Goal: Information Seeking & Learning: Learn about a topic

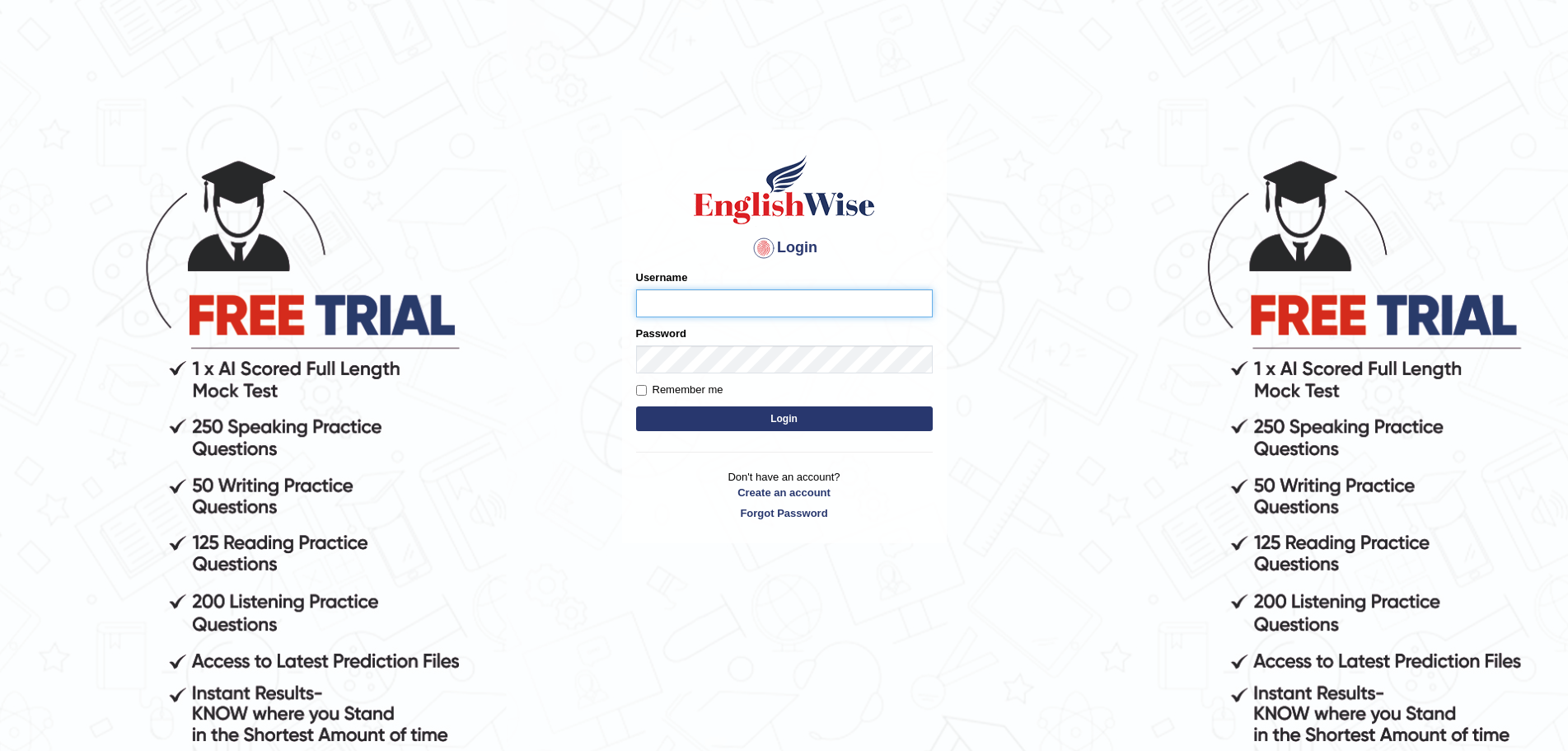
type input "Mugwunali"
click at [775, 416] on button "Login" at bounding box center [784, 418] width 297 height 25
click at [750, 414] on button "Login" at bounding box center [784, 418] width 297 height 25
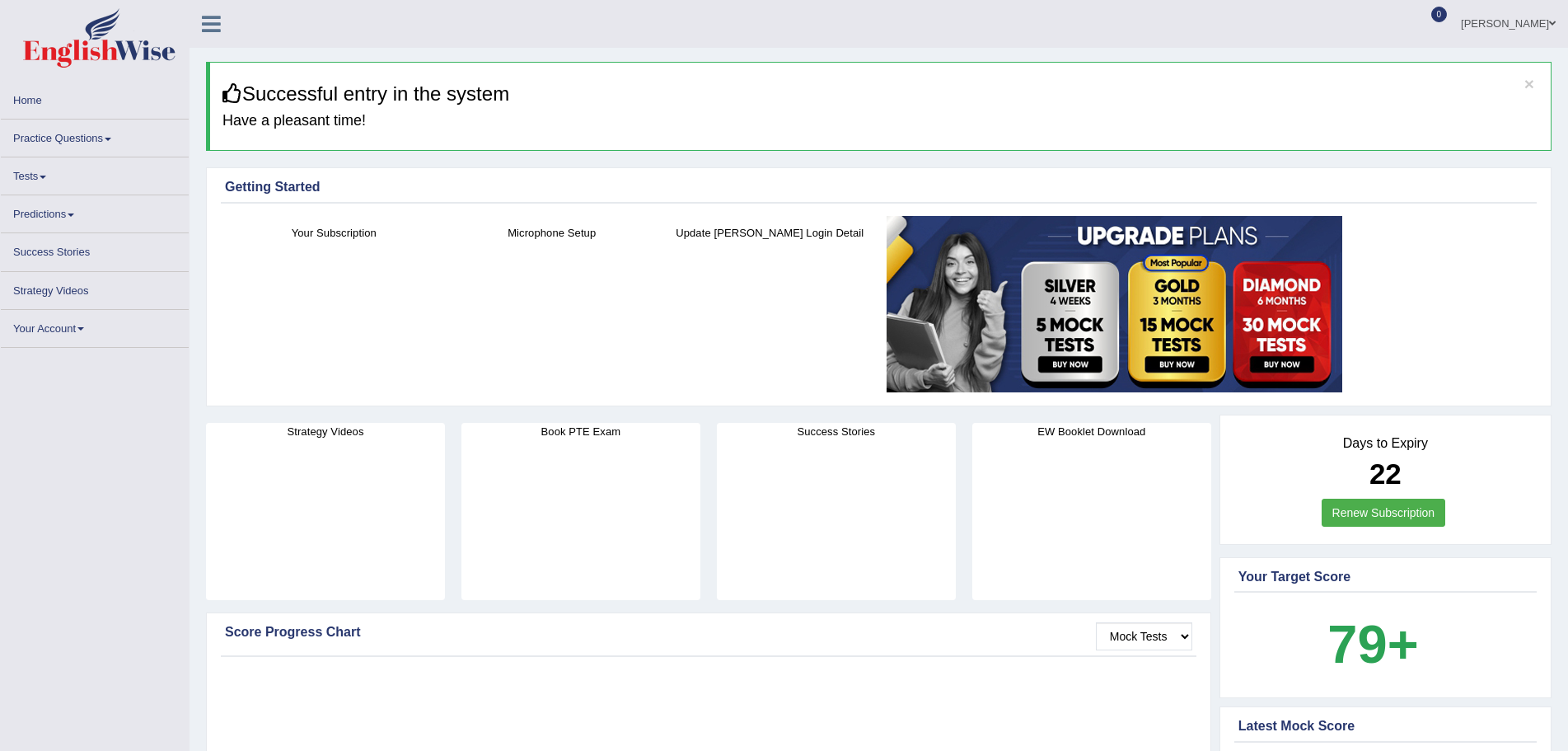
click at [108, 141] on link "Practice Questions" at bounding box center [95, 136] width 188 height 32
click at [109, 138] on span at bounding box center [108, 139] width 7 height 3
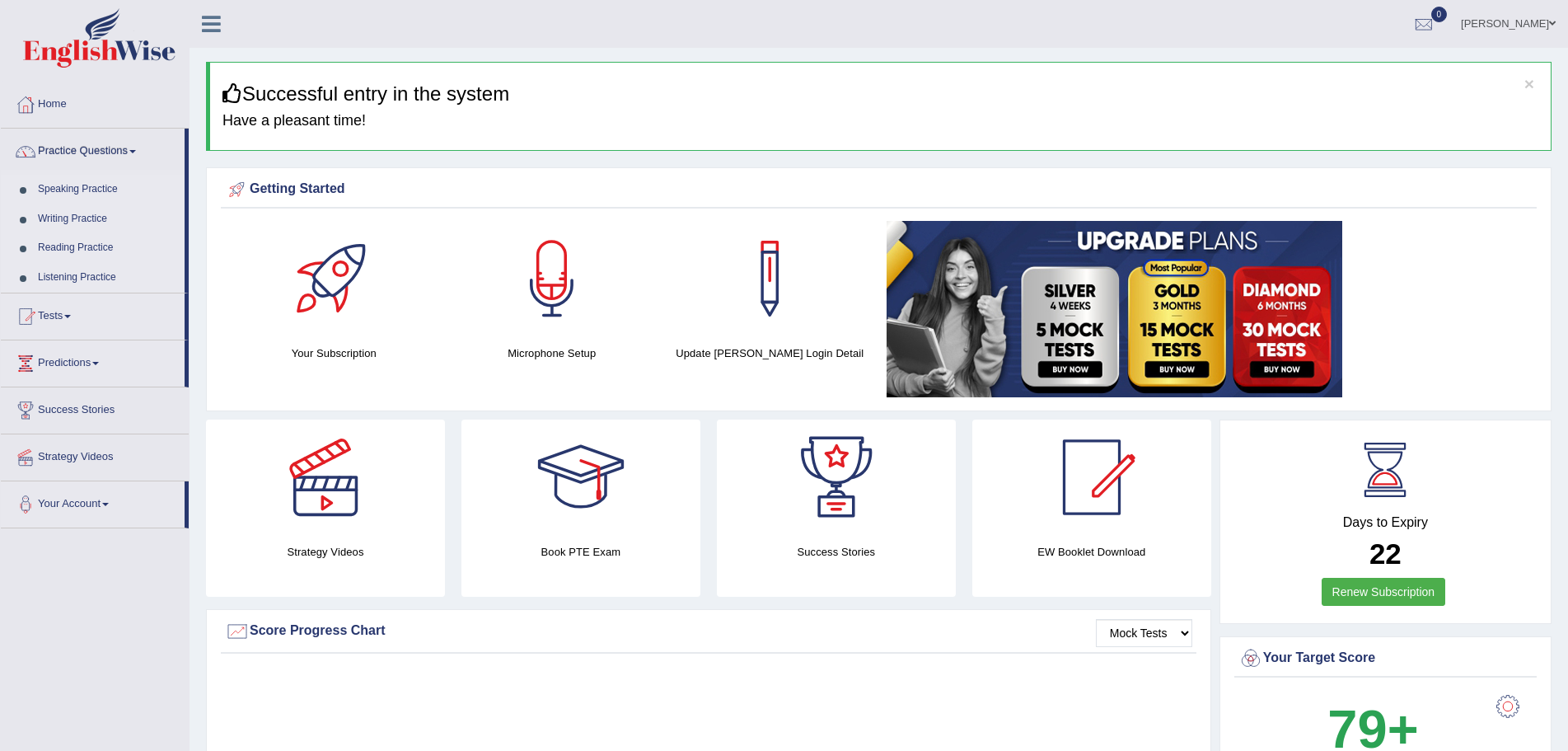
click at [139, 148] on link "Practice Questions" at bounding box center [92, 149] width 183 height 41
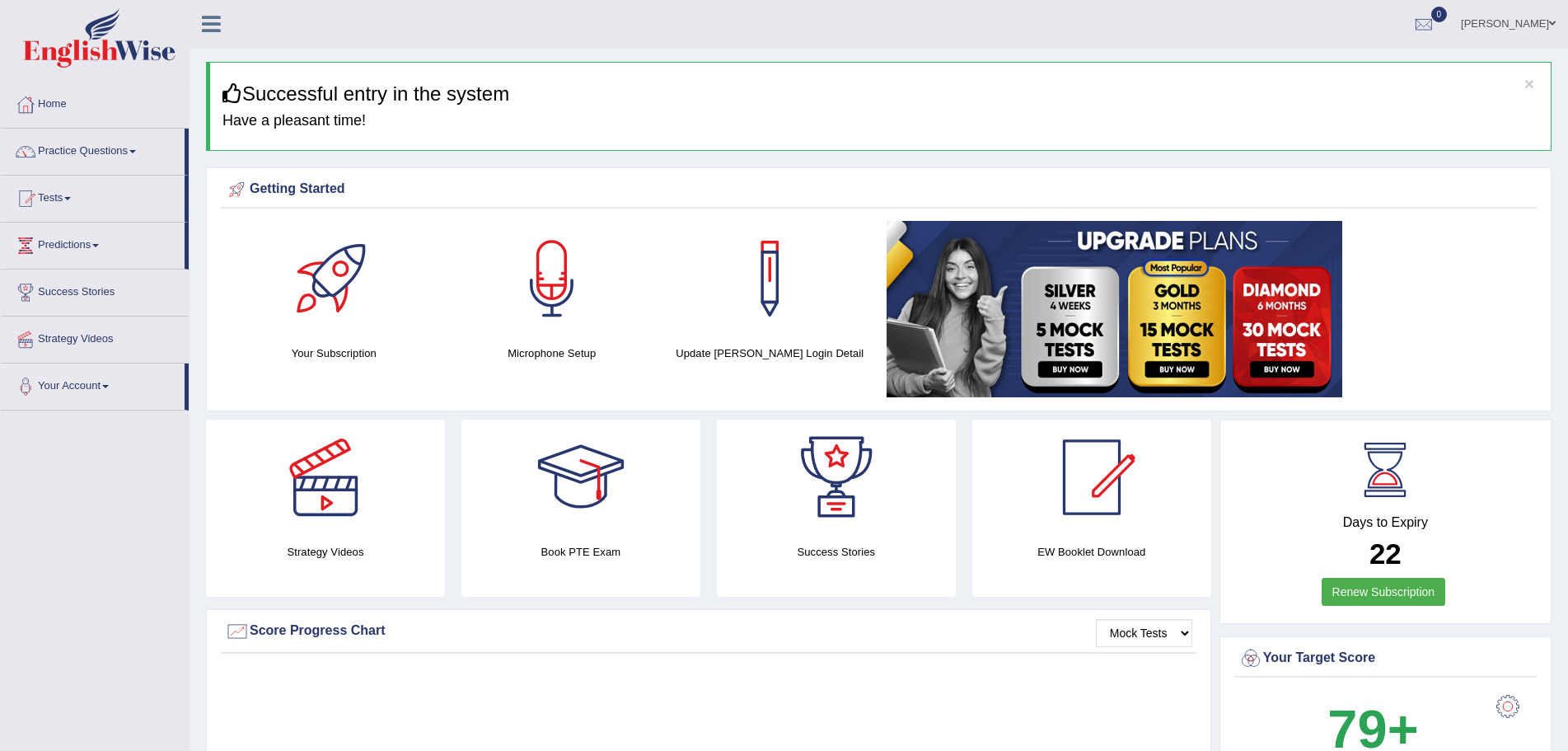
click at [139, 148] on link "Practice Questions" at bounding box center [92, 149] width 183 height 41
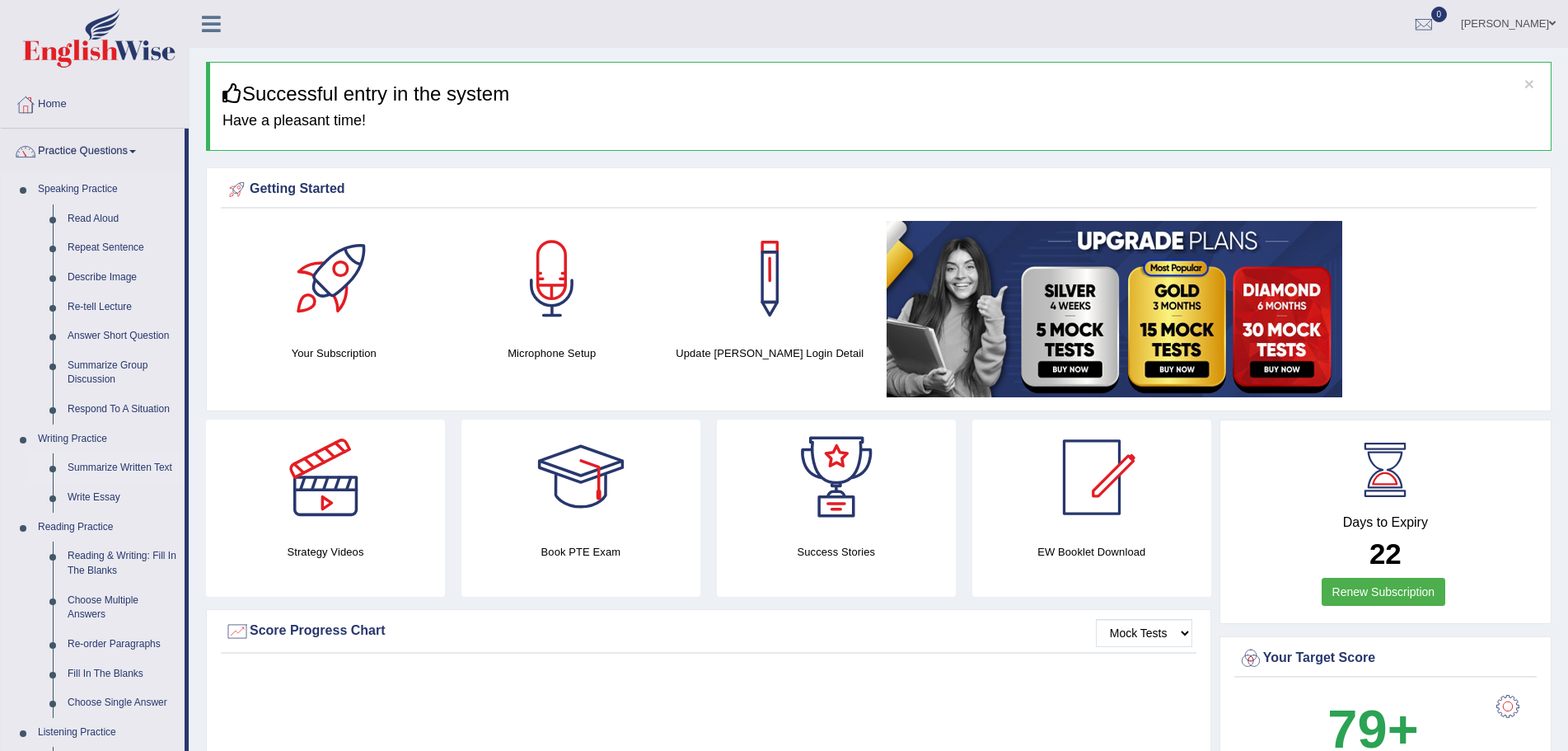
click at [133, 468] on link "Summarize Written Text" at bounding box center [122, 468] width 125 height 30
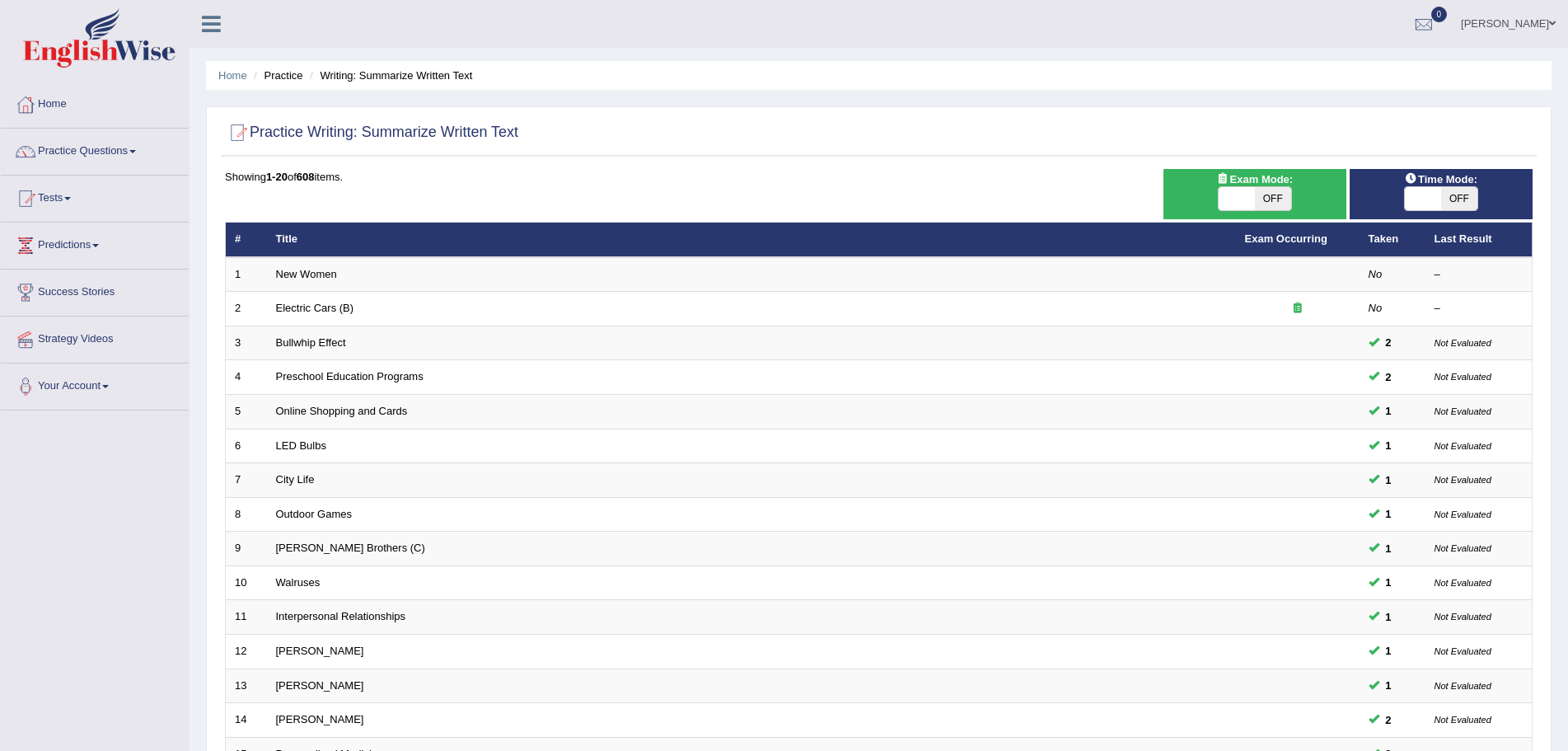
click at [1462, 197] on span "OFF" at bounding box center [1459, 198] width 36 height 23
checkbox input "true"
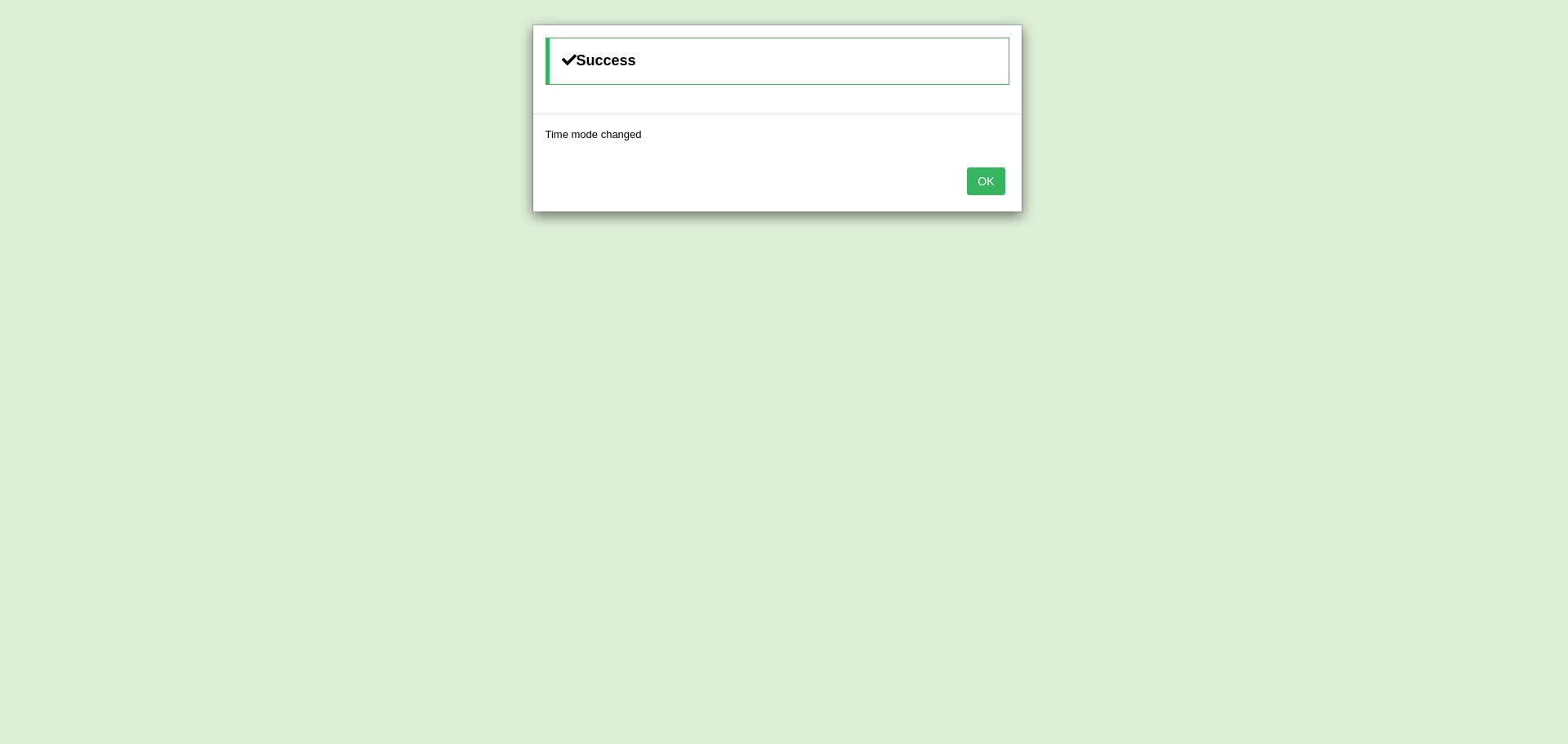
click at [980, 176] on button "OK" at bounding box center [985, 181] width 37 height 28
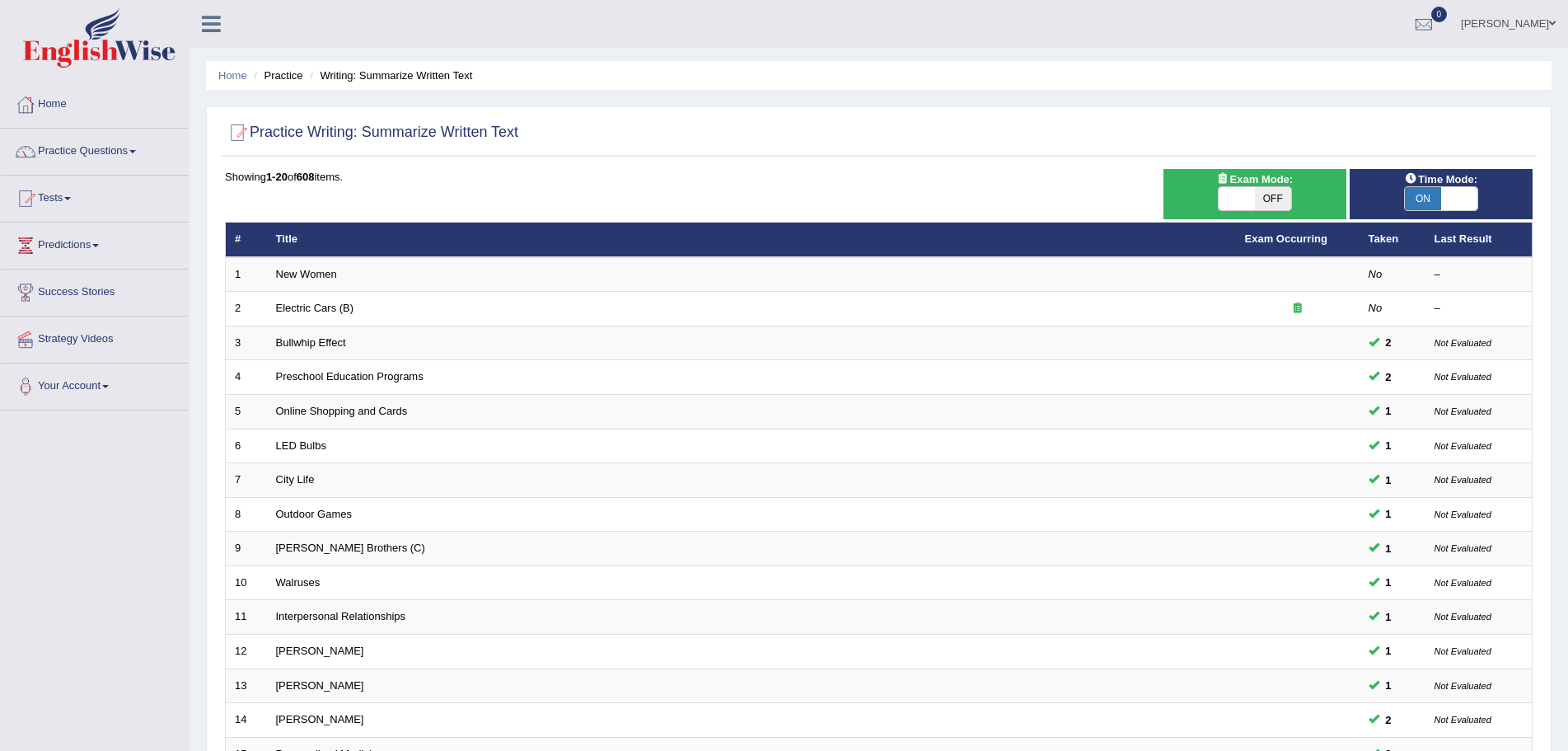
click at [1270, 199] on span "OFF" at bounding box center [1273, 198] width 36 height 23
checkbox input "true"
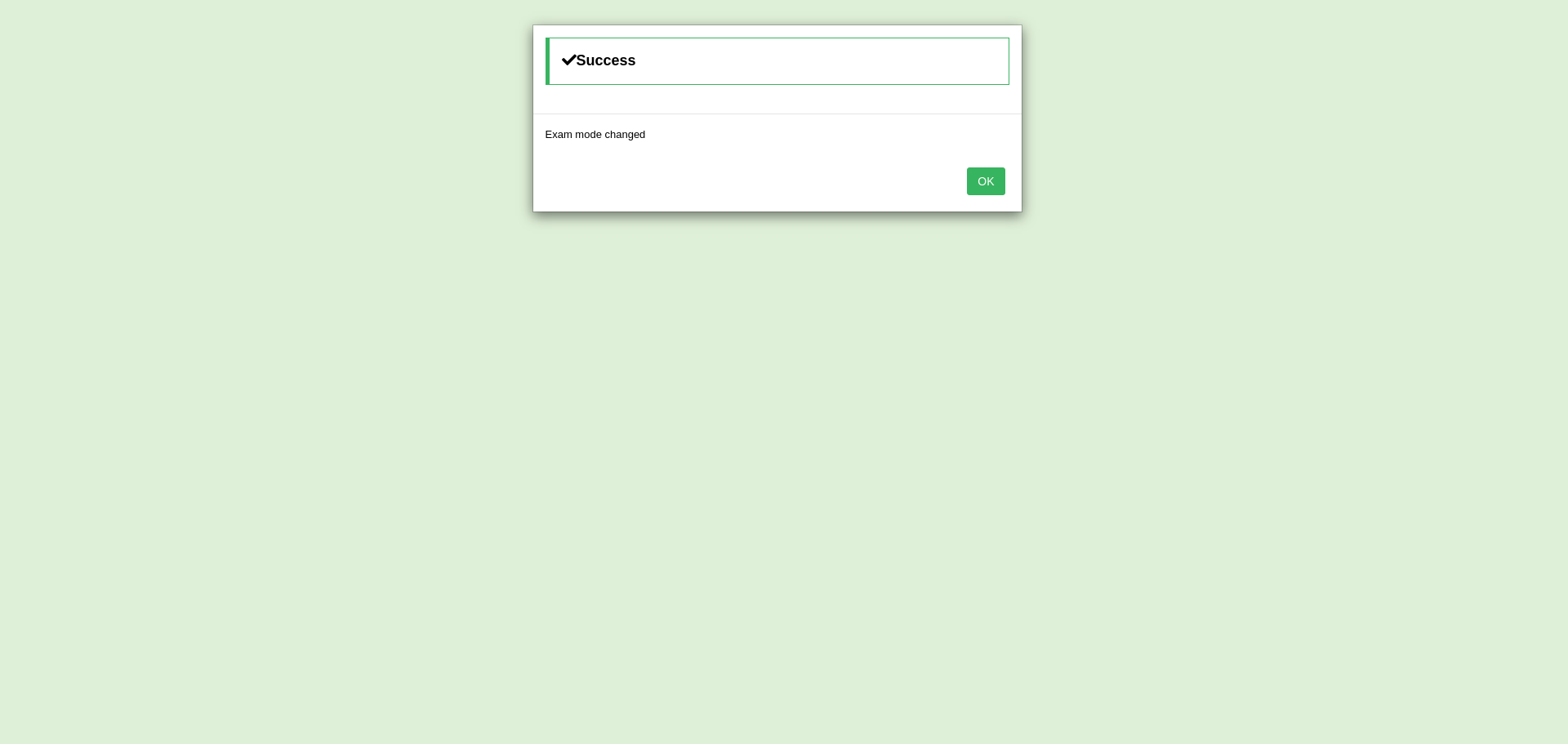
click at [978, 183] on button "OK" at bounding box center [985, 181] width 37 height 28
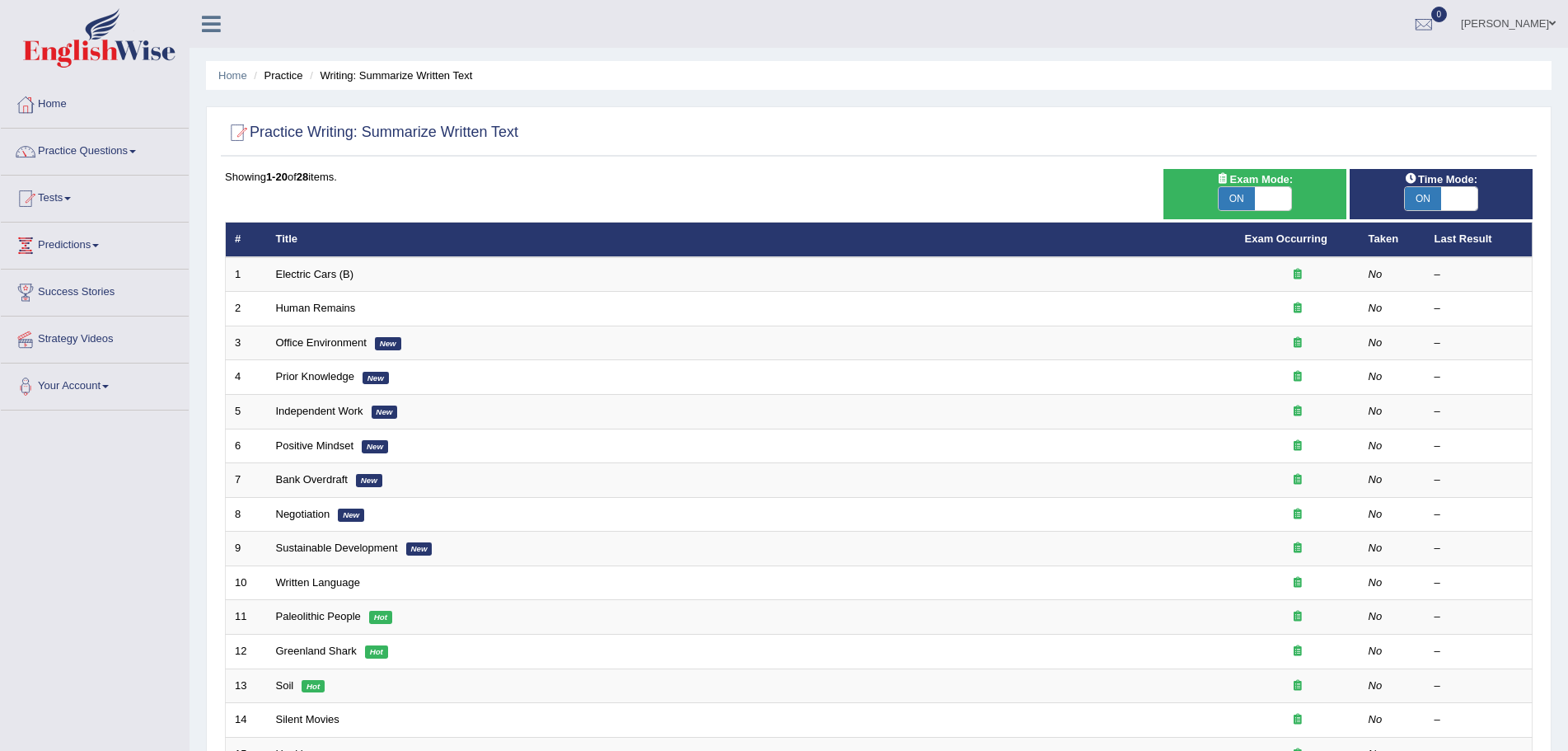
click at [1275, 194] on span at bounding box center [1273, 198] width 36 height 23
checkbox input "false"
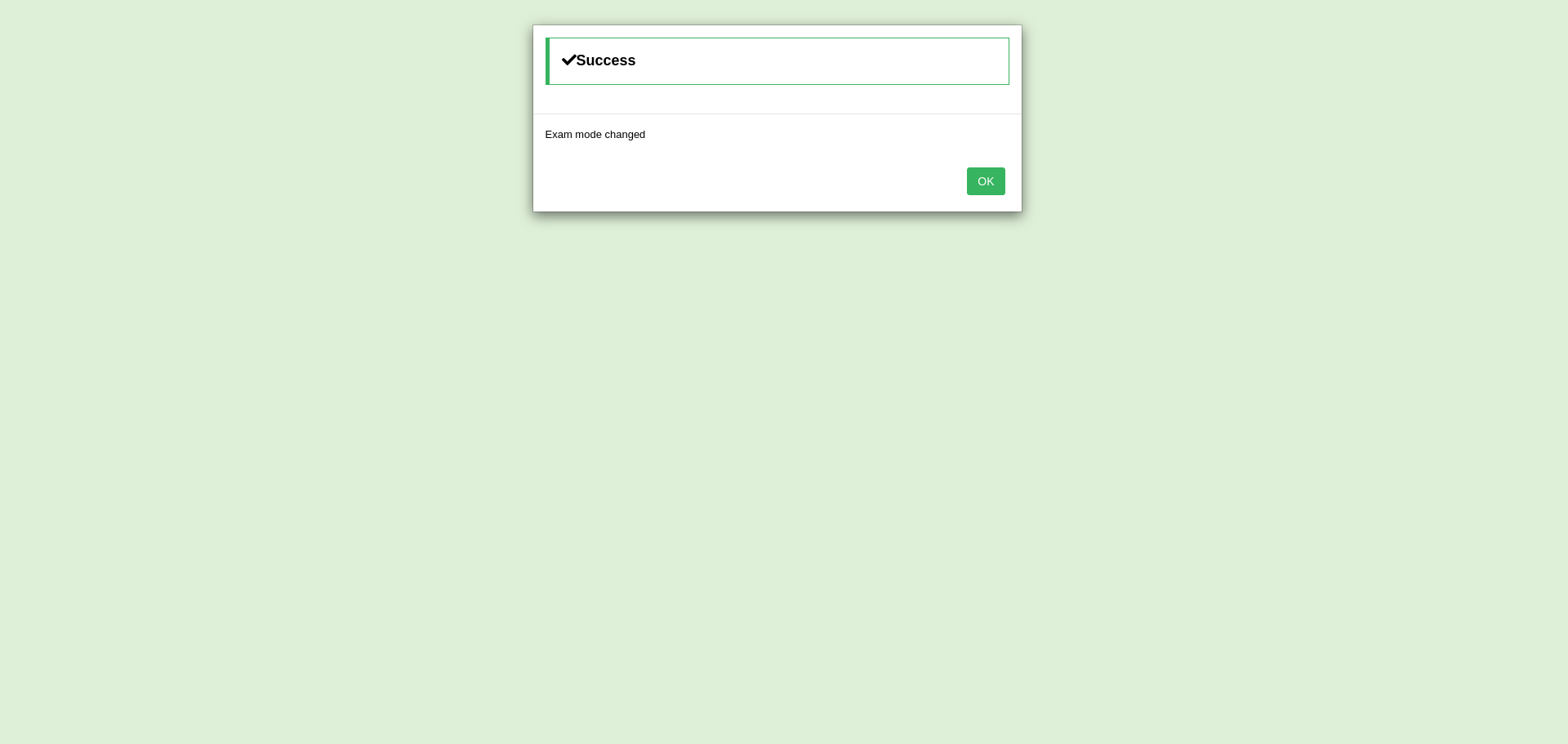
click at [984, 178] on button "OK" at bounding box center [985, 181] width 37 height 28
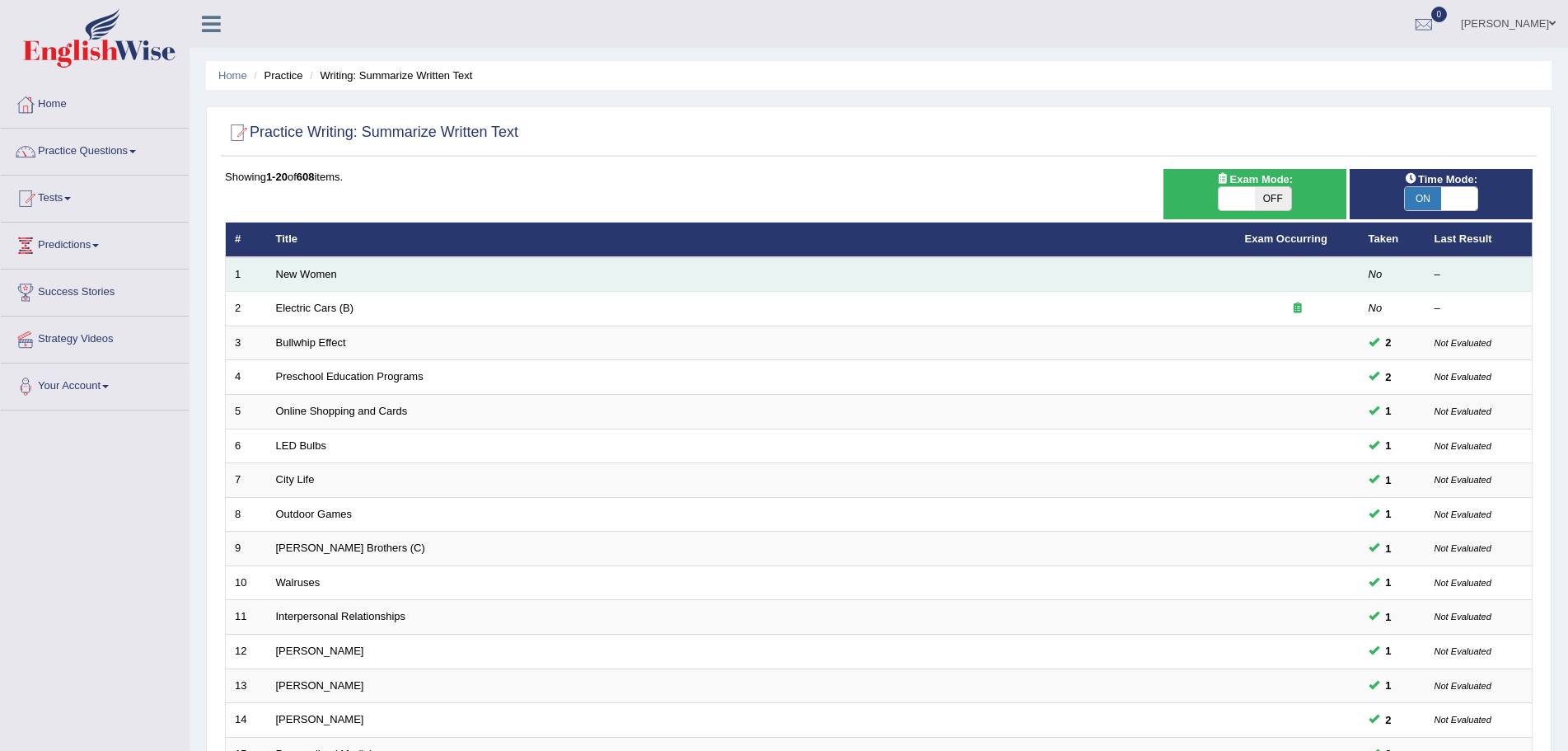
click at [317, 266] on td "New Women" at bounding box center [752, 274] width 969 height 35
click at [322, 272] on link "New Women" at bounding box center [305, 274] width 61 height 12
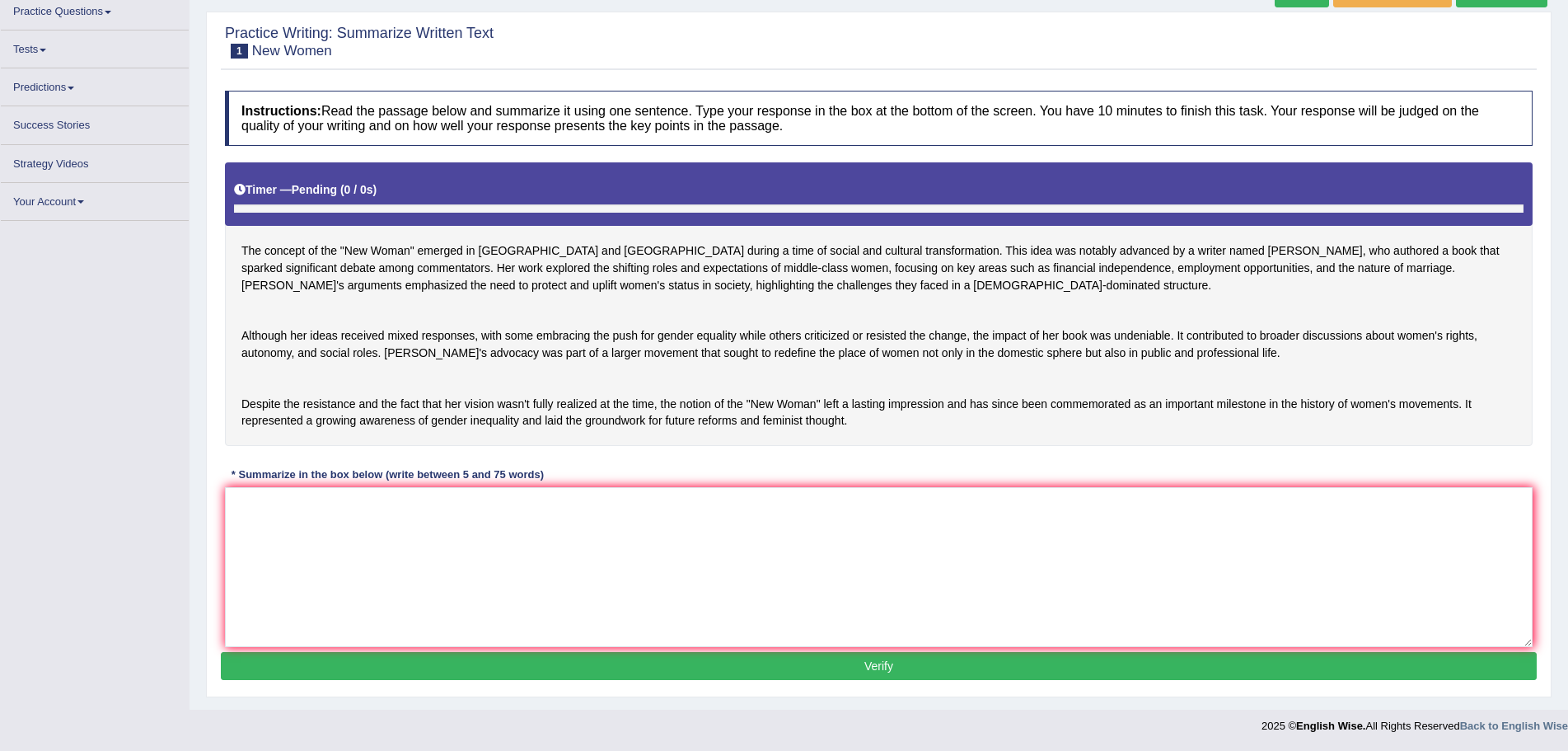
scroll to position [117, 0]
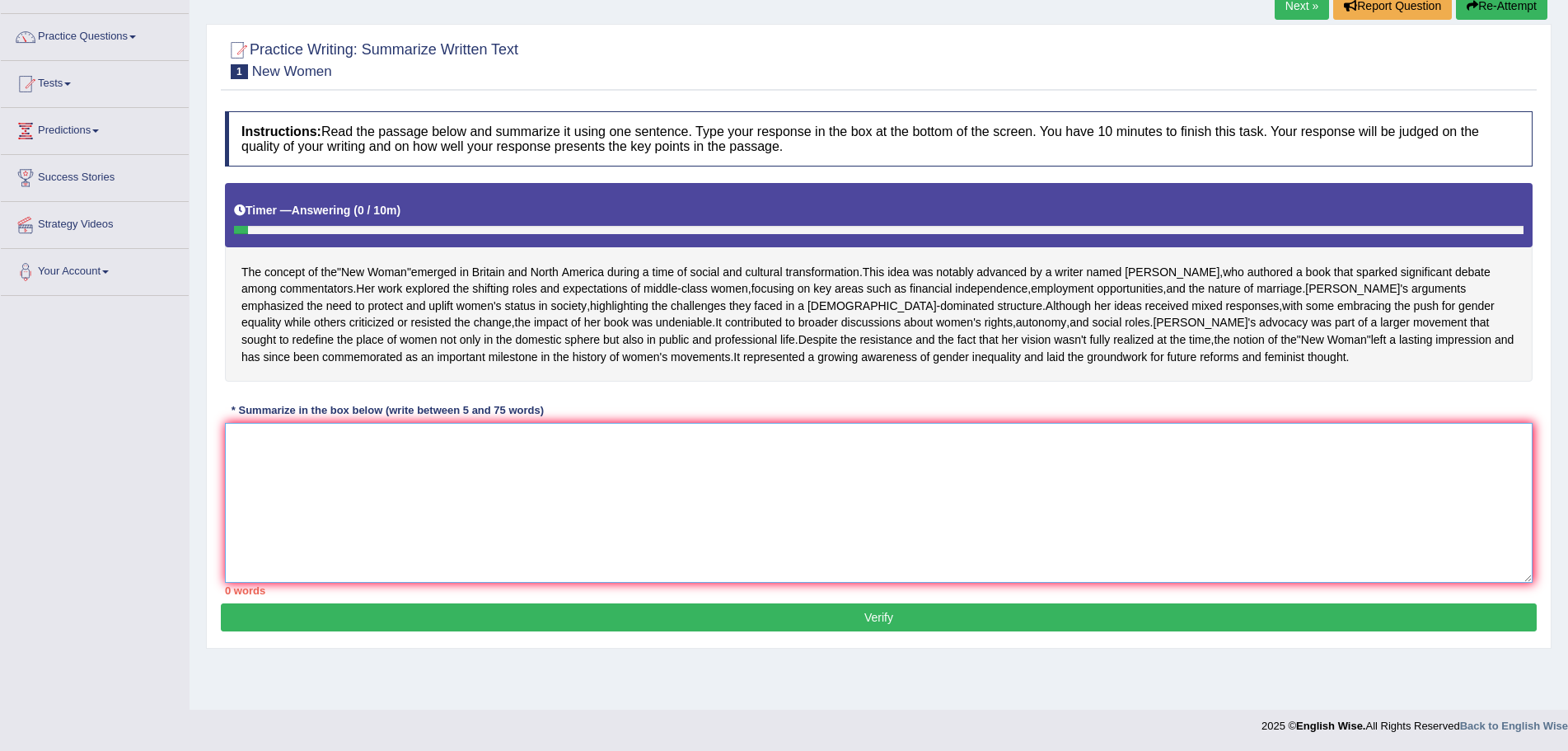
click at [755, 583] on textarea at bounding box center [879, 502] width 1307 height 160
click at [398, 532] on textarea at bounding box center [879, 502] width 1307 height 160
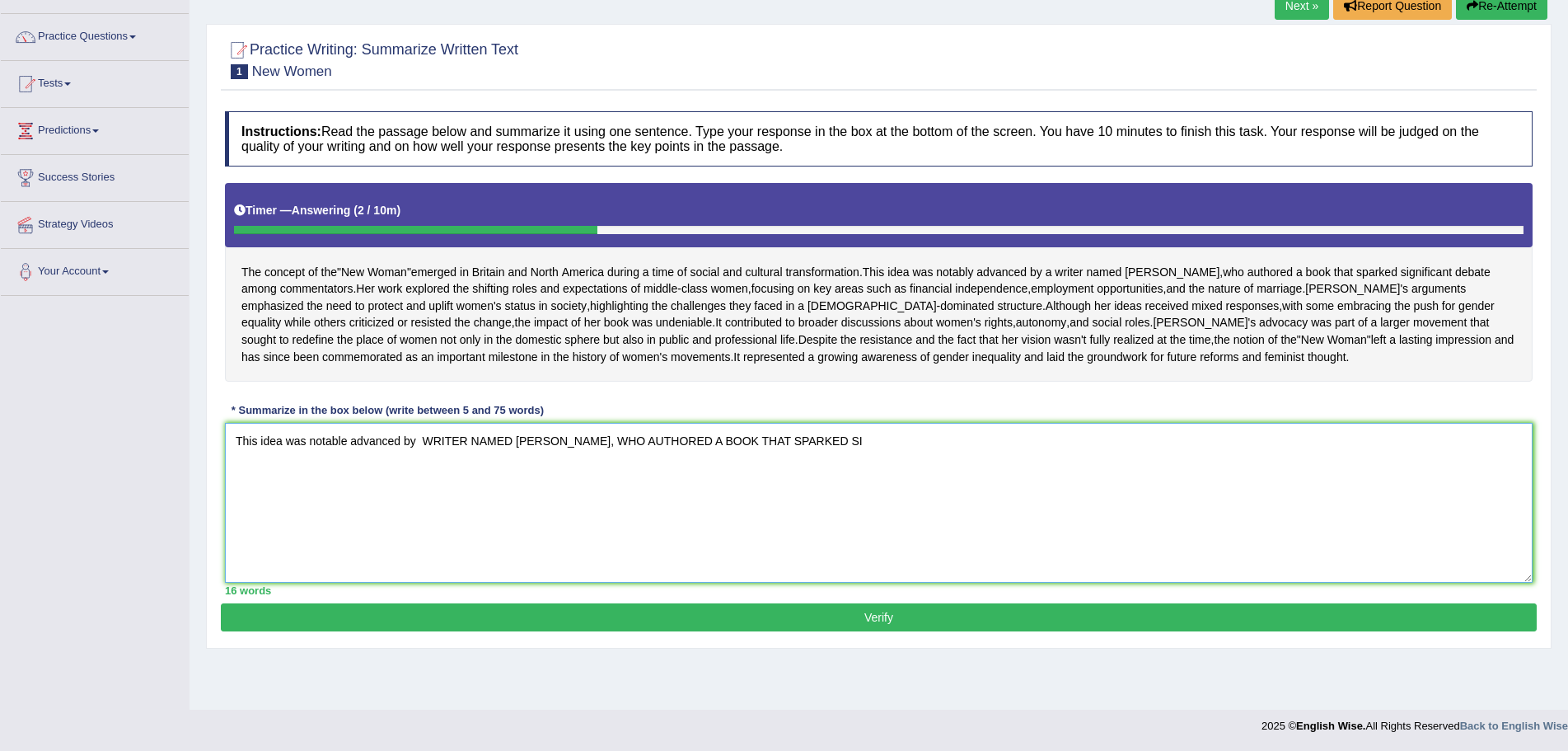
drag, startPoint x: 808, startPoint y: 488, endPoint x: 425, endPoint y: 489, distance: 383.0
click at [425, 489] on textarea "This idea was notable advanced by WRITER NAMED SARAH, WHO AUTHORED A BOOK THAT …" at bounding box center [879, 502] width 1307 height 160
drag, startPoint x: 433, startPoint y: 487, endPoint x: 642, endPoint y: 598, distance: 236.6
click at [642, 583] on textarea "This idea was notable advanced by WRITER NAMED SARAH, WHO AUTHORED A BOOK THAT …" at bounding box center [879, 502] width 1307 height 160
drag, startPoint x: 808, startPoint y: 492, endPoint x: 425, endPoint y: 487, distance: 383.0
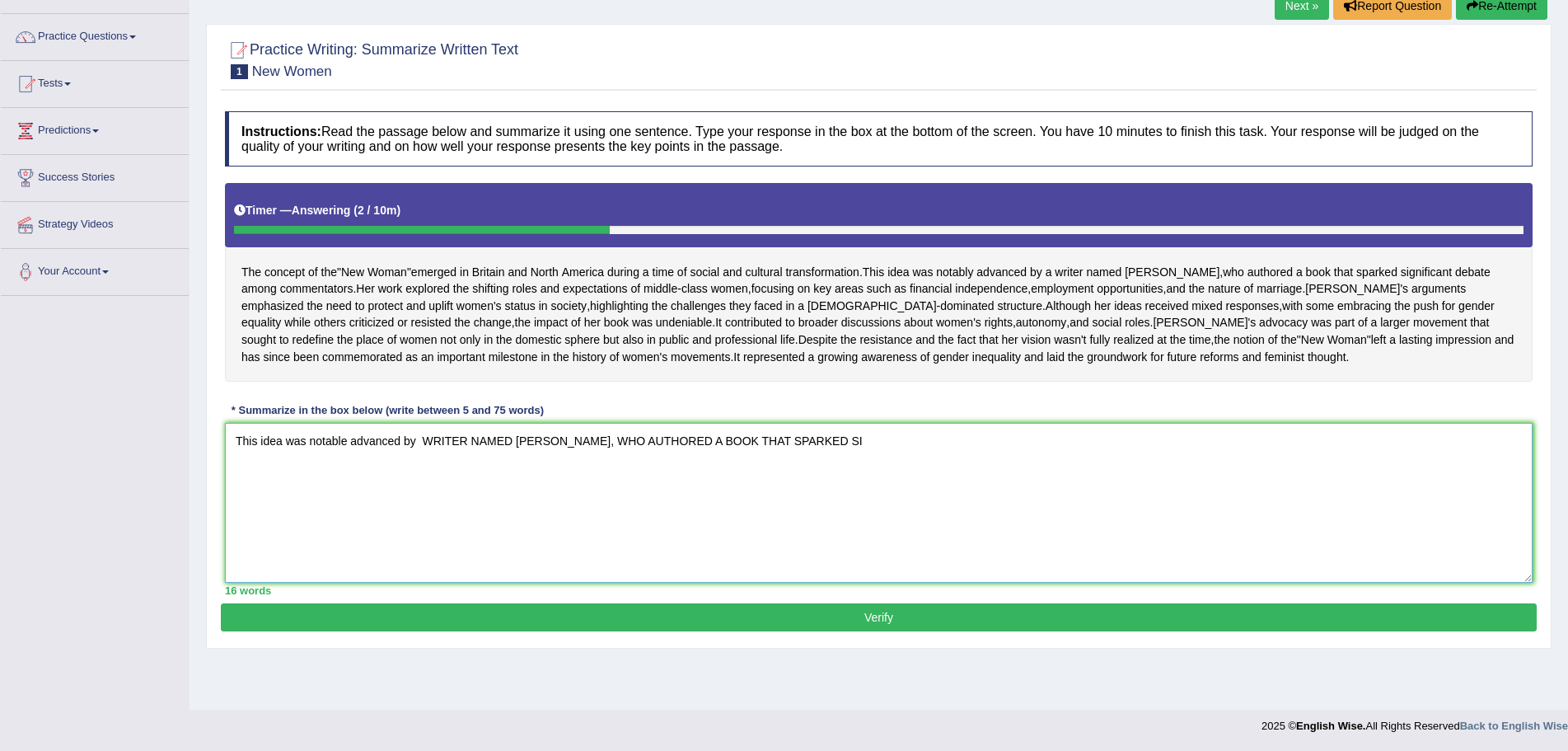
click at [425, 487] on textarea "This idea was notable advanced by WRITER NAMED SARAH, WHO AUTHORED A BOOK THAT …" at bounding box center [879, 502] width 1307 height 160
click at [326, 489] on textarea "This idea was notable advanced by" at bounding box center [879, 502] width 1307 height 160
click at [433, 492] on textarea "This idea was notably advanced by" at bounding box center [879, 502] width 1307 height 160
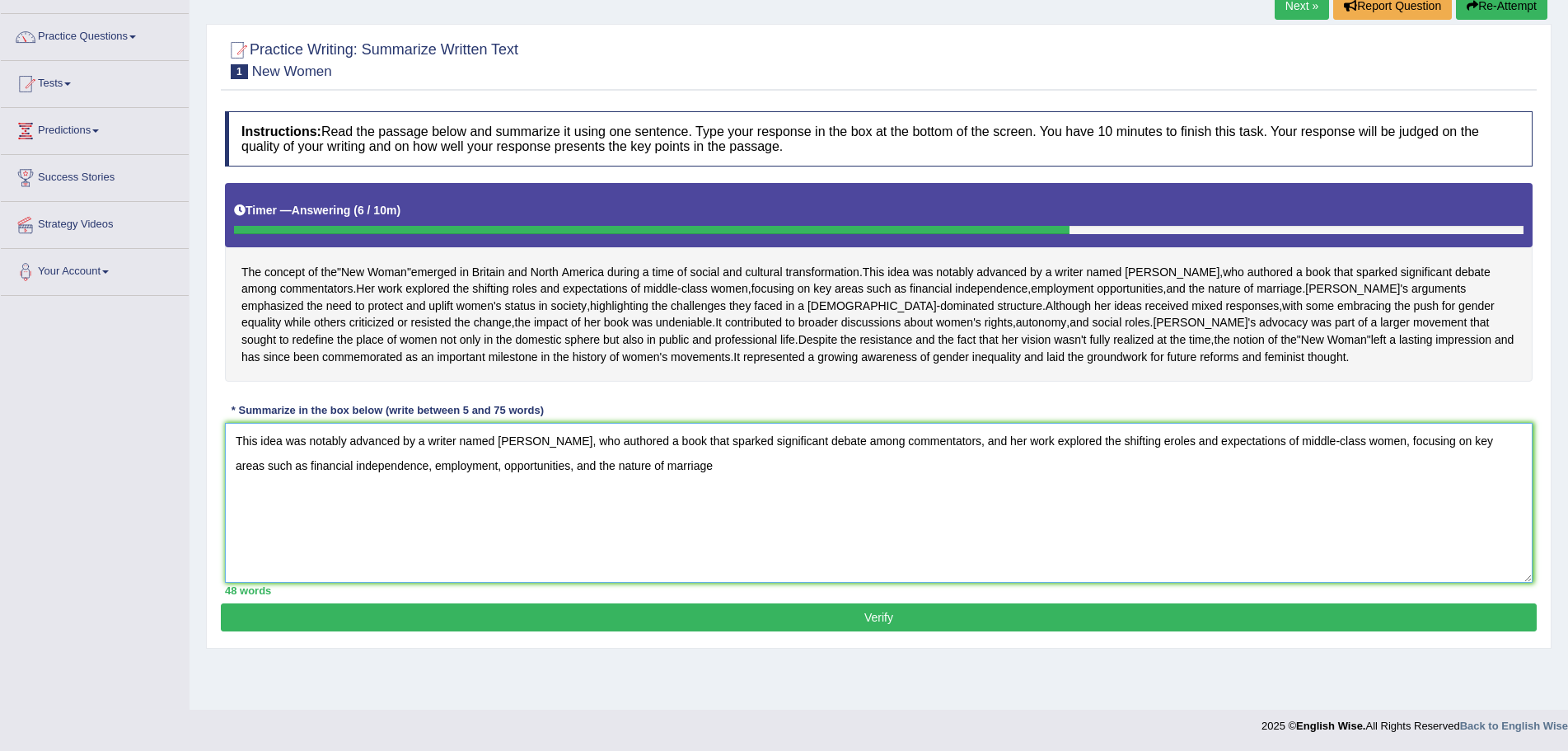
click at [642, 515] on textarea "This idea was notably advanced by a writer named Sarah, who authored a book tha…" at bounding box center [879, 502] width 1307 height 160
click at [945, 538] on textarea "This idea was notably advanced by a writer named Sarah, who authored a book tha…" at bounding box center [879, 502] width 1307 height 160
click at [925, 491] on textarea "This idea was notably advanced by a writer named Sarah, who authored a book tha…" at bounding box center [879, 502] width 1307 height 160
click at [655, 521] on textarea "This idea was notably advanced by a writer named Sarah, who authored a book tha…" at bounding box center [879, 502] width 1307 height 160
click at [1049, 524] on textarea "This idea was notably advanced by a writer named Sarah, who authored a book tha…" at bounding box center [879, 502] width 1307 height 160
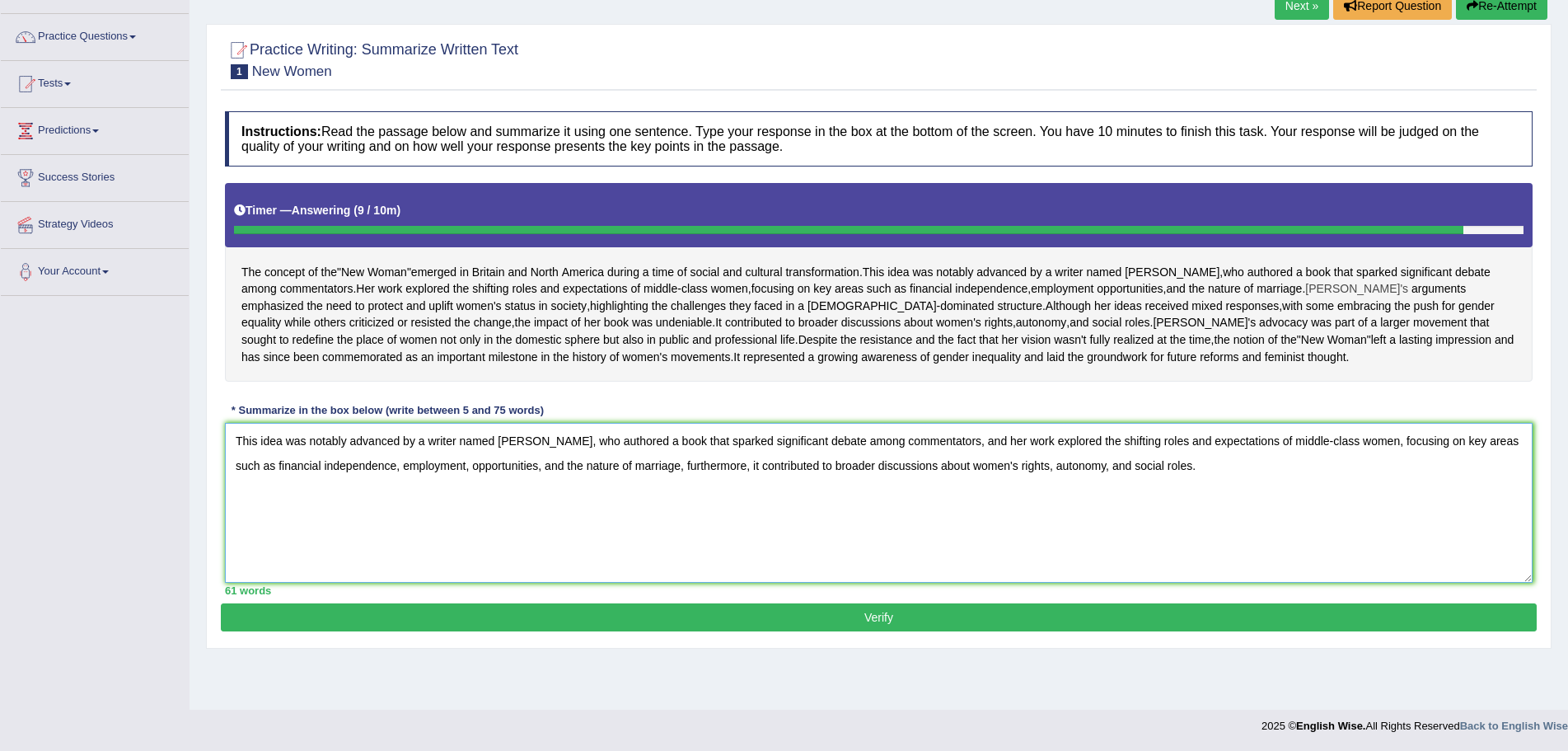
type textarea "This idea was notably advanced by a writer named Sarah, who authored a book tha…"
drag, startPoint x: 1285, startPoint y: 288, endPoint x: 1495, endPoint y: 294, distance: 210.1
click at [1495, 294] on div "The concept of the " New Woman " emerged in Britain and North America during a …" at bounding box center [879, 282] width 1307 height 199
drag, startPoint x: 1507, startPoint y: 285, endPoint x: 1287, endPoint y: 288, distance: 220.0
click at [1287, 288] on div "The concept of the " New Woman " emerged in Britain and North America during a …" at bounding box center [879, 282] width 1307 height 199
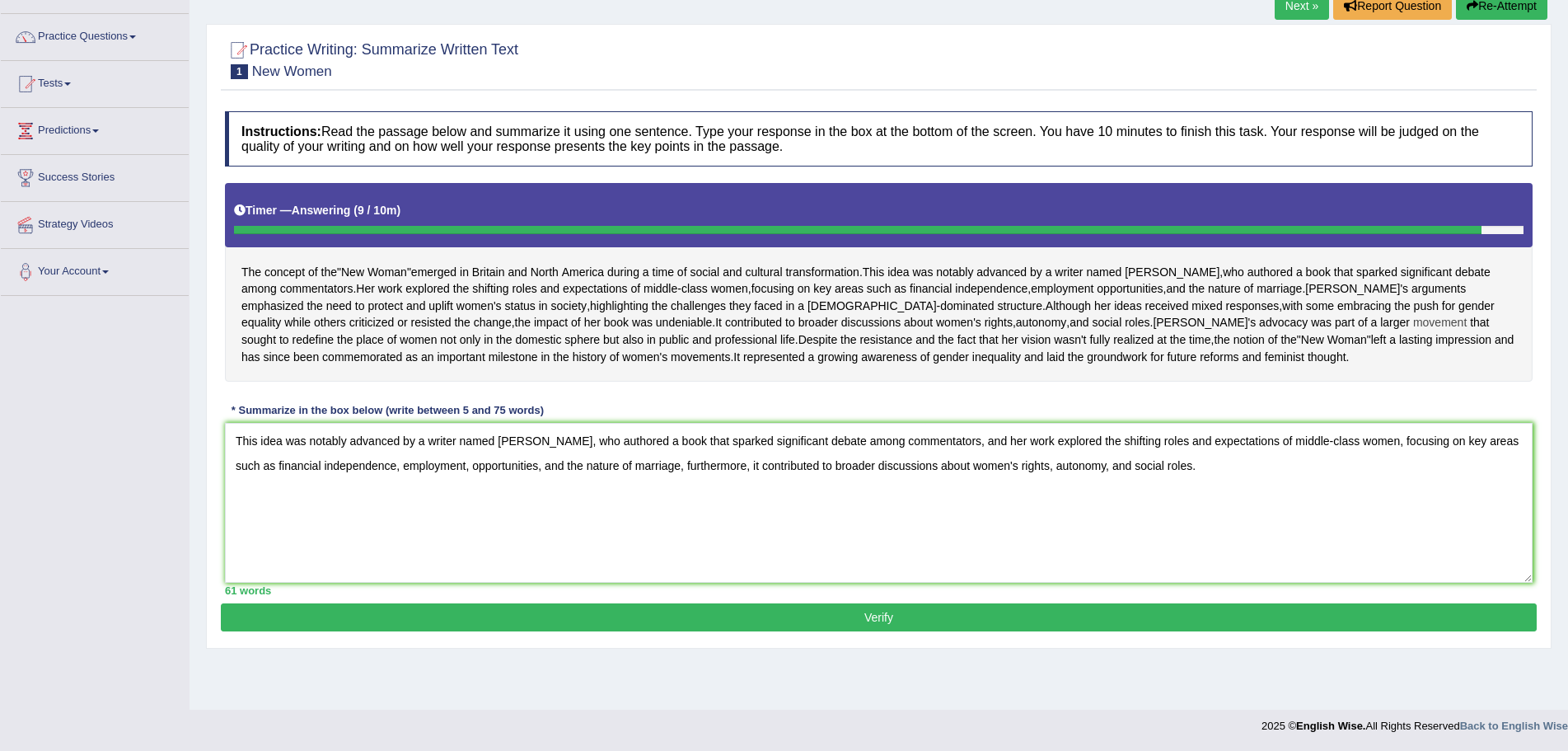
drag, startPoint x: 237, startPoint y: 339, endPoint x: 613, endPoint y: 353, distance: 376.3
click at [613, 353] on div "The concept of the " New Woman " emerged in Britain and North America during a …" at bounding box center [879, 282] width 1307 height 199
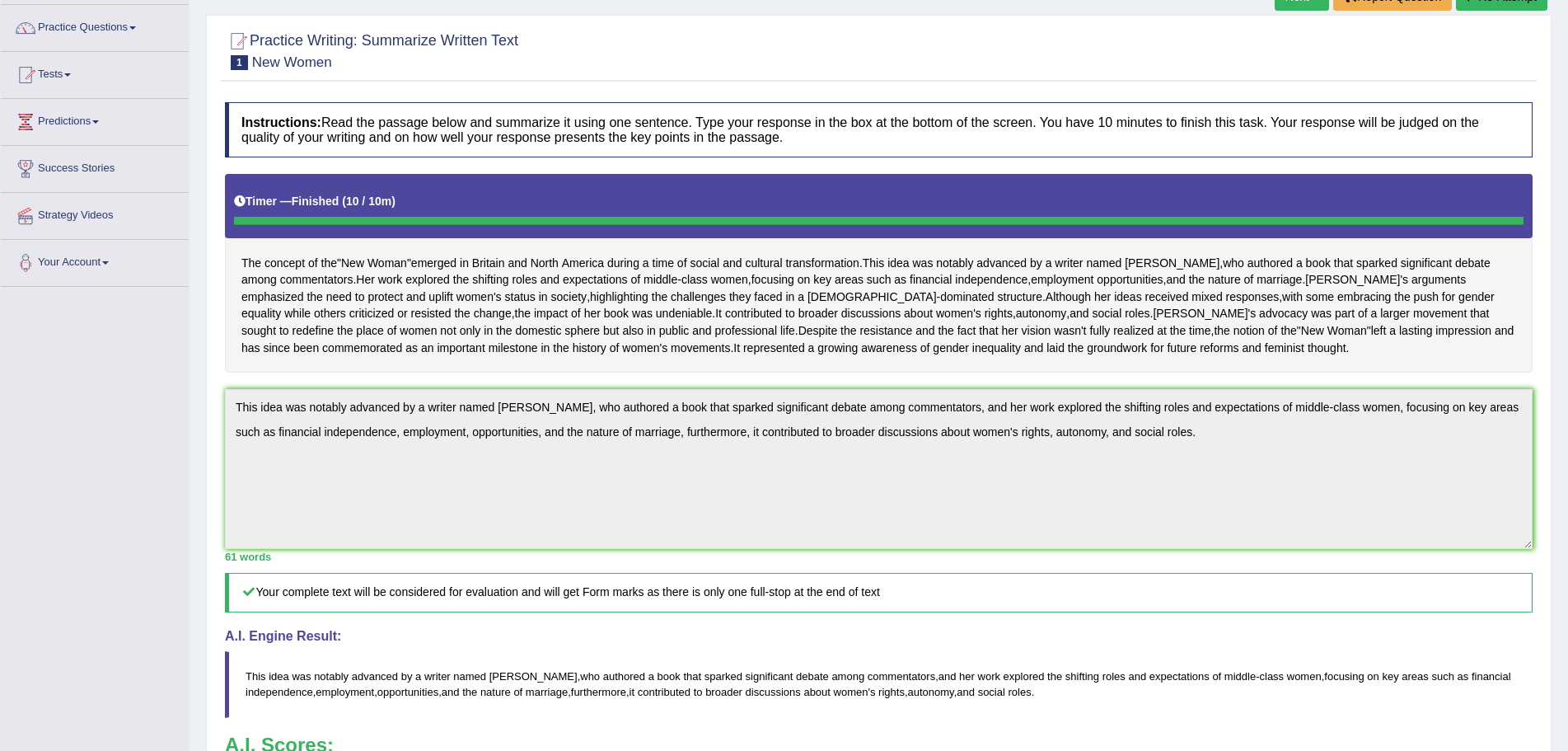
scroll to position [0, 0]
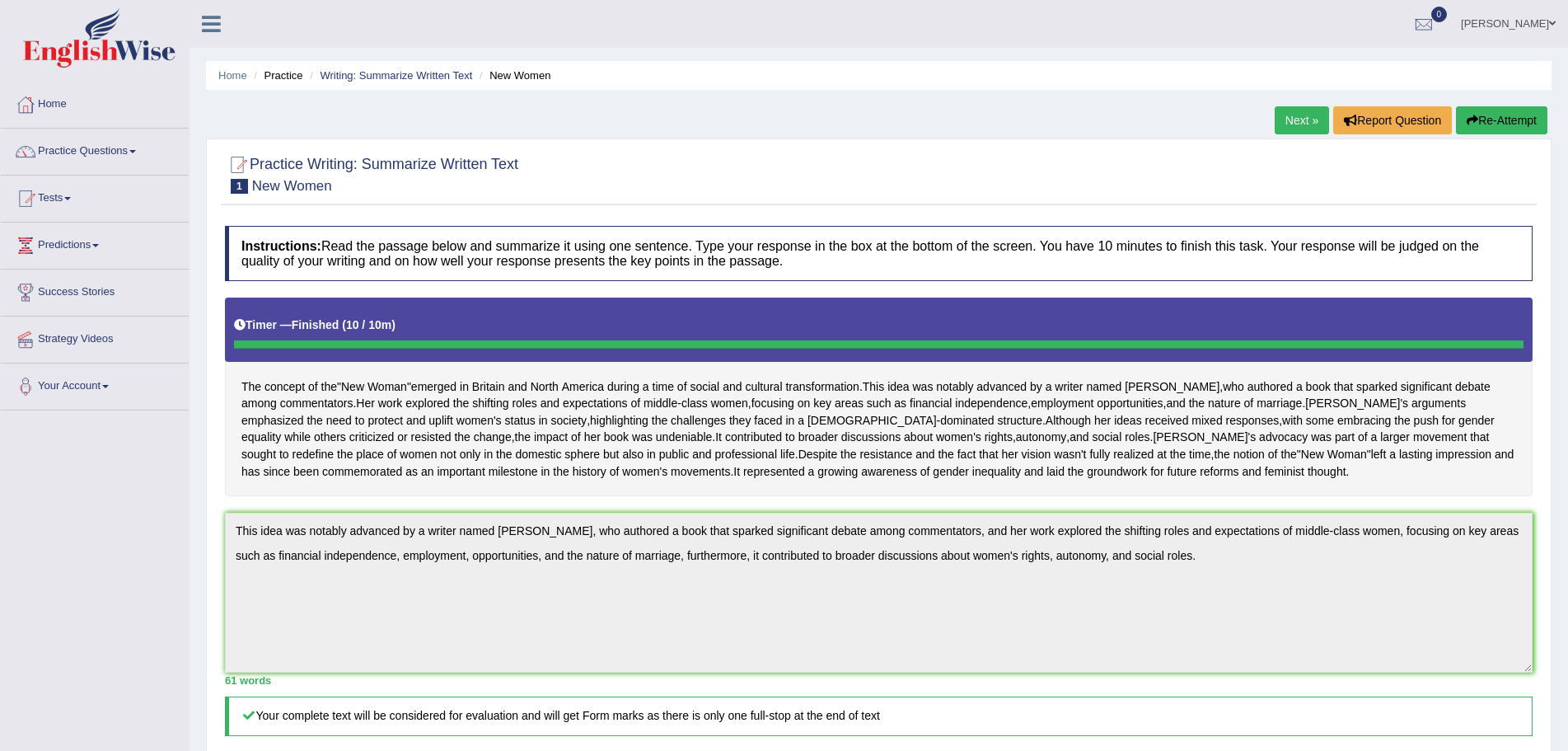
click at [1303, 119] on link "Next »" at bounding box center [1302, 120] width 55 height 28
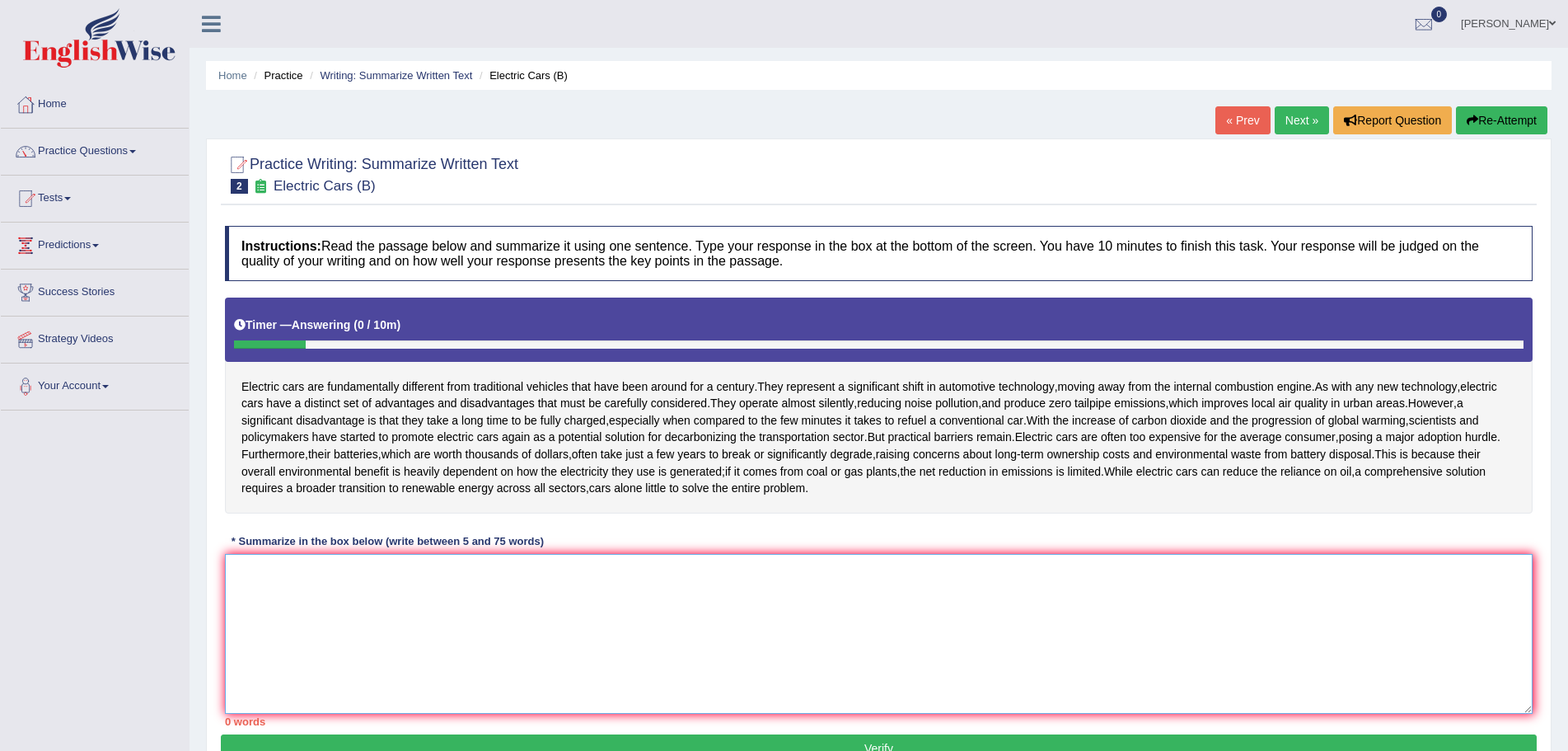
click at [513, 649] on textarea at bounding box center [879, 633] width 1307 height 160
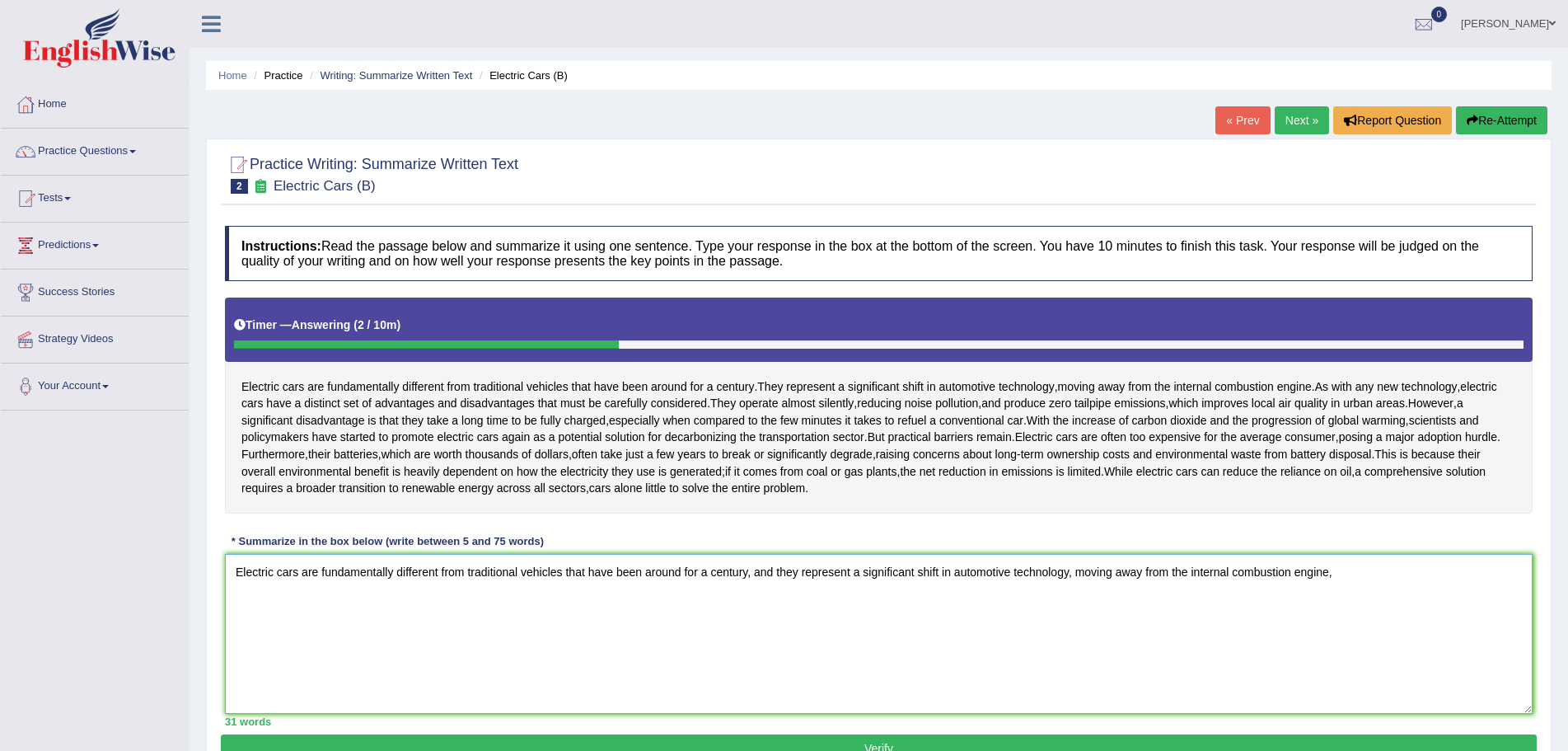
click at [1305, 579] on textarea "Electric cars are fundamentally different from traditional vehicles that have b…" at bounding box center [879, 633] width 1307 height 160
click at [1344, 570] on textarea "Electric cars are fundamentally different from traditional vehicles that have b…" at bounding box center [879, 633] width 1307 height 160
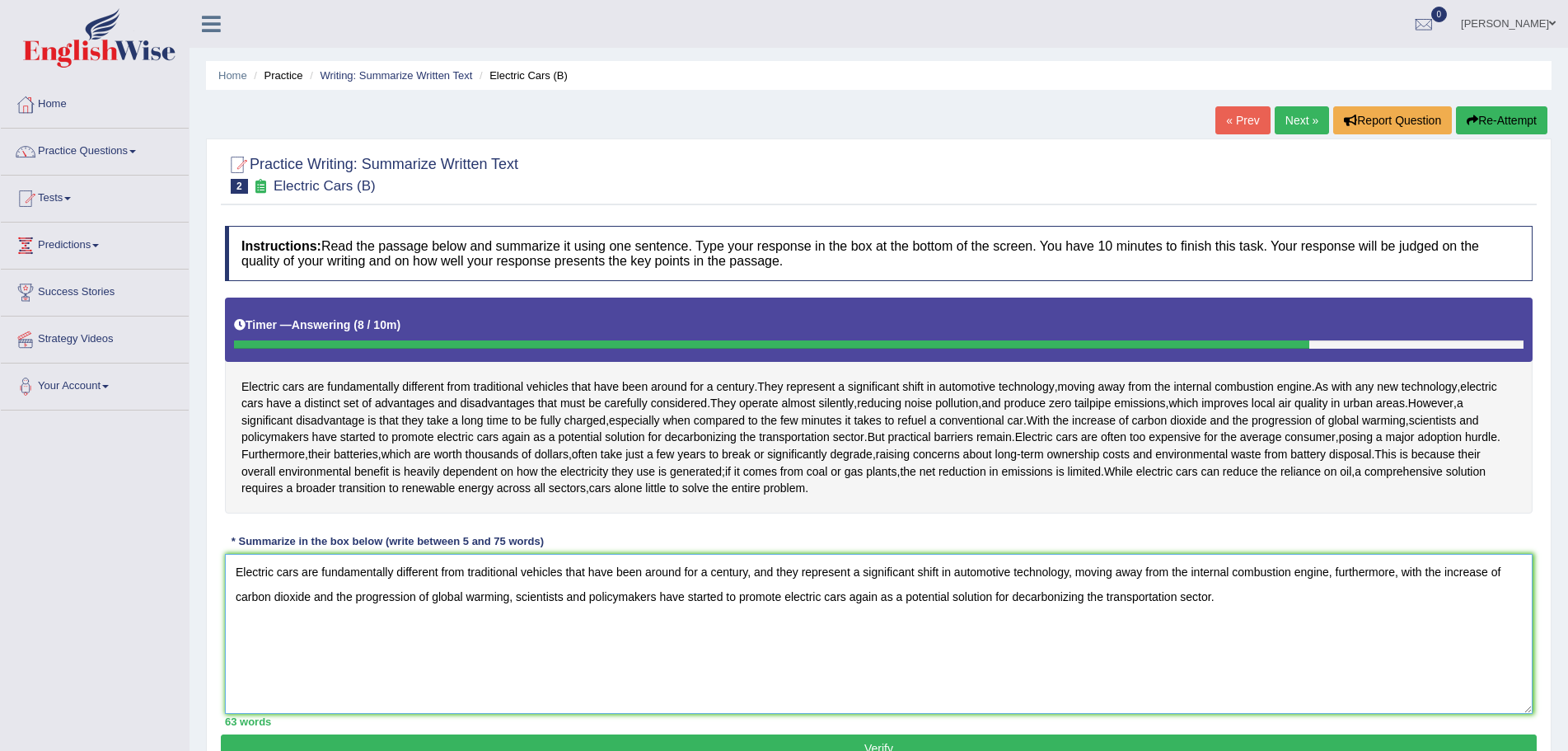
click at [1226, 599] on textarea "Electric cars are fundamentally different from traditional vehicles that have b…" at bounding box center [879, 633] width 1307 height 160
type textarea "Electric cars are fundamentally different from traditional vehicles that have b…"
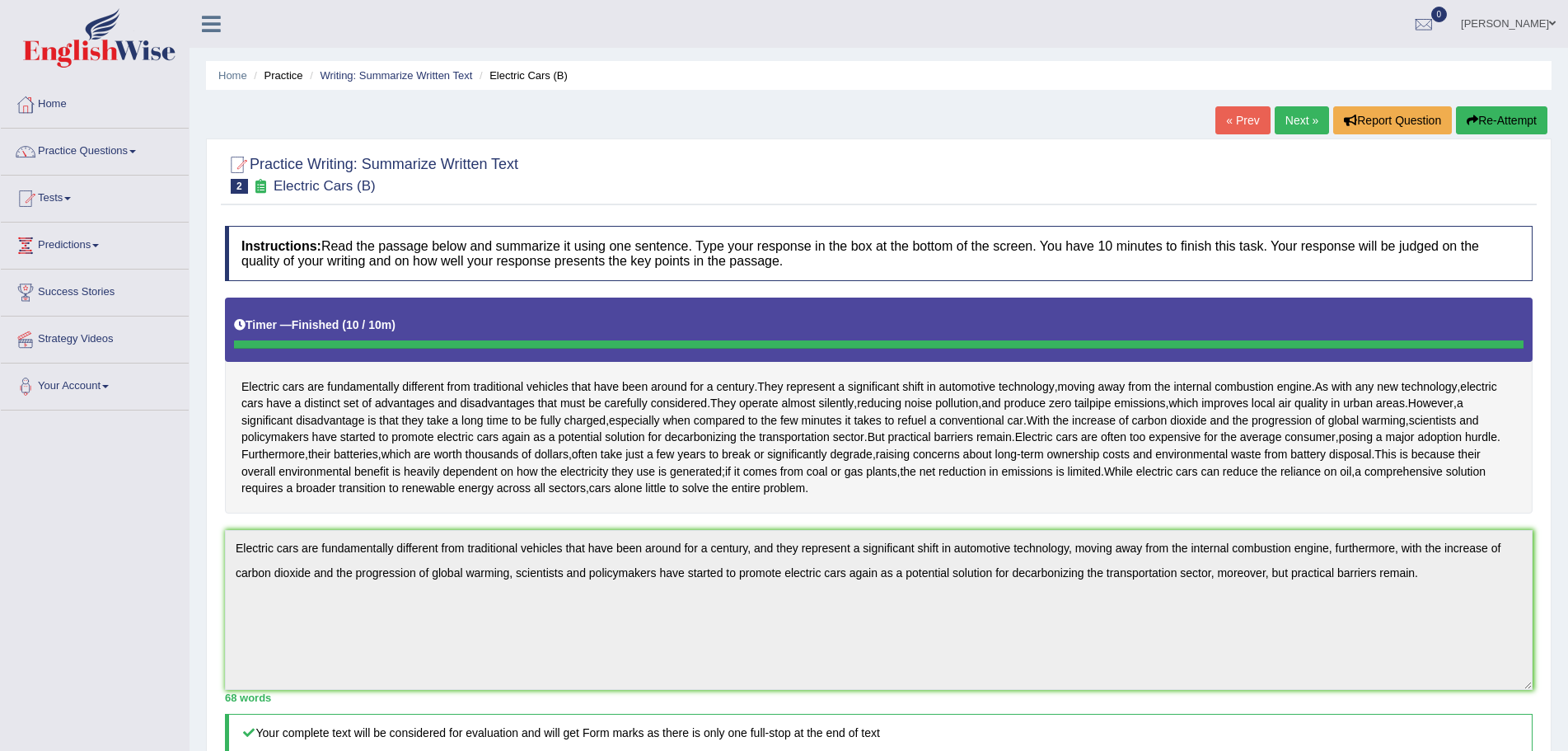
click at [1286, 114] on link "Next »" at bounding box center [1302, 120] width 55 height 28
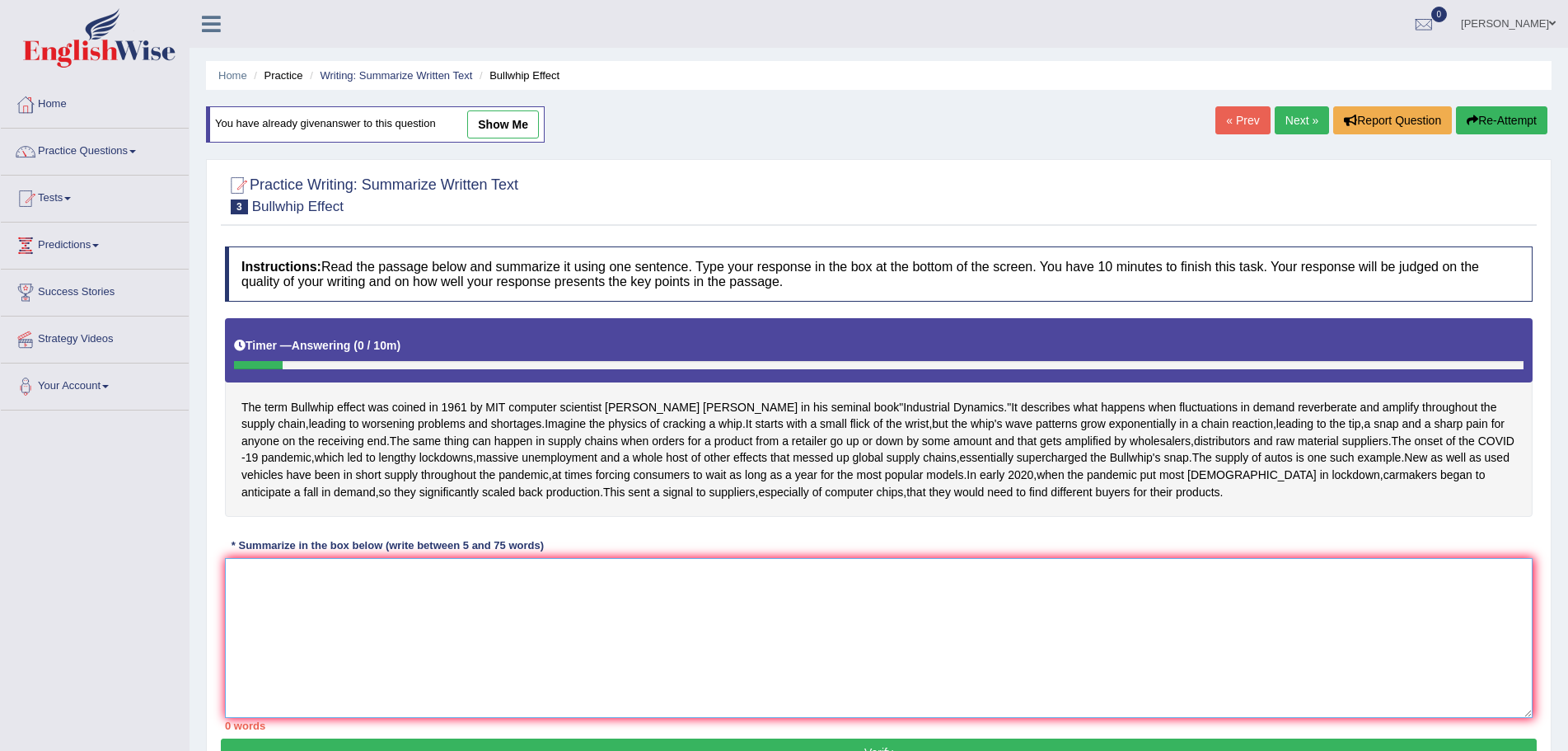
click at [489, 703] on textarea at bounding box center [879, 637] width 1307 height 160
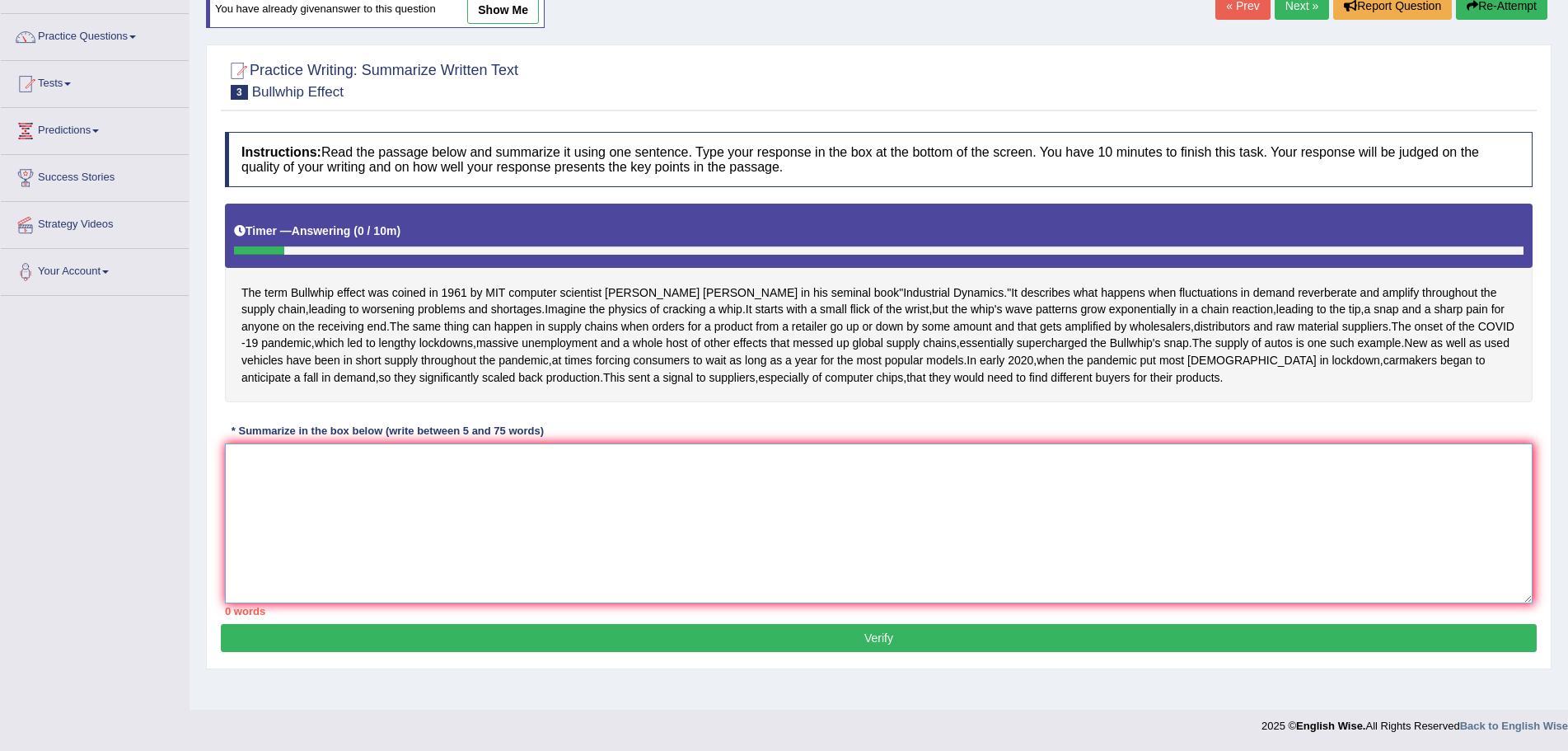
scroll to position [154, 0]
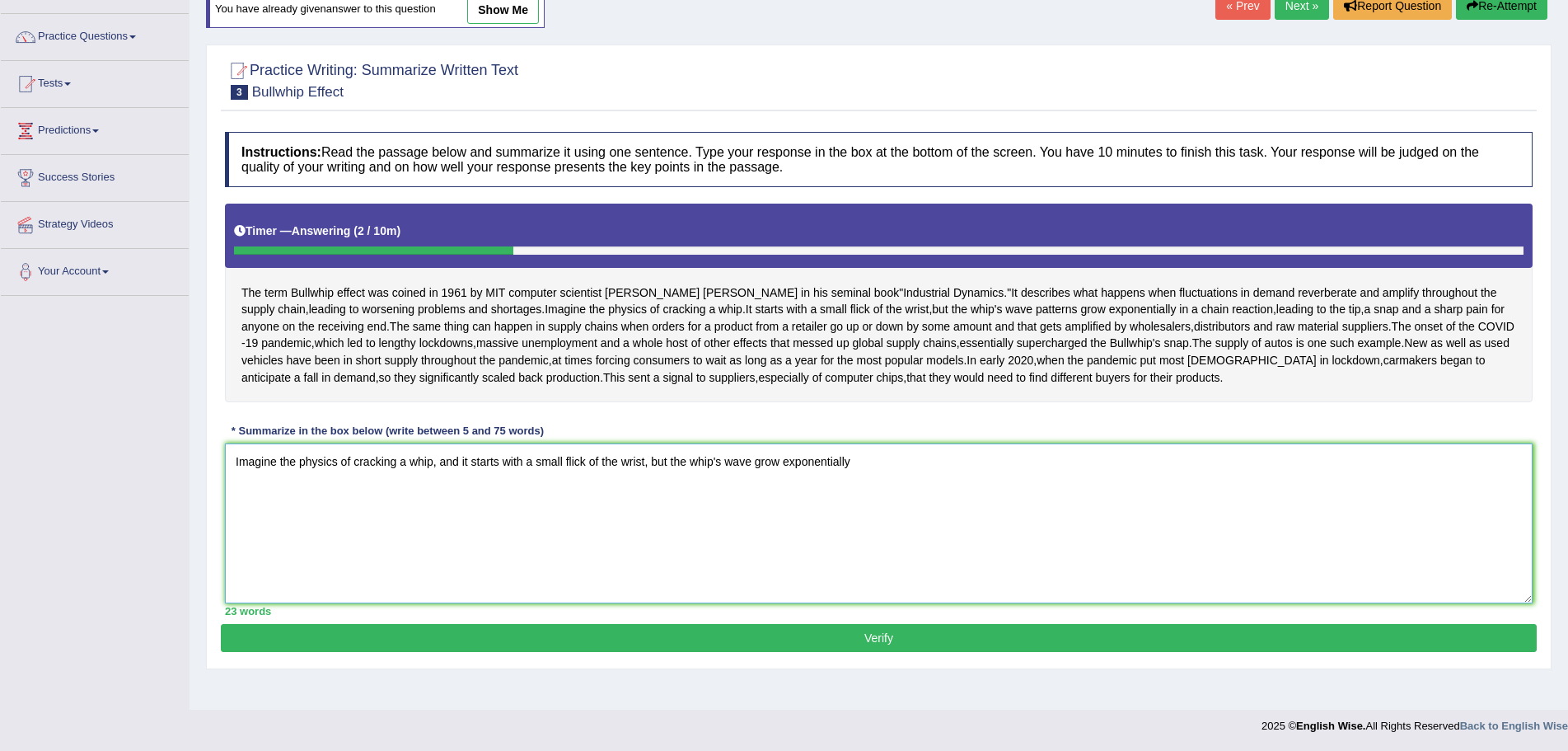
click at [870, 482] on textarea "Imagine the physics of cracking a whip, and it starts with a small flick of the…" at bounding box center [879, 522] width 1307 height 160
click at [756, 494] on textarea "Imagine the physics of cracking a whip, and it starts with a small flick of the…" at bounding box center [879, 522] width 1307 height 160
click at [906, 492] on textarea "Imagine the physics of cracking a whip, and it starts with a small flick of the…" at bounding box center [879, 522] width 1307 height 160
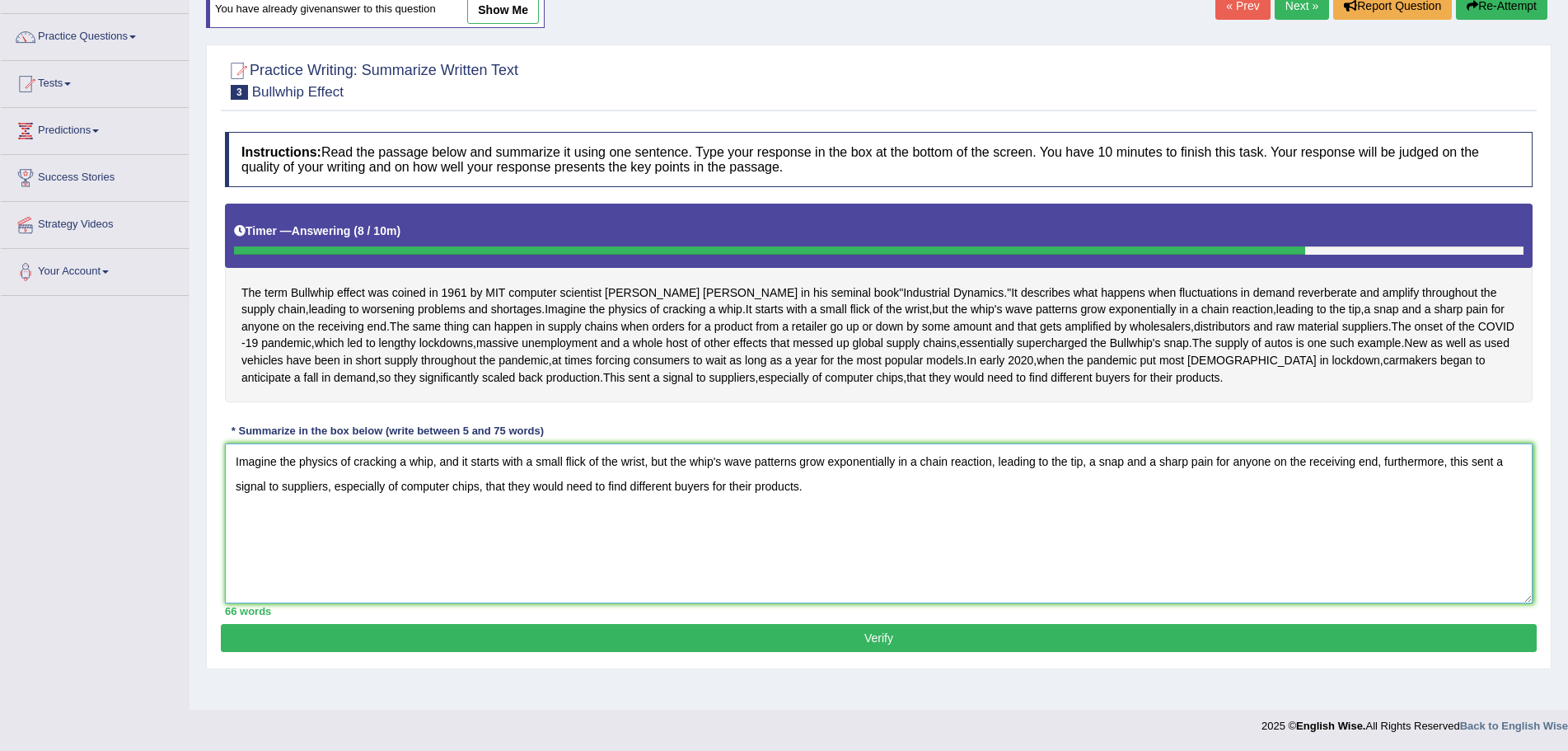
type textarea "Imagine the physics of cracking a whip, and it starts with a small flick of the…"
click at [891, 652] on button "Verify" at bounding box center [879, 637] width 1315 height 28
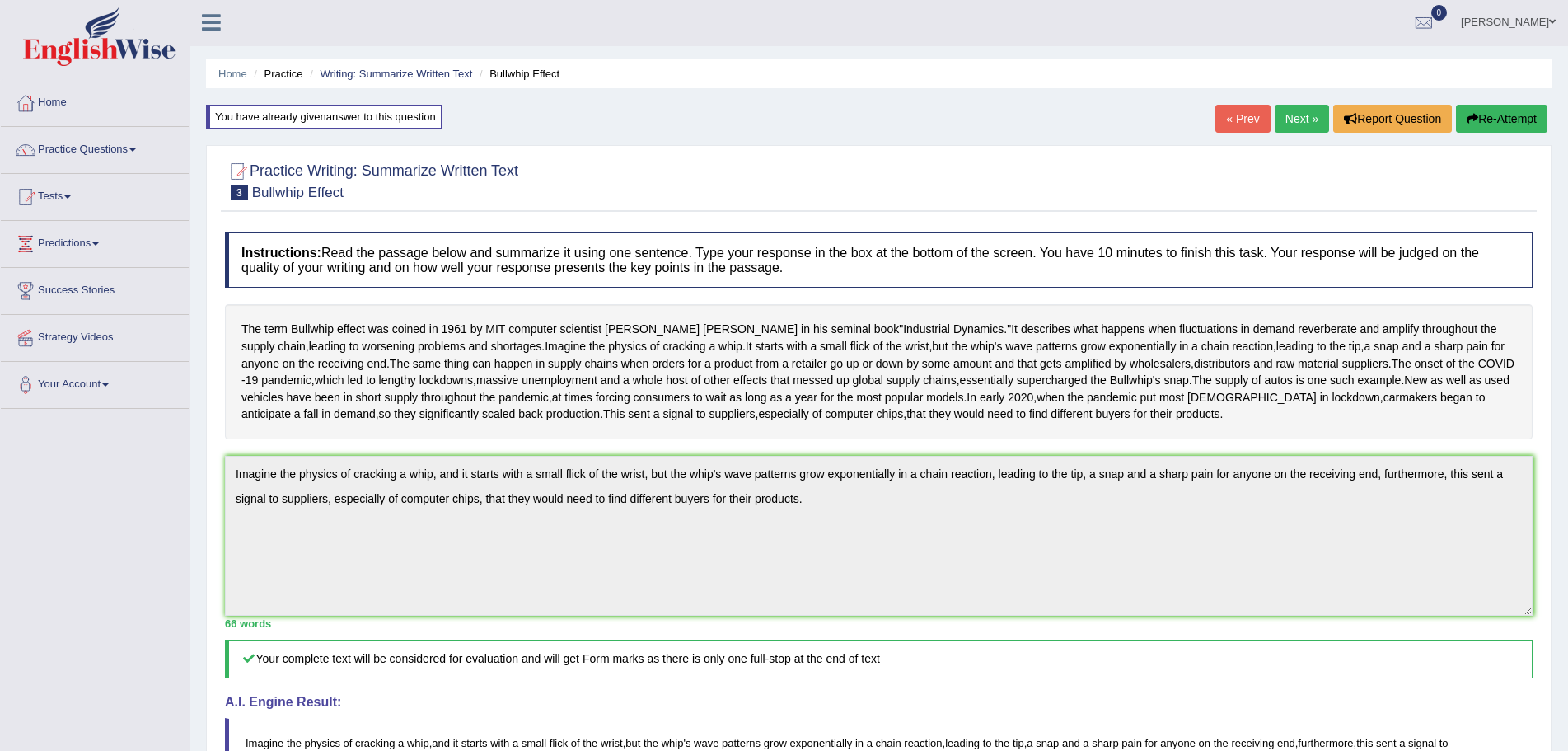
scroll to position [0, 0]
click at [136, 153] on span at bounding box center [133, 152] width 7 height 3
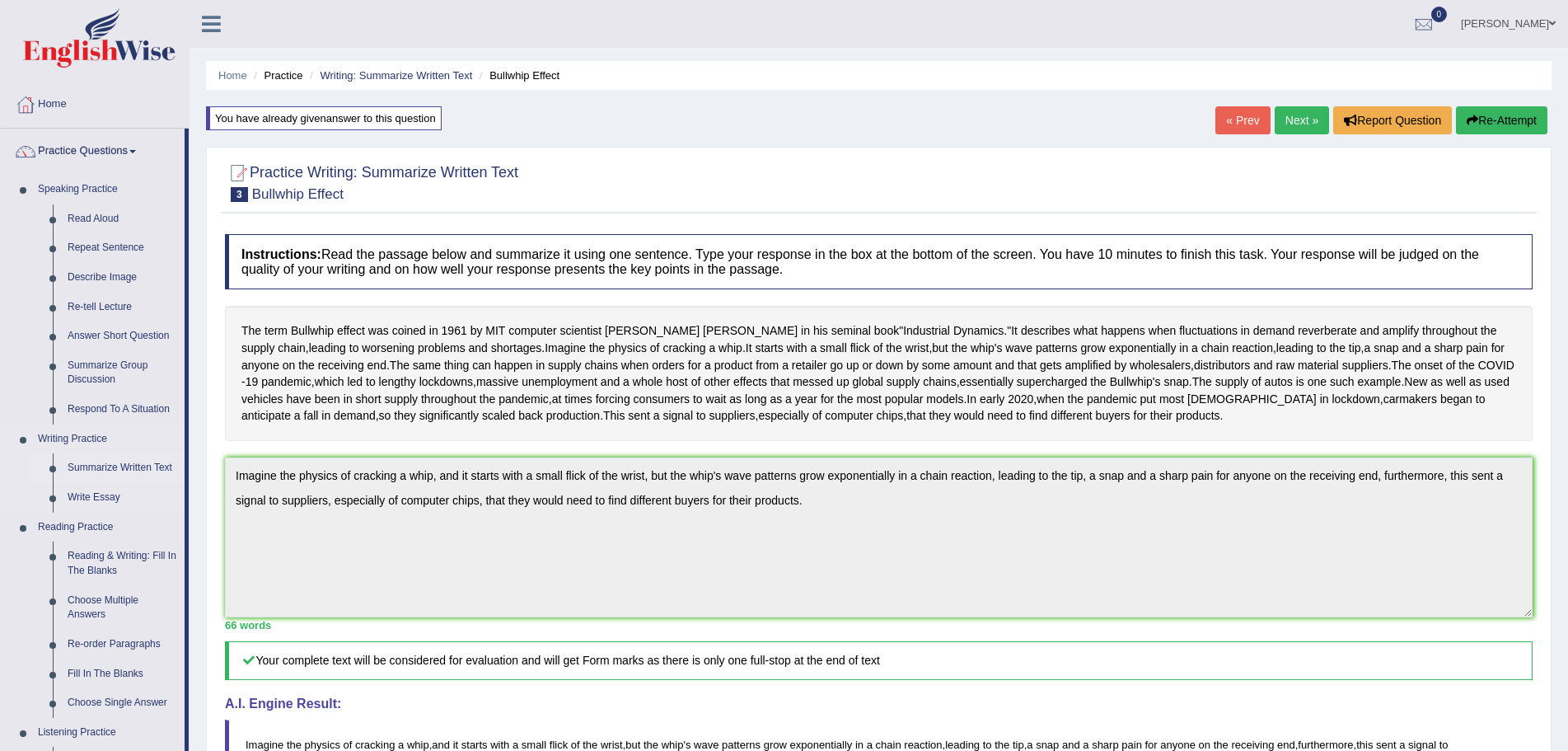
click at [128, 463] on link "Summarize Written Text" at bounding box center [122, 468] width 125 height 30
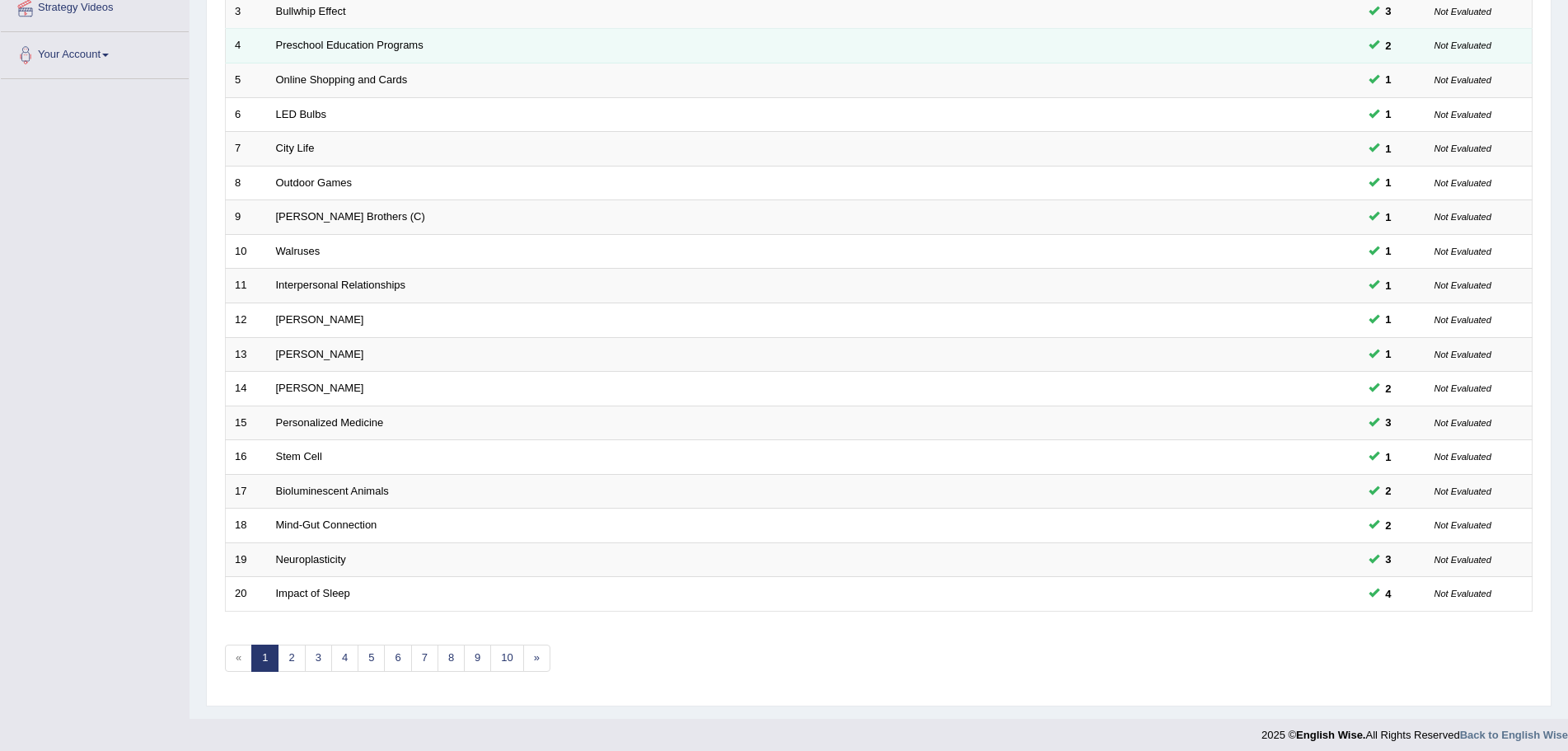
scroll to position [341, 0]
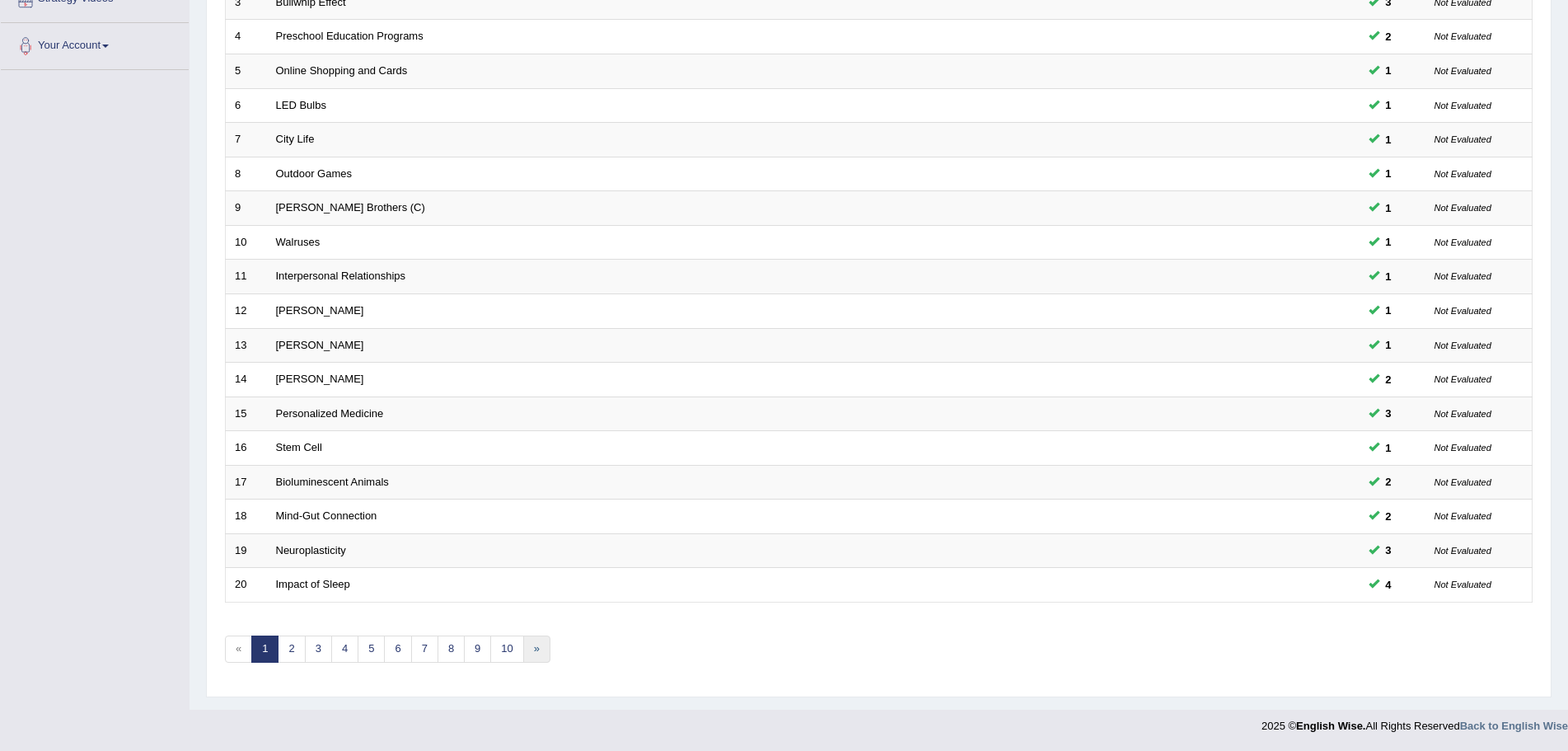
click at [534, 650] on link "»" at bounding box center [537, 649] width 27 height 27
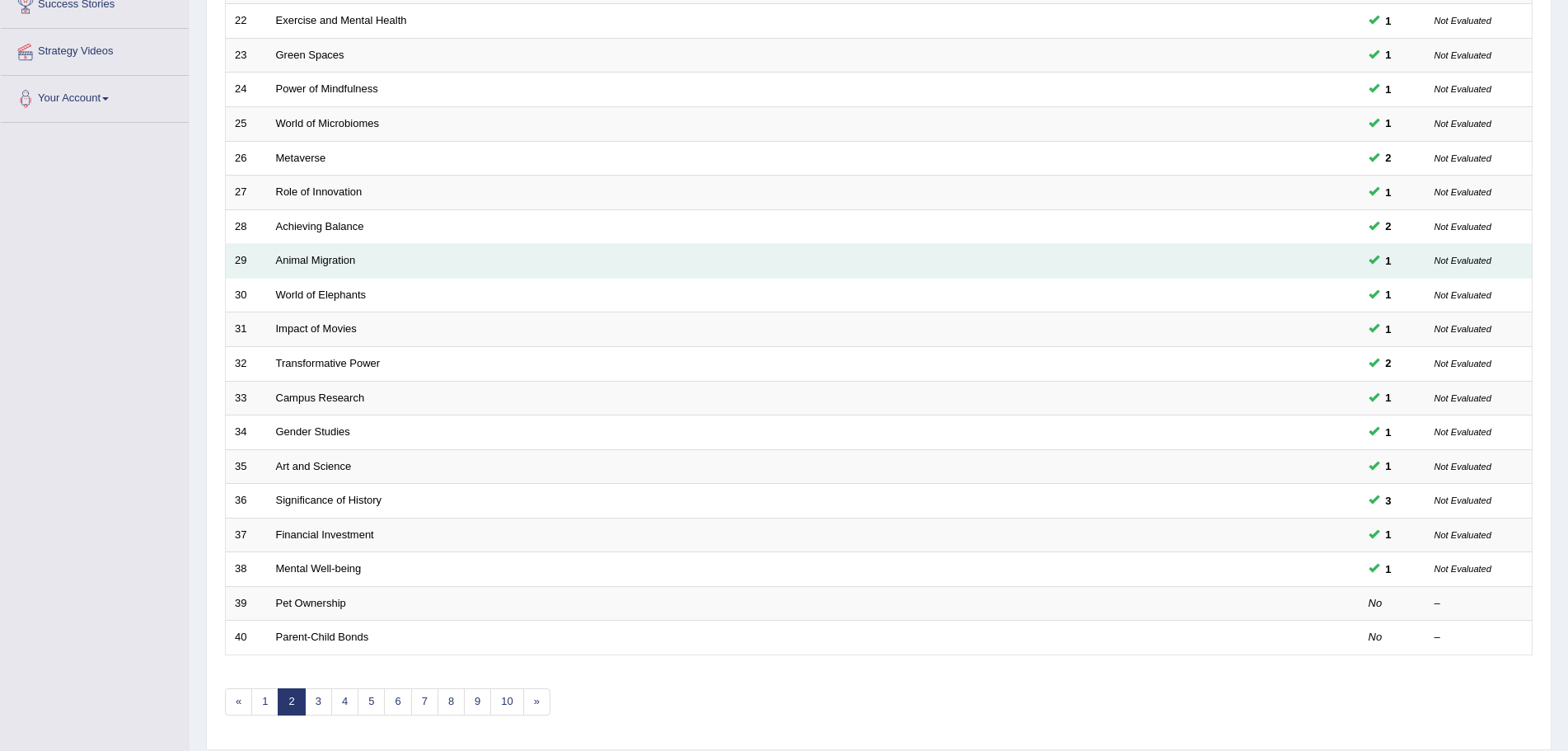
scroll to position [341, 0]
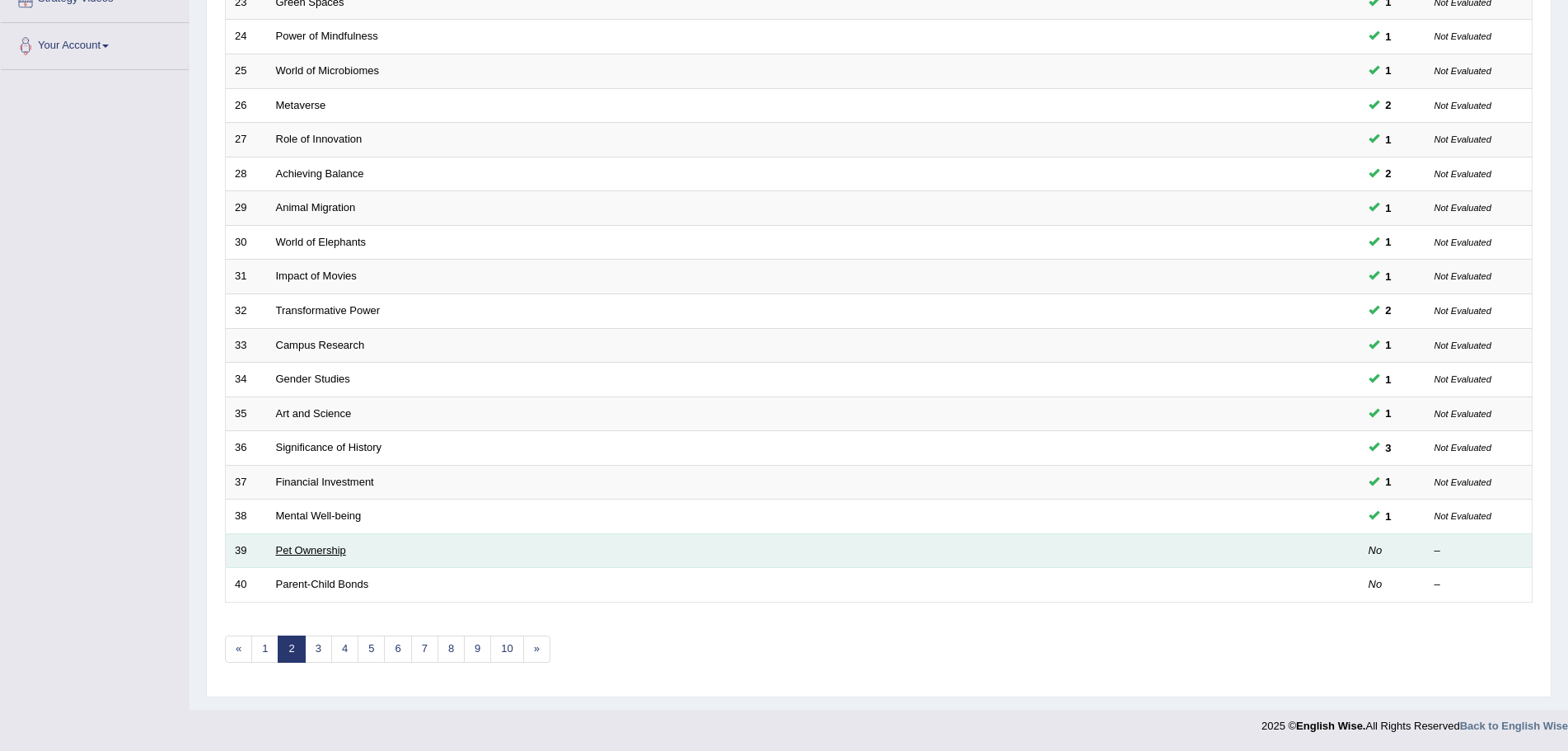
click at [329, 554] on link "Pet Ownership" at bounding box center [311, 550] width 70 height 12
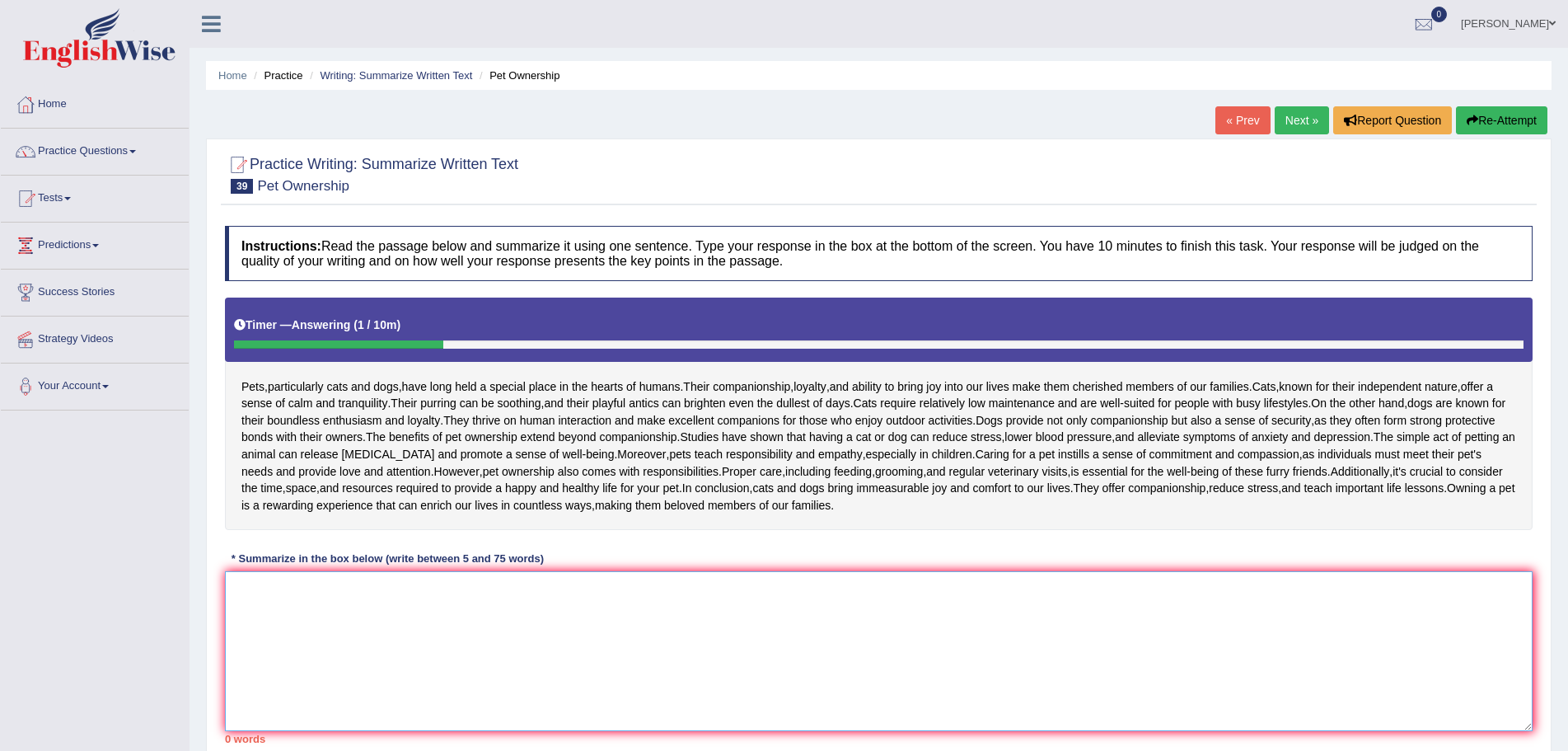
click at [466, 629] on textarea at bounding box center [879, 650] width 1307 height 160
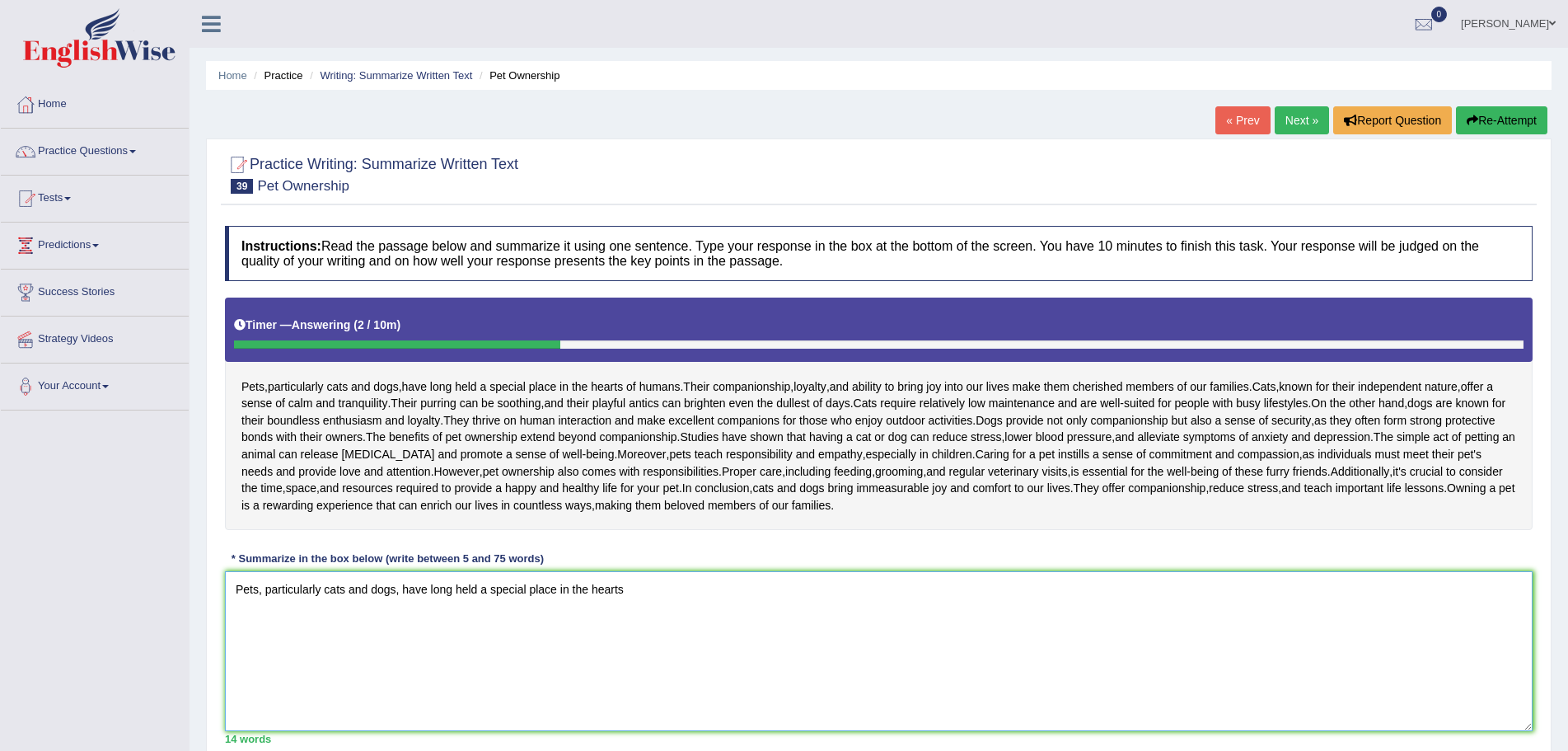
click at [630, 580] on textarea "Pets, particularly cats and dogs, have long held a special place in the hearts" at bounding box center [879, 650] width 1307 height 160
click at [871, 584] on textarea "Pets, particularly cats and dogs, have long held a special place in the hearts …" at bounding box center [879, 650] width 1307 height 160
click at [996, 594] on textarea "Pets, particularly cats and dogs, have long held a special place in the hearts …" at bounding box center [879, 650] width 1307 height 160
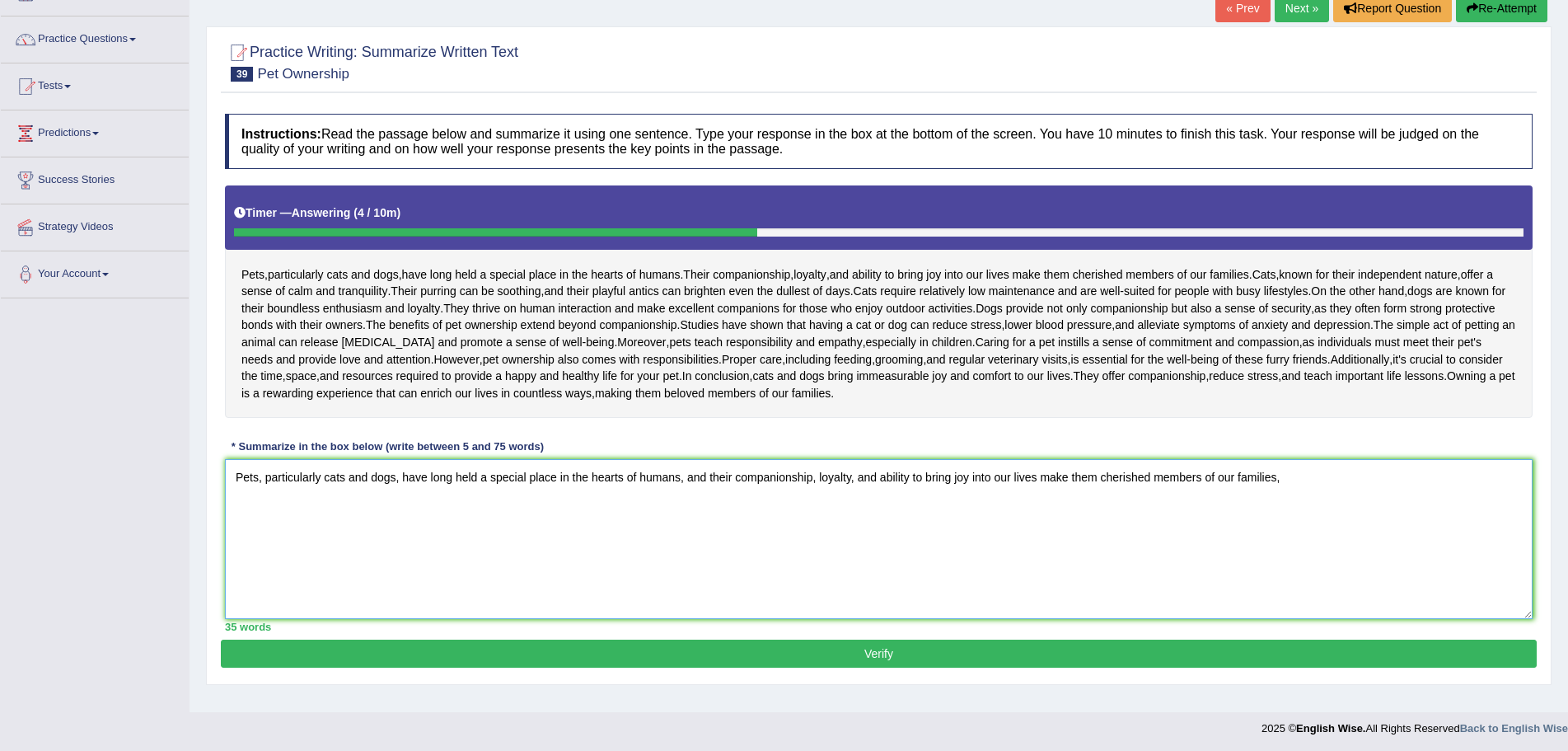
scroll to position [114, 0]
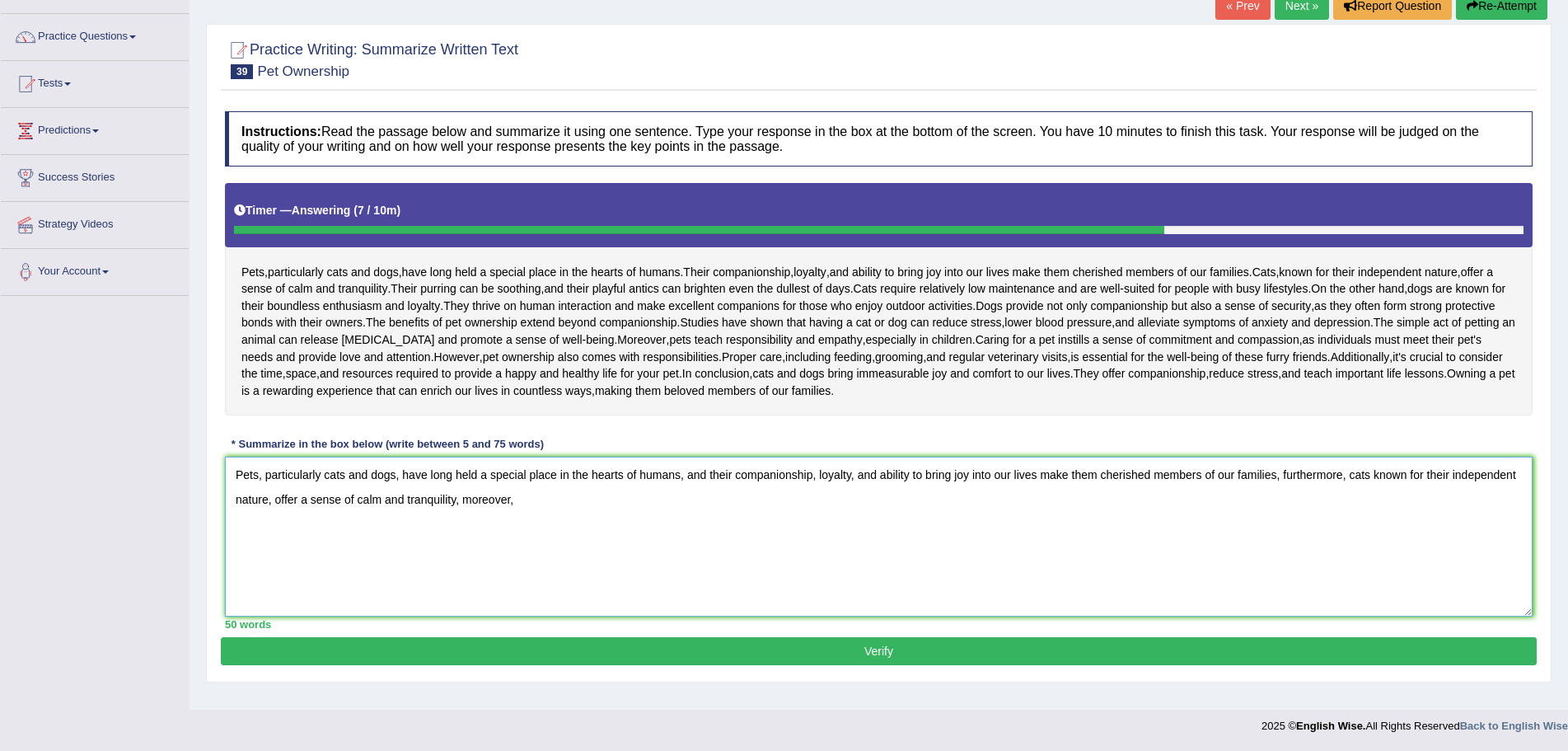
click at [543, 504] on textarea "Pets, particularly cats and dogs, have long held a special place in the hearts …" at bounding box center [879, 536] width 1307 height 160
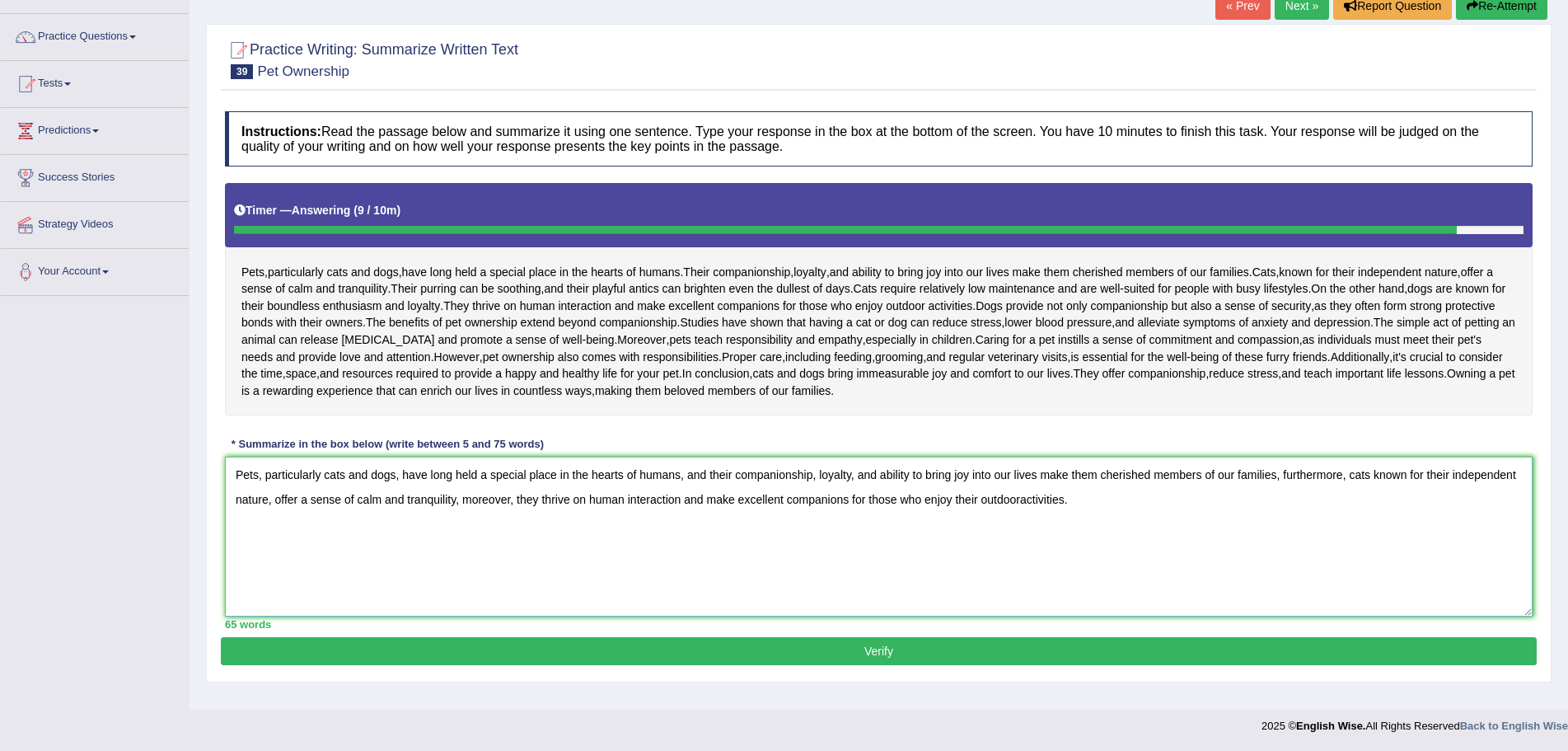
type textarea "Pets, particularly cats and dogs, have long held a special place in the hearts …"
click at [811, 649] on button "Verify" at bounding box center [879, 650] width 1315 height 28
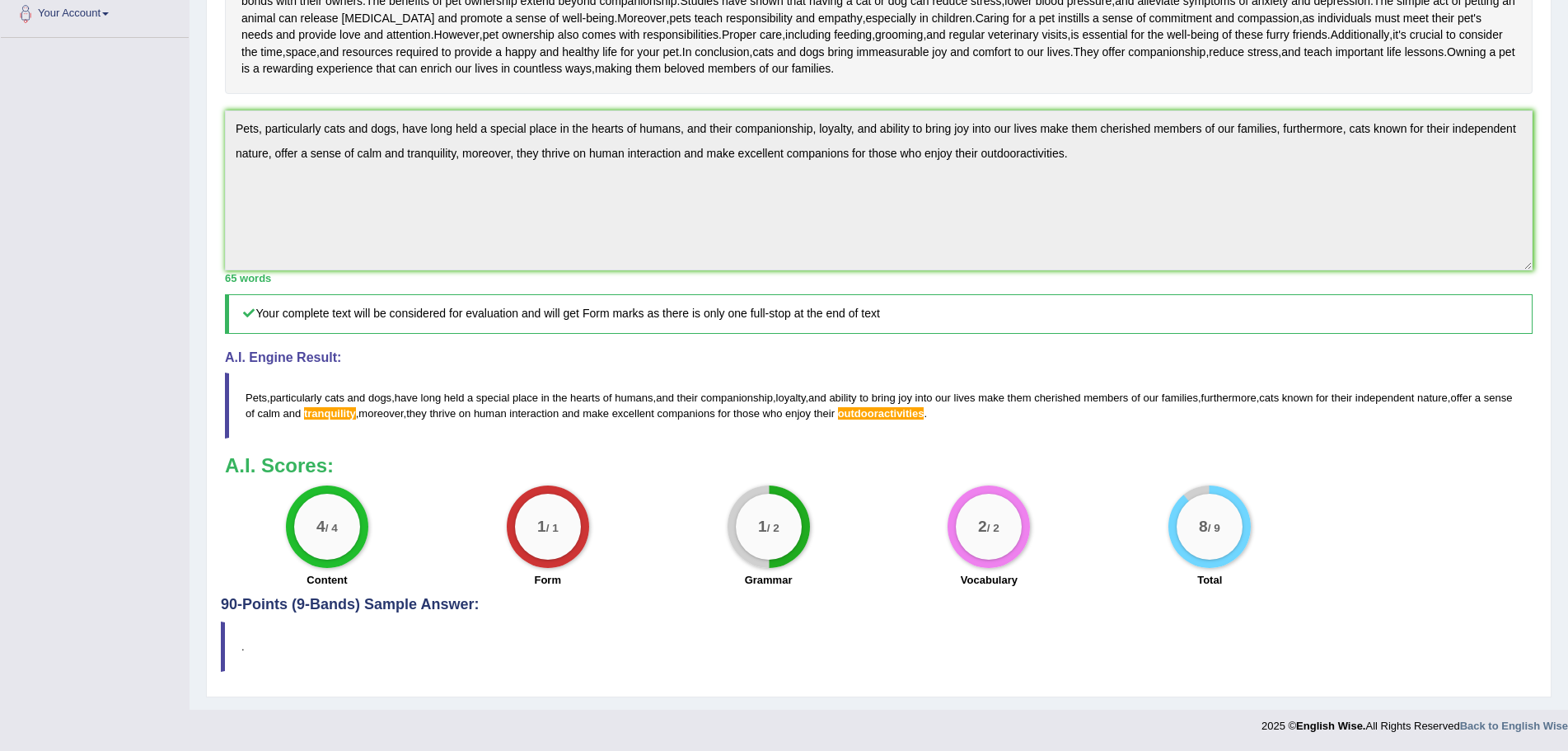
scroll to position [0, 0]
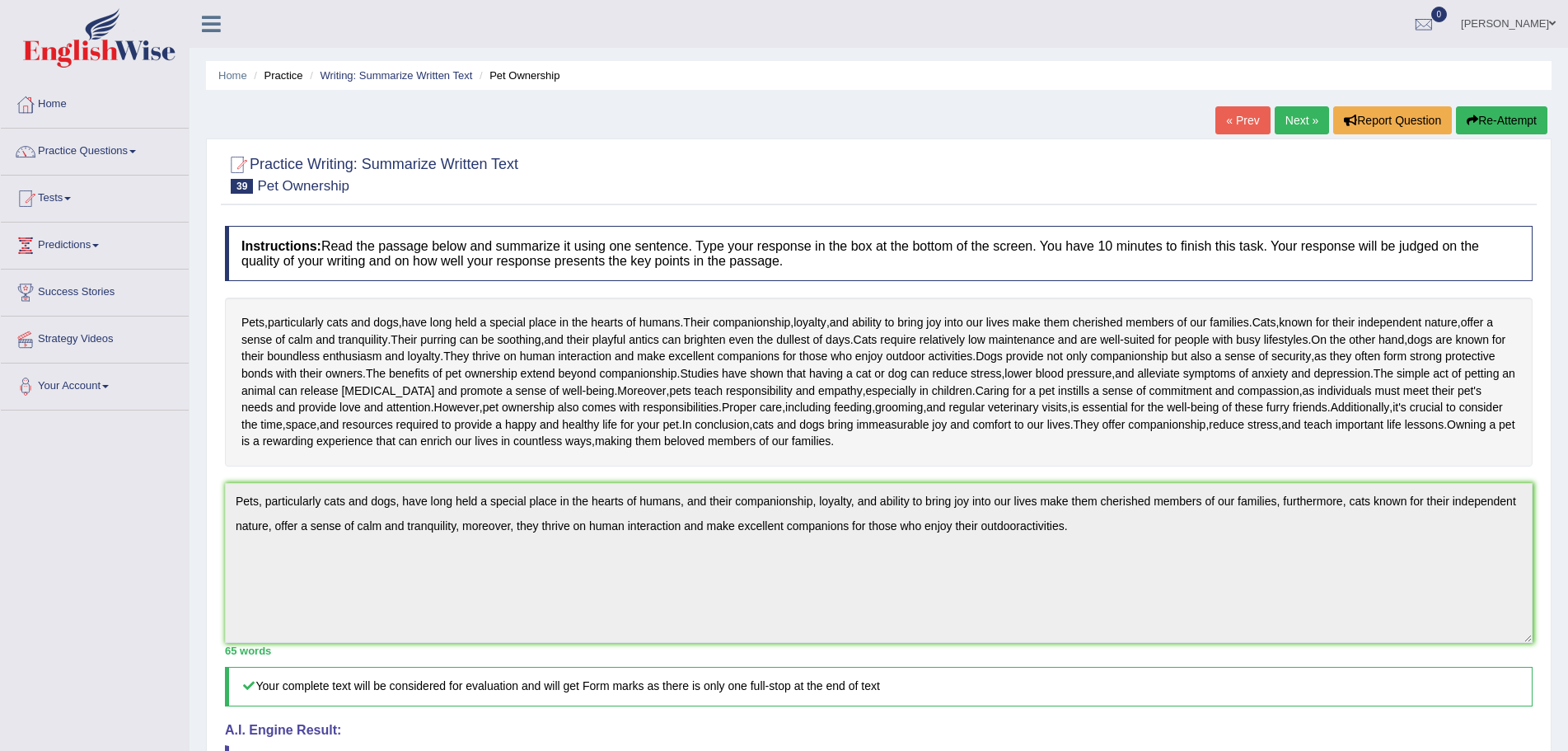
click at [1502, 118] on button "Re-Attempt" at bounding box center [1501, 120] width 91 height 28
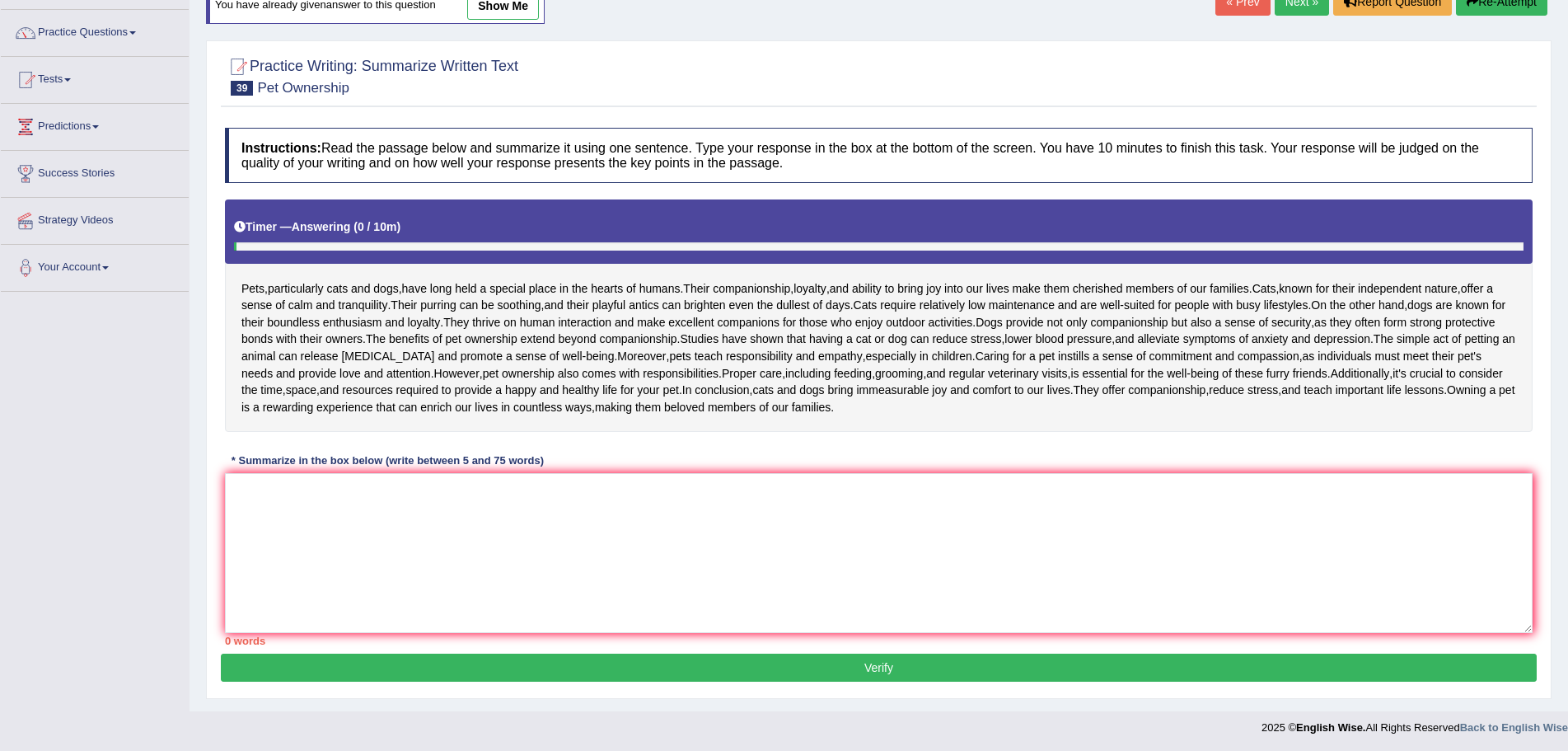
scroll to position [120, 0]
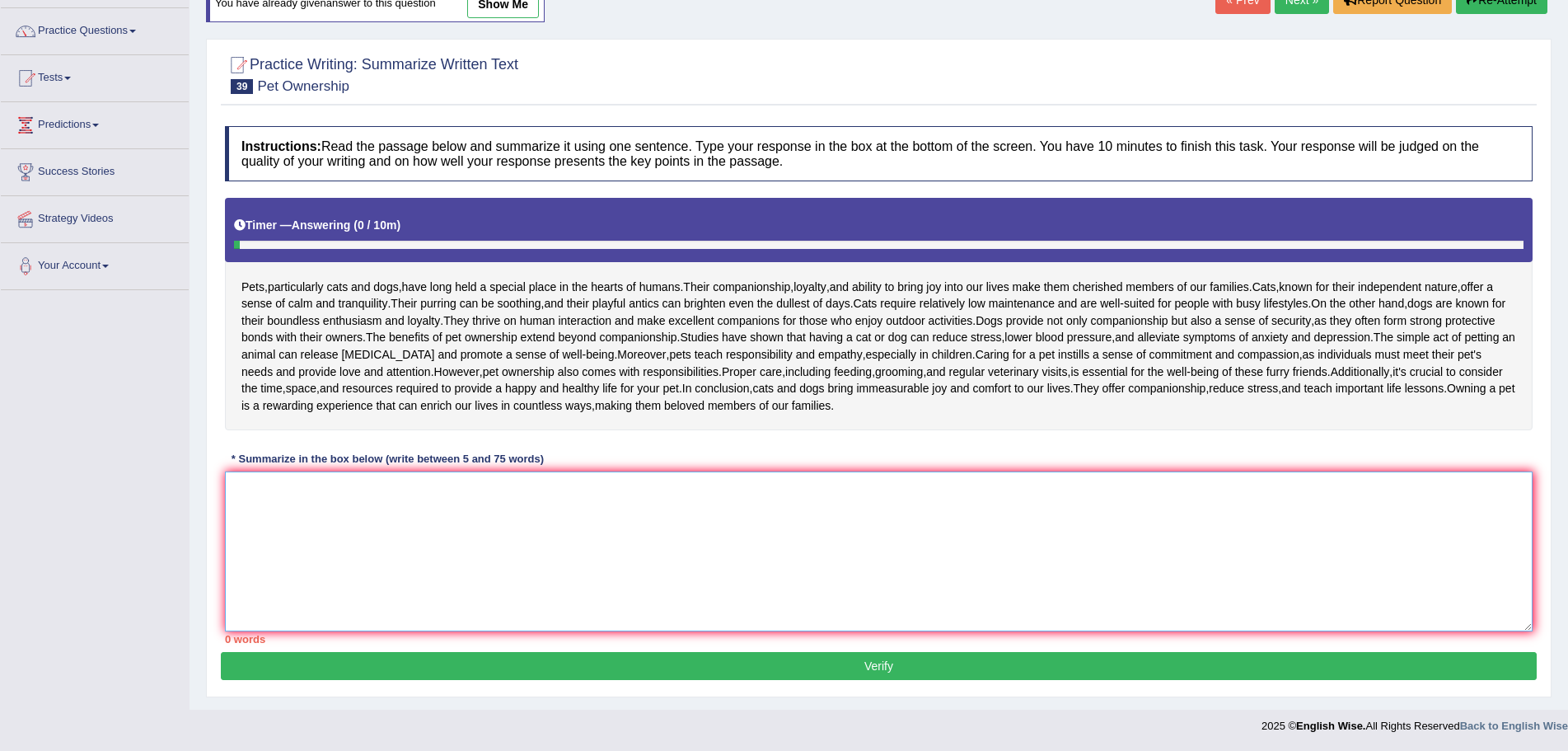
paste textarea "Pets, particularly cats and dogs, have long held a special place in the hearts …"
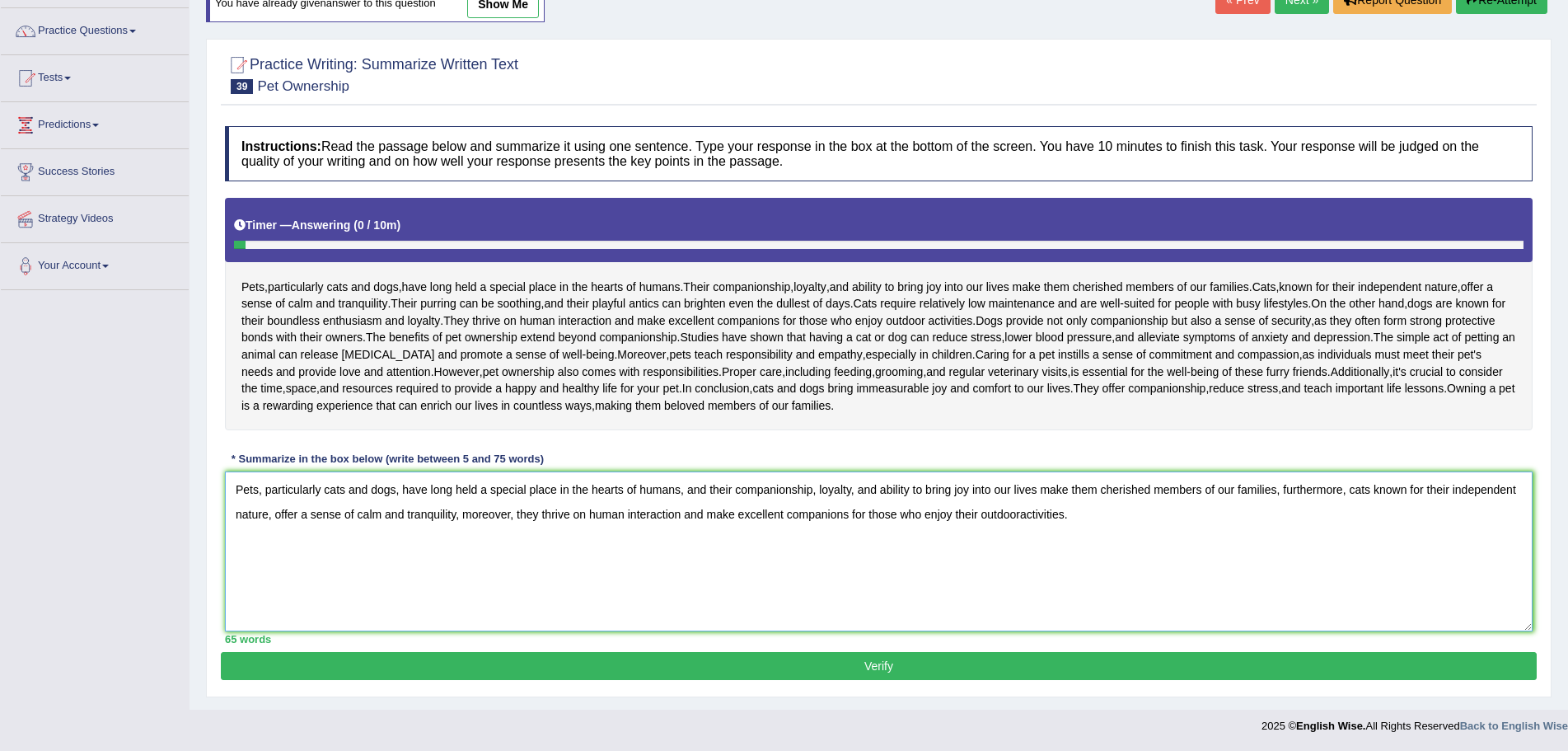
click at [1019, 518] on textarea "Pets, particularly cats and dogs, have long held a special place in the hearts …" at bounding box center [879, 550] width 1307 height 160
type textarea "Pets, particularly cats and dogs, have long held a special place in the hearts …"
drag, startPoint x: 893, startPoint y: 665, endPoint x: 902, endPoint y: 665, distance: 9.0
click at [893, 665] on button "Verify" at bounding box center [879, 666] width 1315 height 28
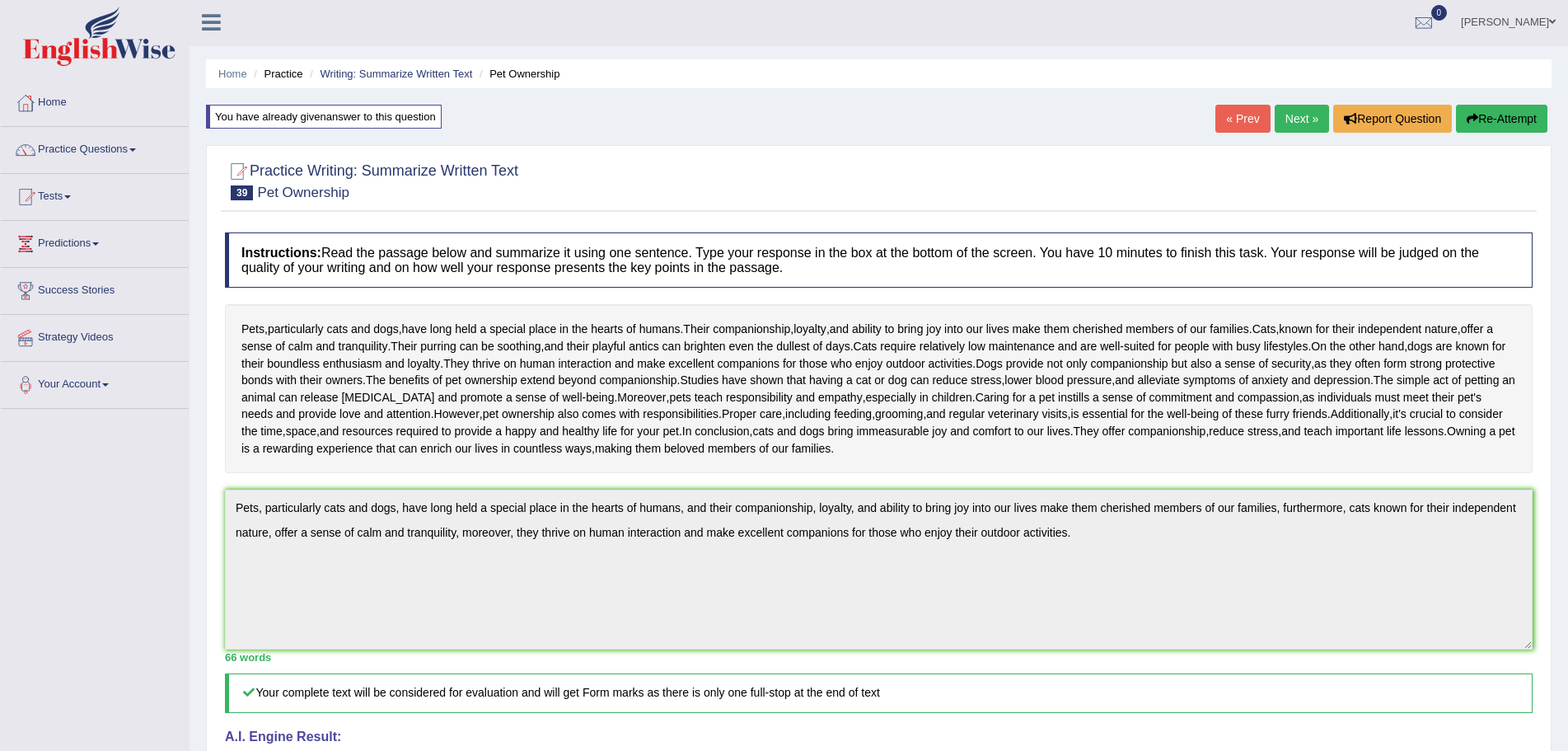
scroll to position [0, 0]
click at [1284, 117] on link "Next »" at bounding box center [1302, 120] width 55 height 28
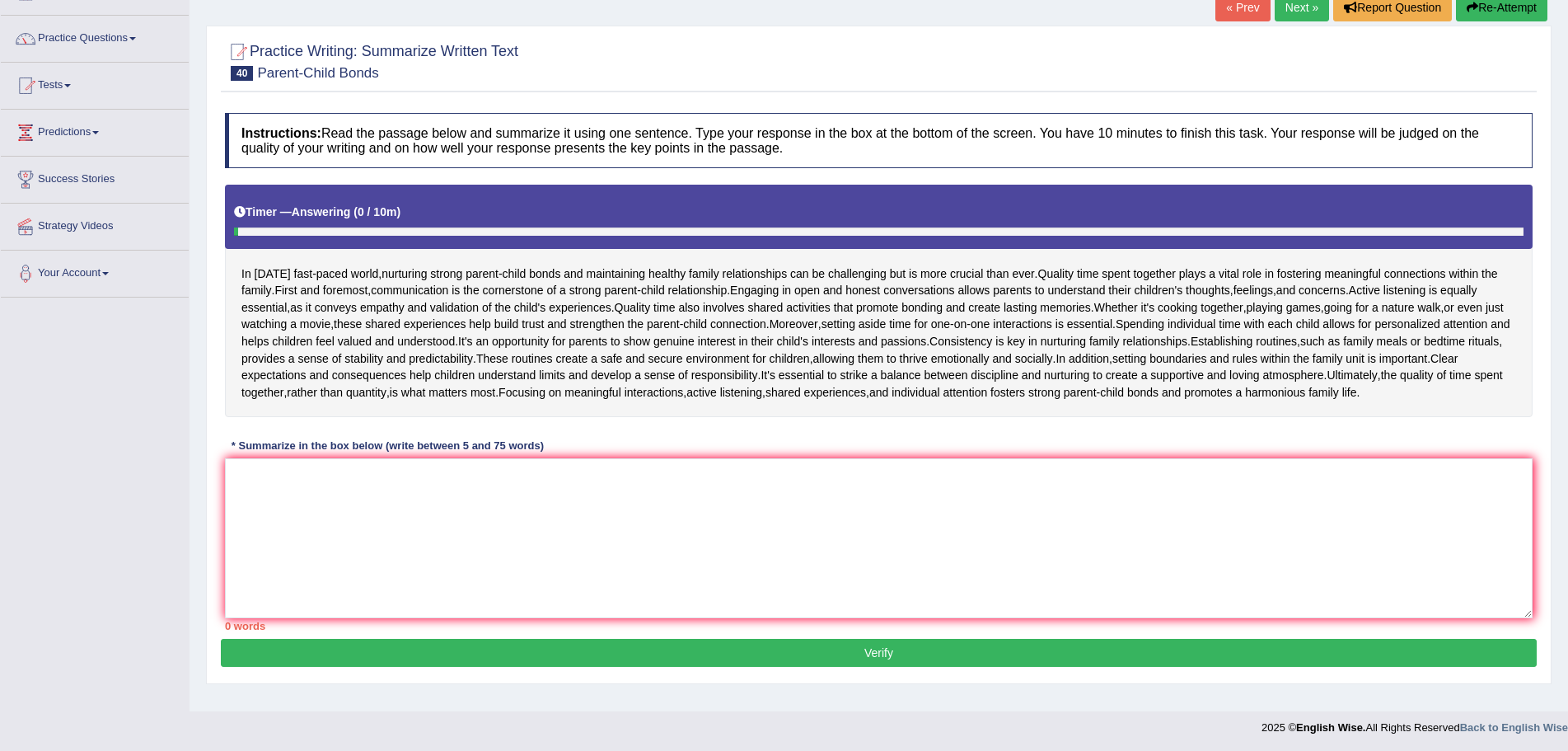
scroll to position [114, 0]
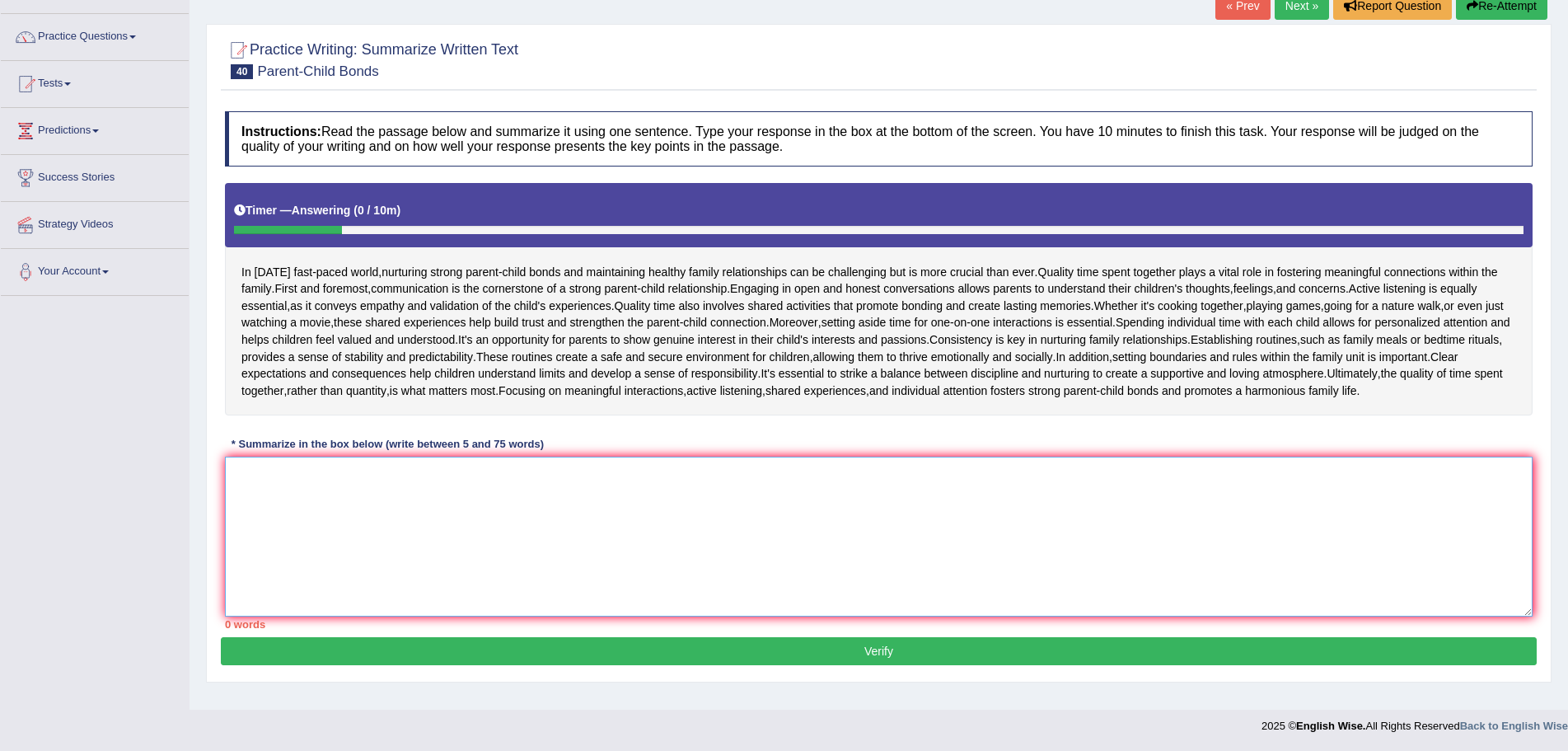
click at [499, 507] on textarea at bounding box center [879, 536] width 1307 height 160
click at [261, 477] on textarea "Engaing" at bounding box center [879, 536] width 1307 height 160
click at [295, 476] on textarea "Engaging" at bounding box center [879, 536] width 1307 height 160
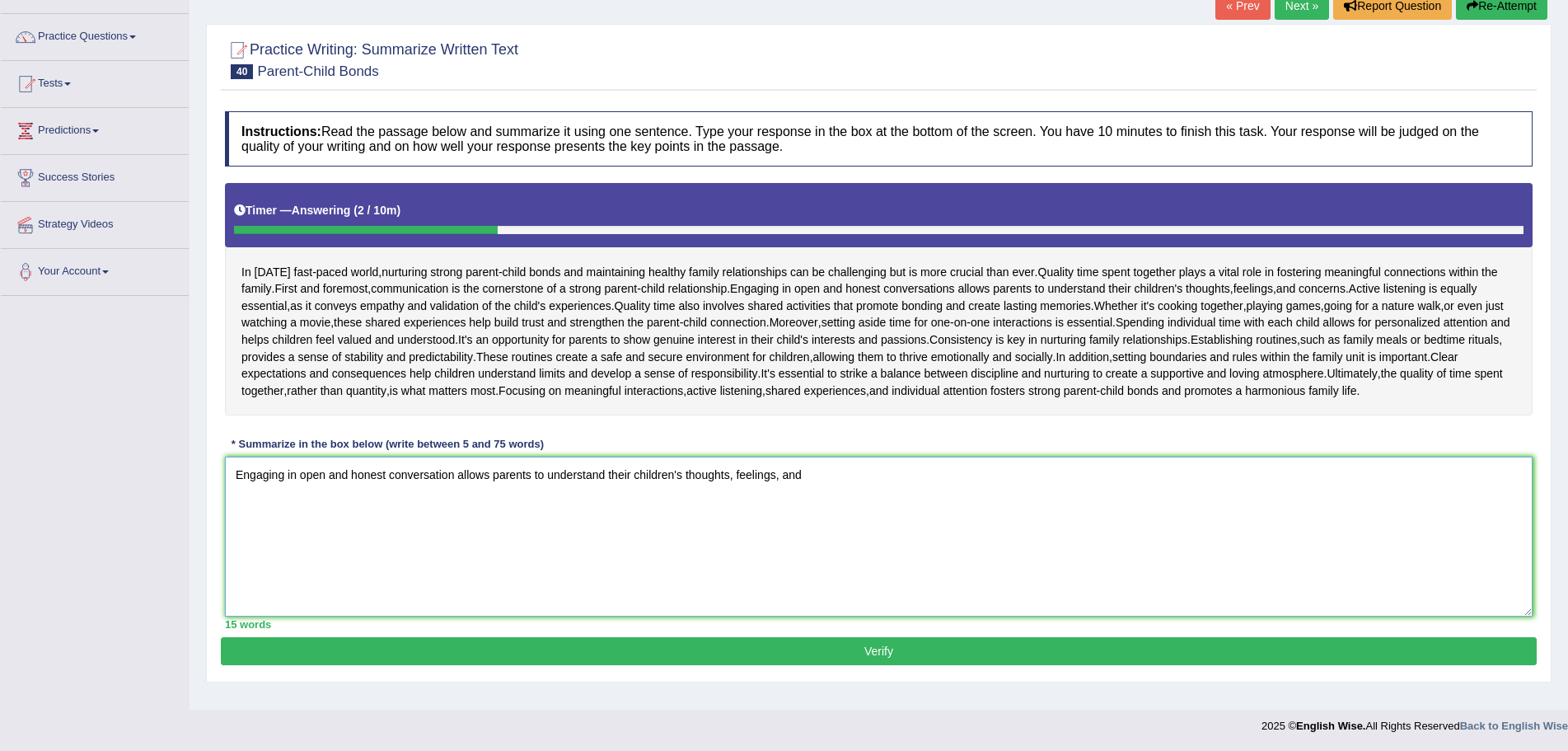
click at [839, 490] on textarea "Engaging in open and honest conversation allows parents to understand their chi…" at bounding box center [879, 536] width 1307 height 160
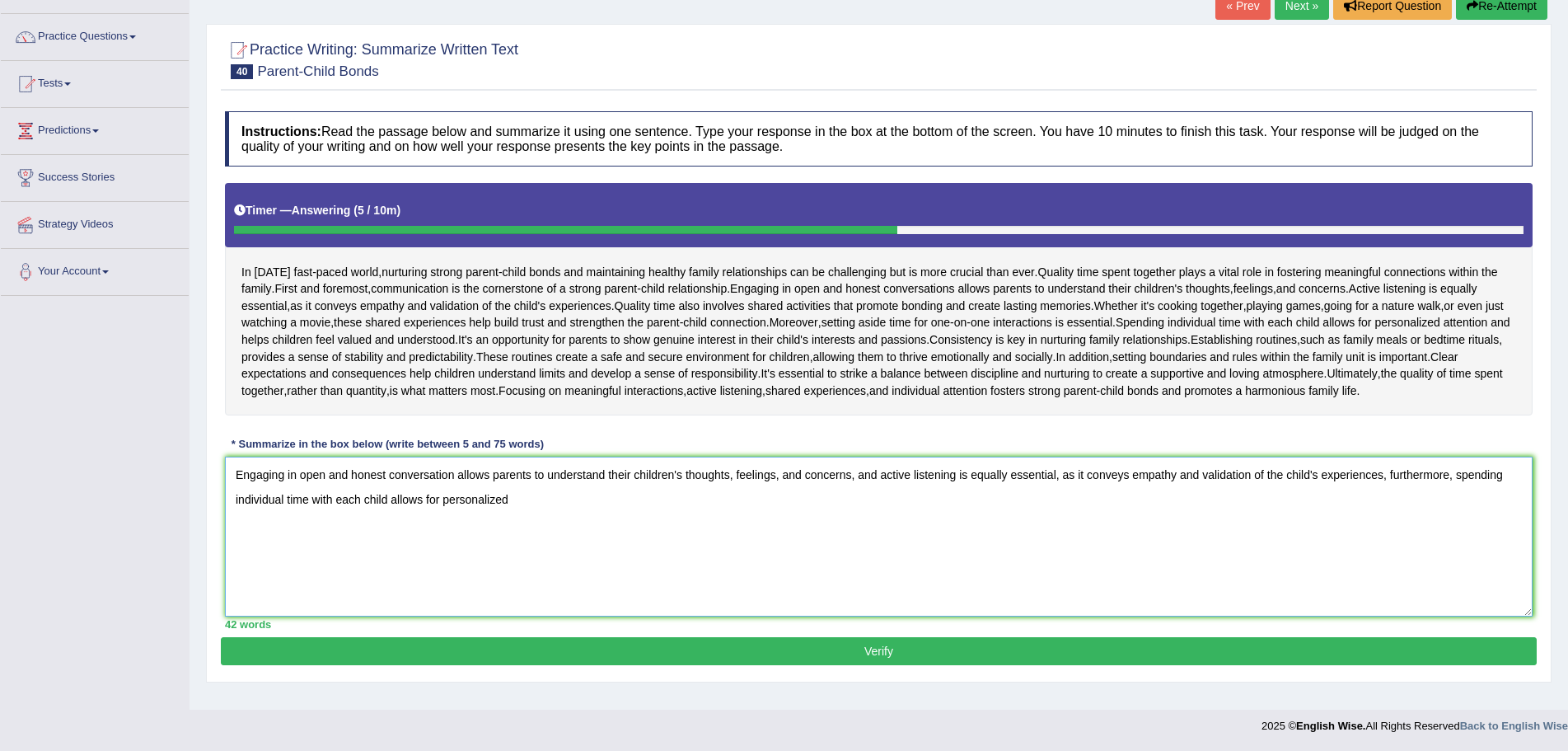
click at [525, 498] on textarea "Engaging in open and honest conversation allows parents to understand their chi…" at bounding box center [879, 536] width 1307 height 160
click at [869, 499] on textarea "Engaging in open and honest conversation allows parents to understand their chi…" at bounding box center [879, 536] width 1307 height 160
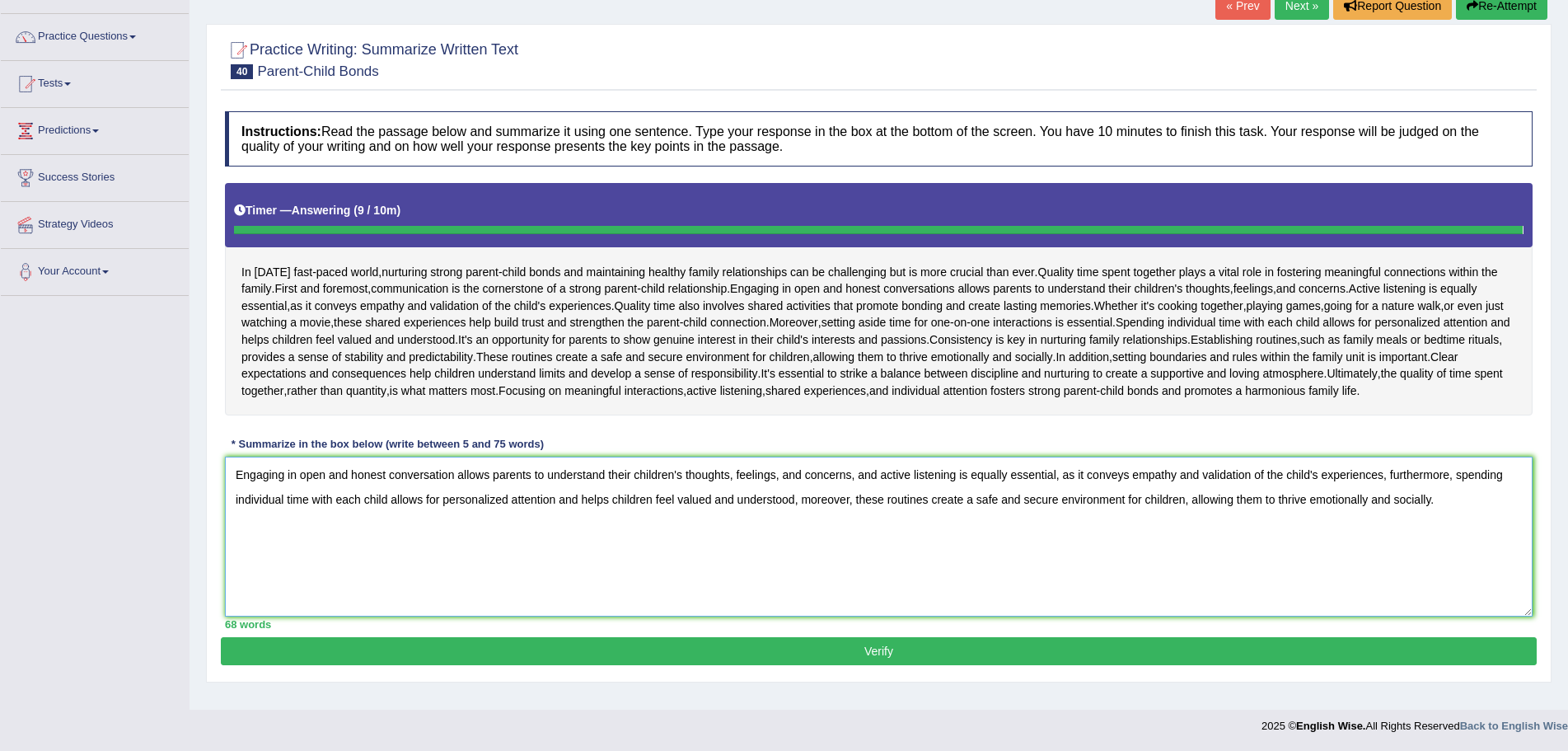
type textarea "Engaging in open and honest conversation allows parents to understand their chi…"
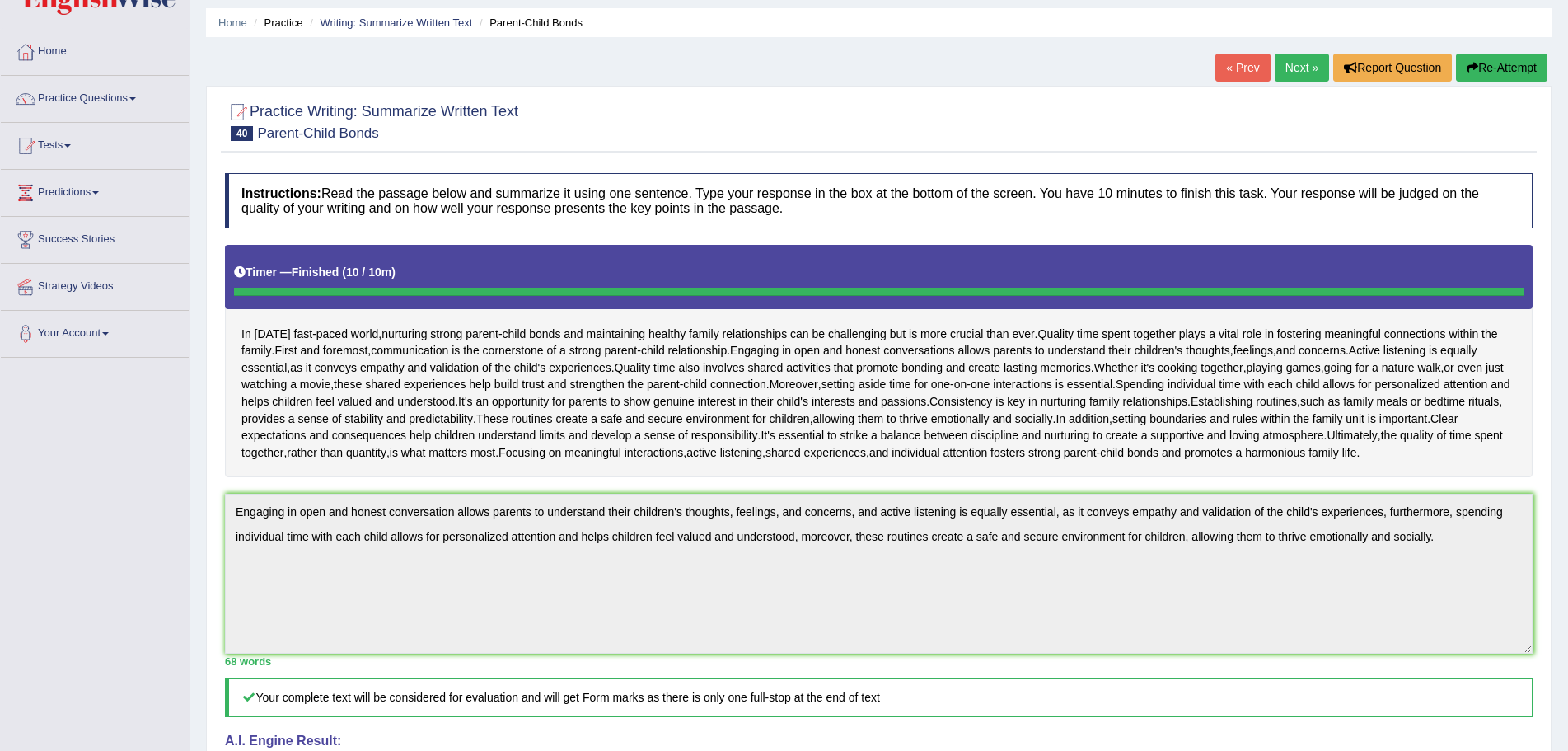
scroll to position [24, 0]
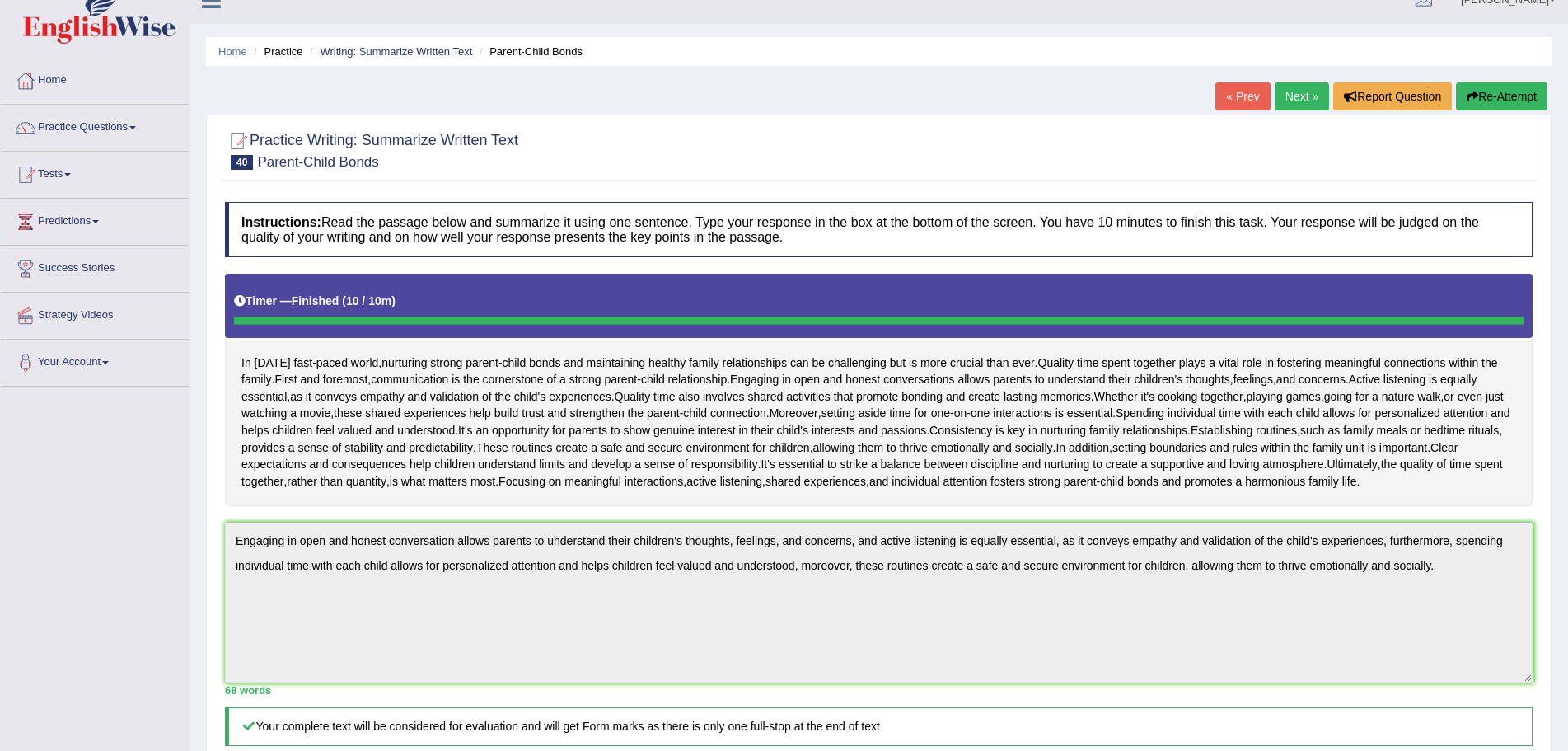
click at [1285, 95] on link "Next »" at bounding box center [1302, 96] width 55 height 28
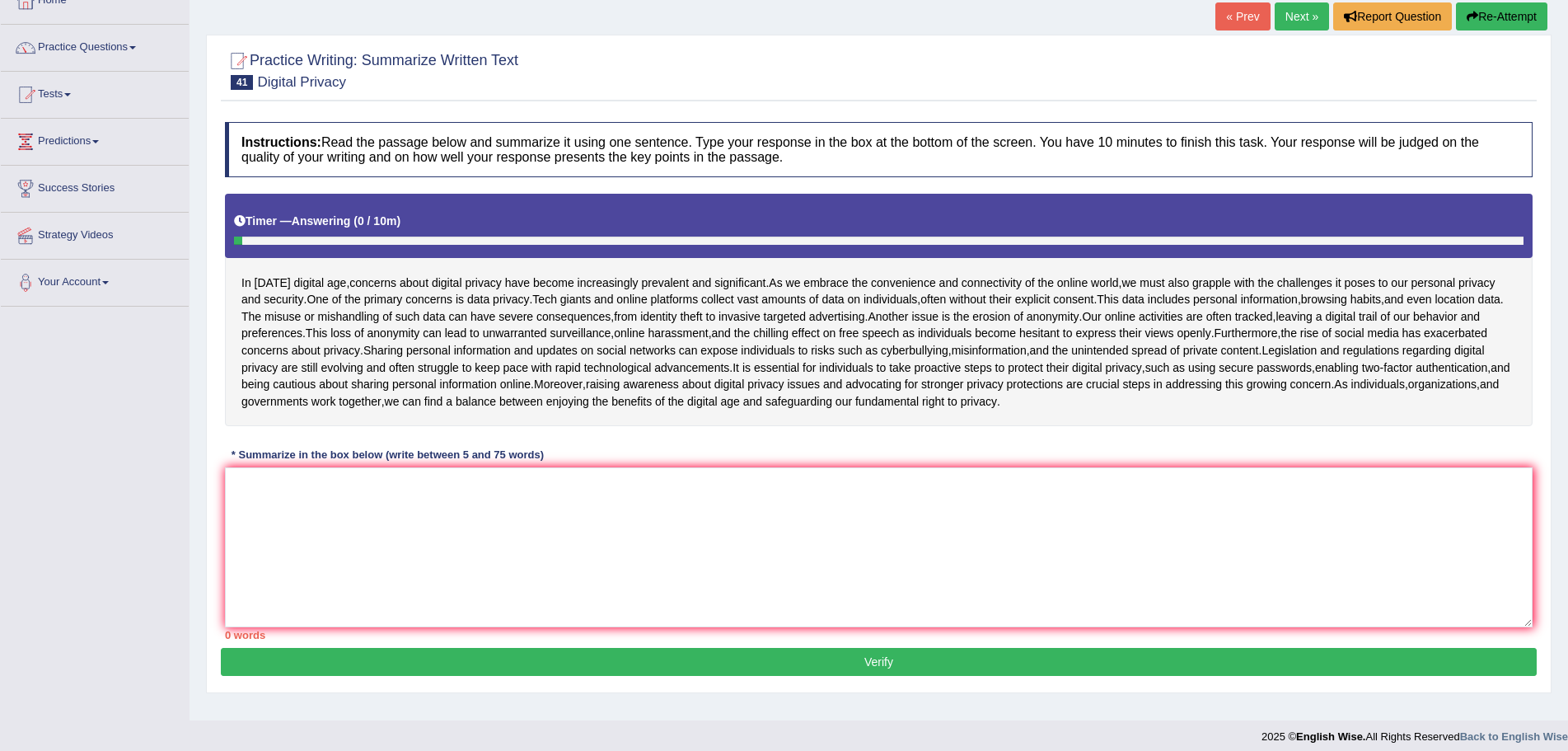
scroll to position [114, 0]
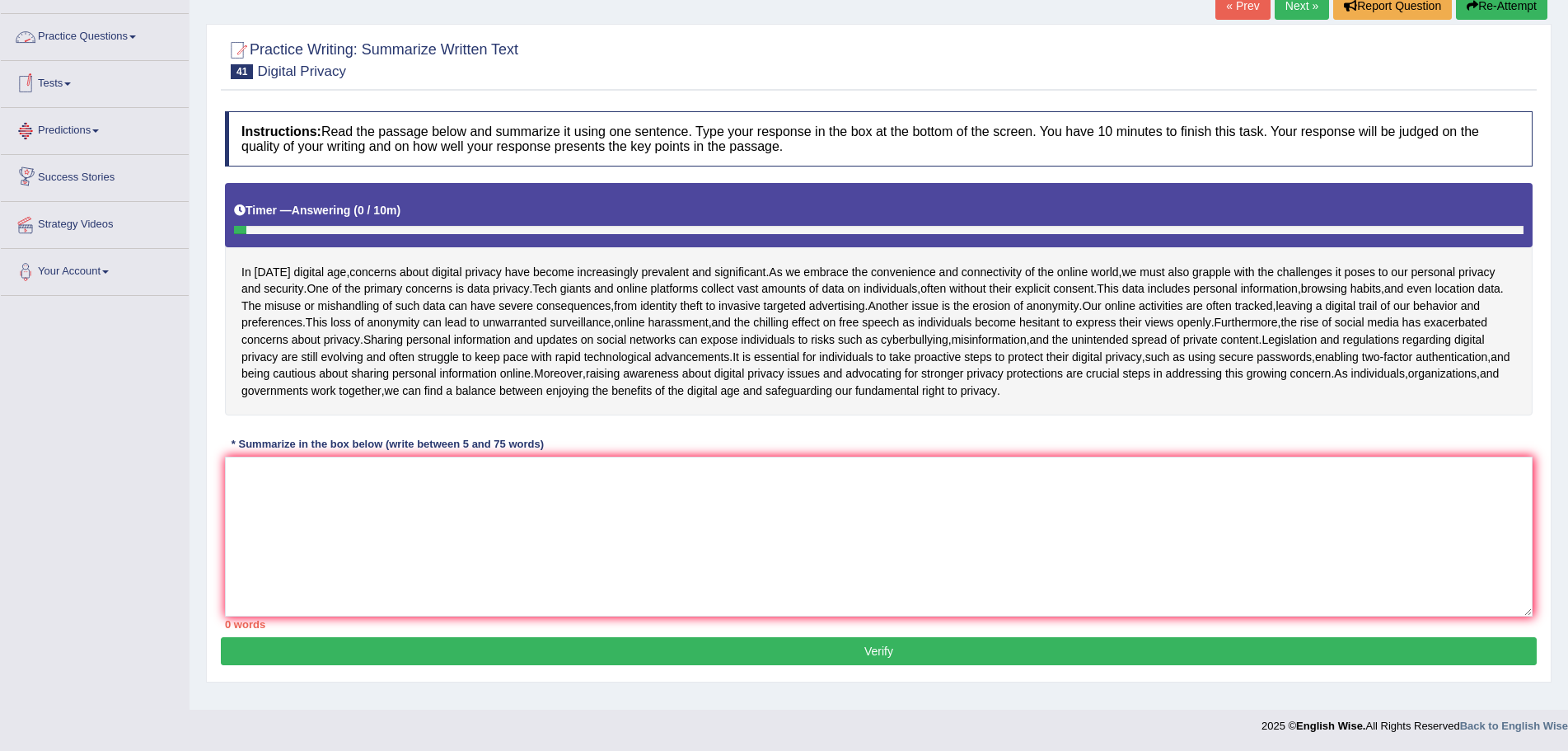
click at [133, 35] on link "Practice Questions" at bounding box center [95, 34] width 188 height 41
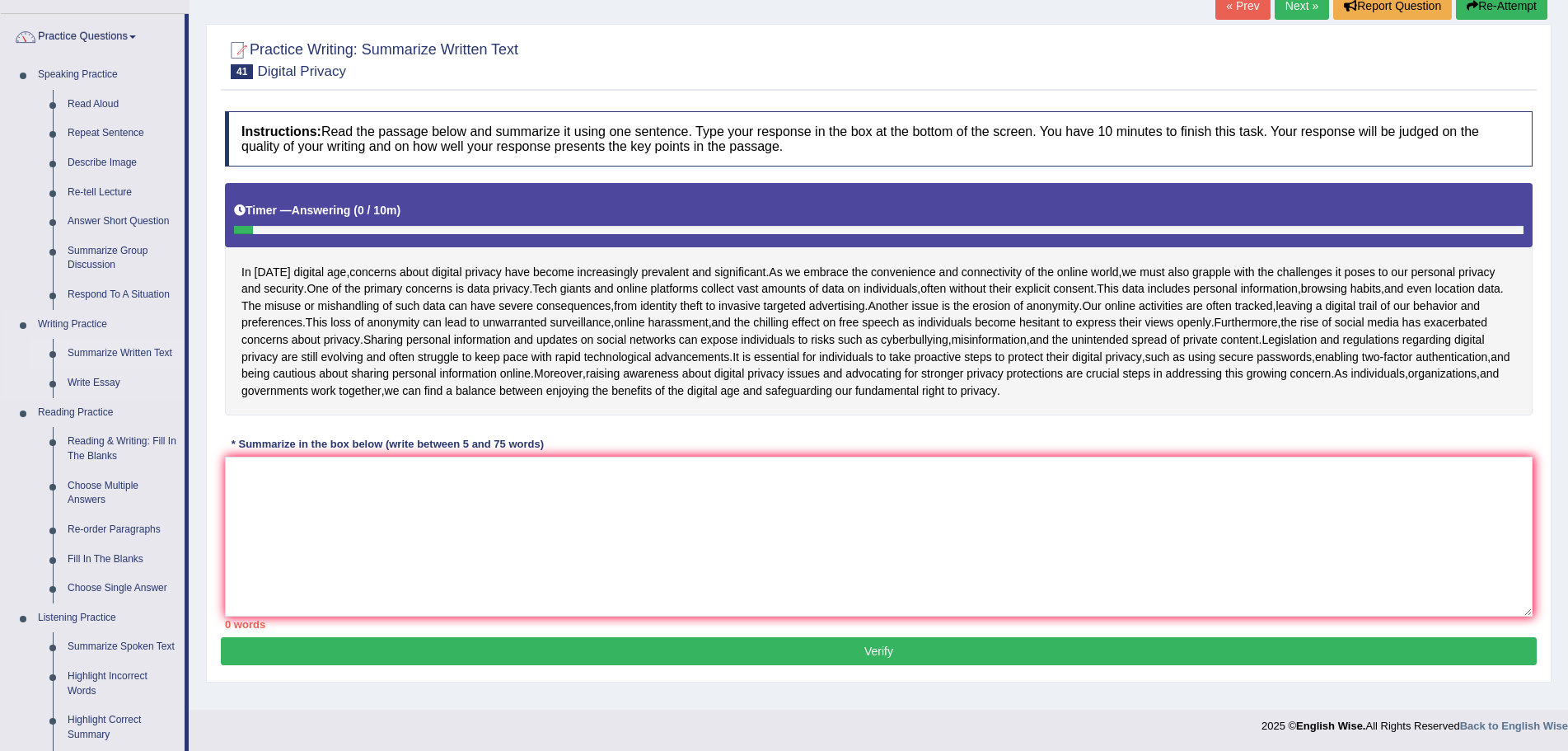
click at [87, 348] on link "Summarize Written Text" at bounding box center [122, 353] width 125 height 30
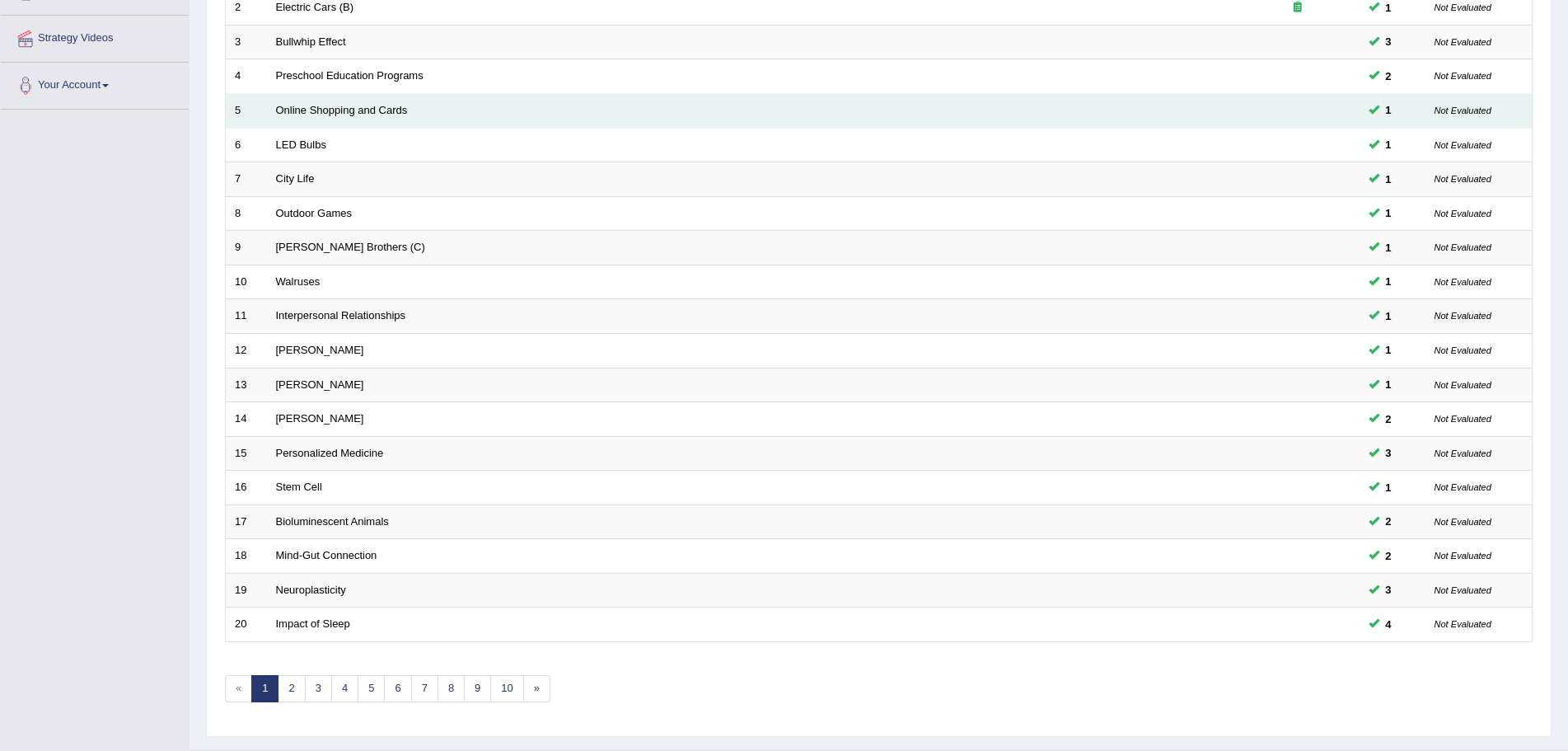
scroll to position [341, 0]
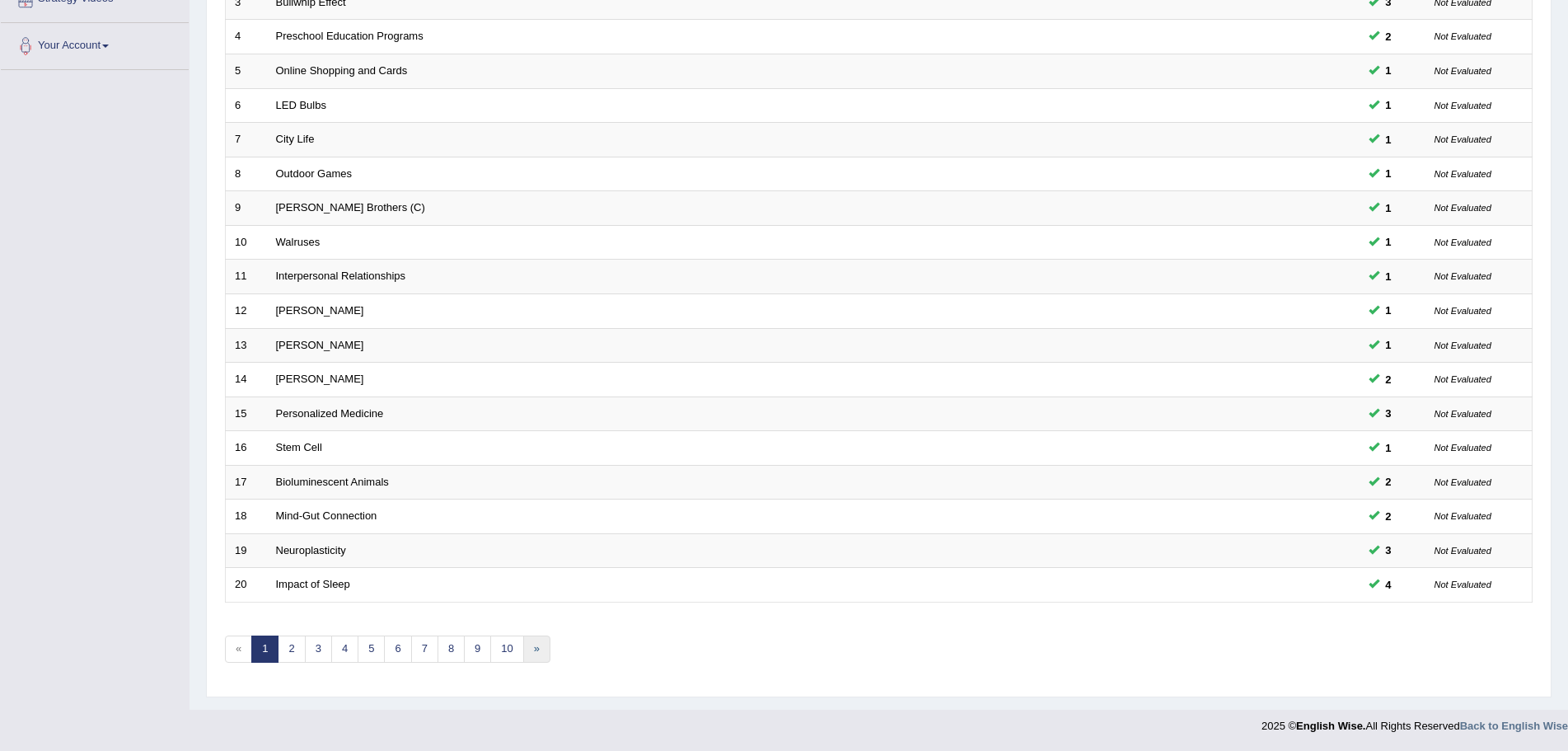
click at [531, 647] on link "»" at bounding box center [537, 649] width 27 height 27
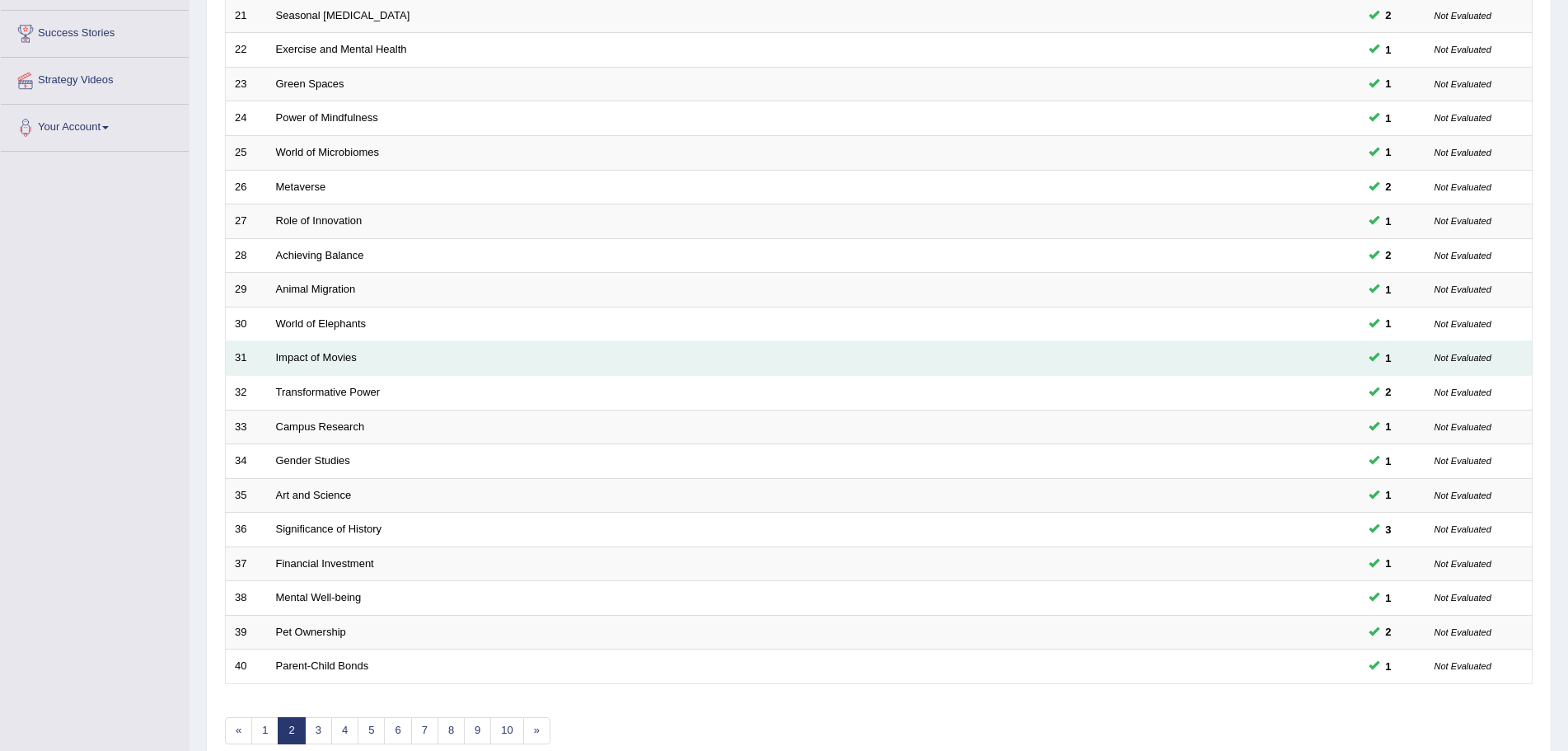
scroll to position [341, 0]
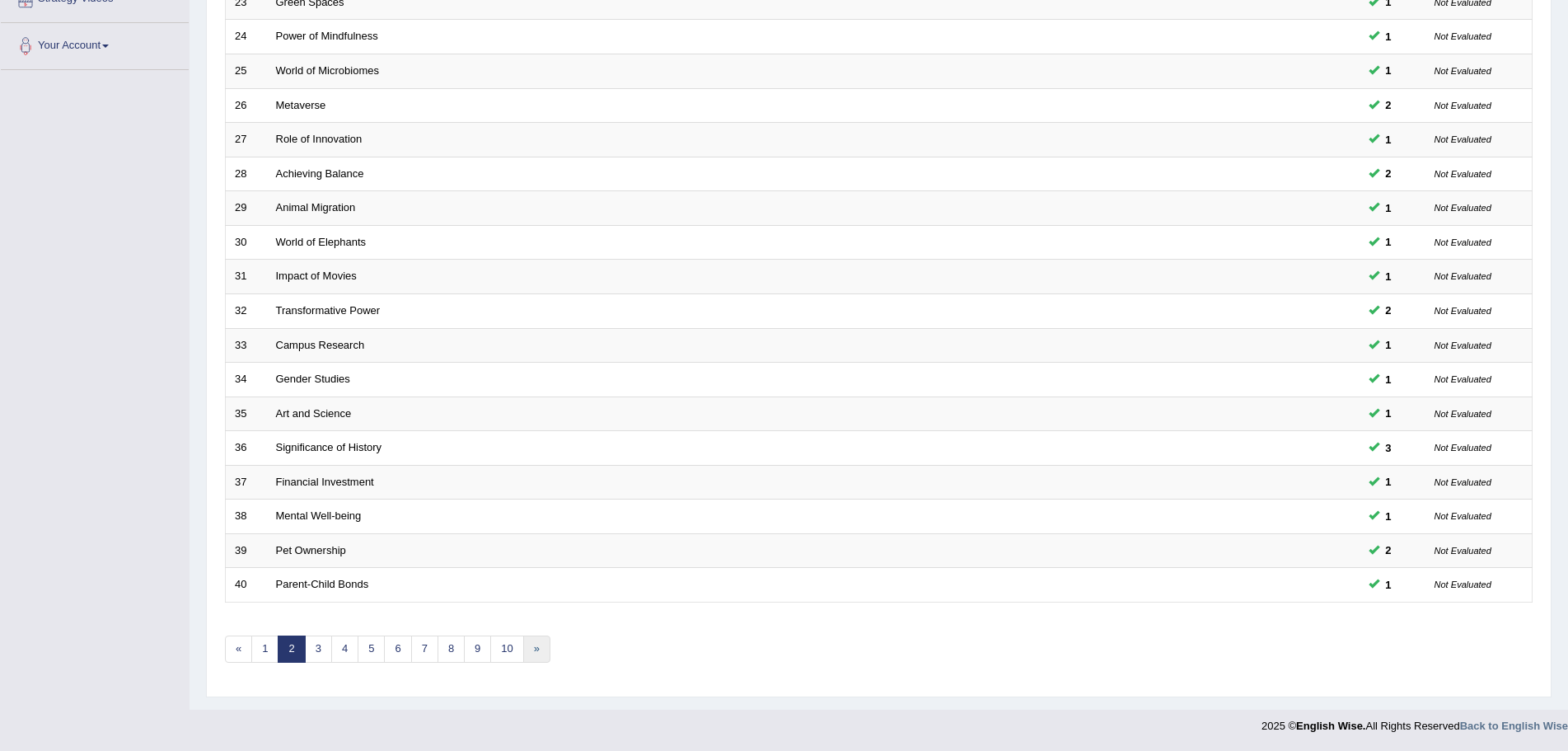
click at [535, 656] on link "»" at bounding box center [537, 649] width 27 height 27
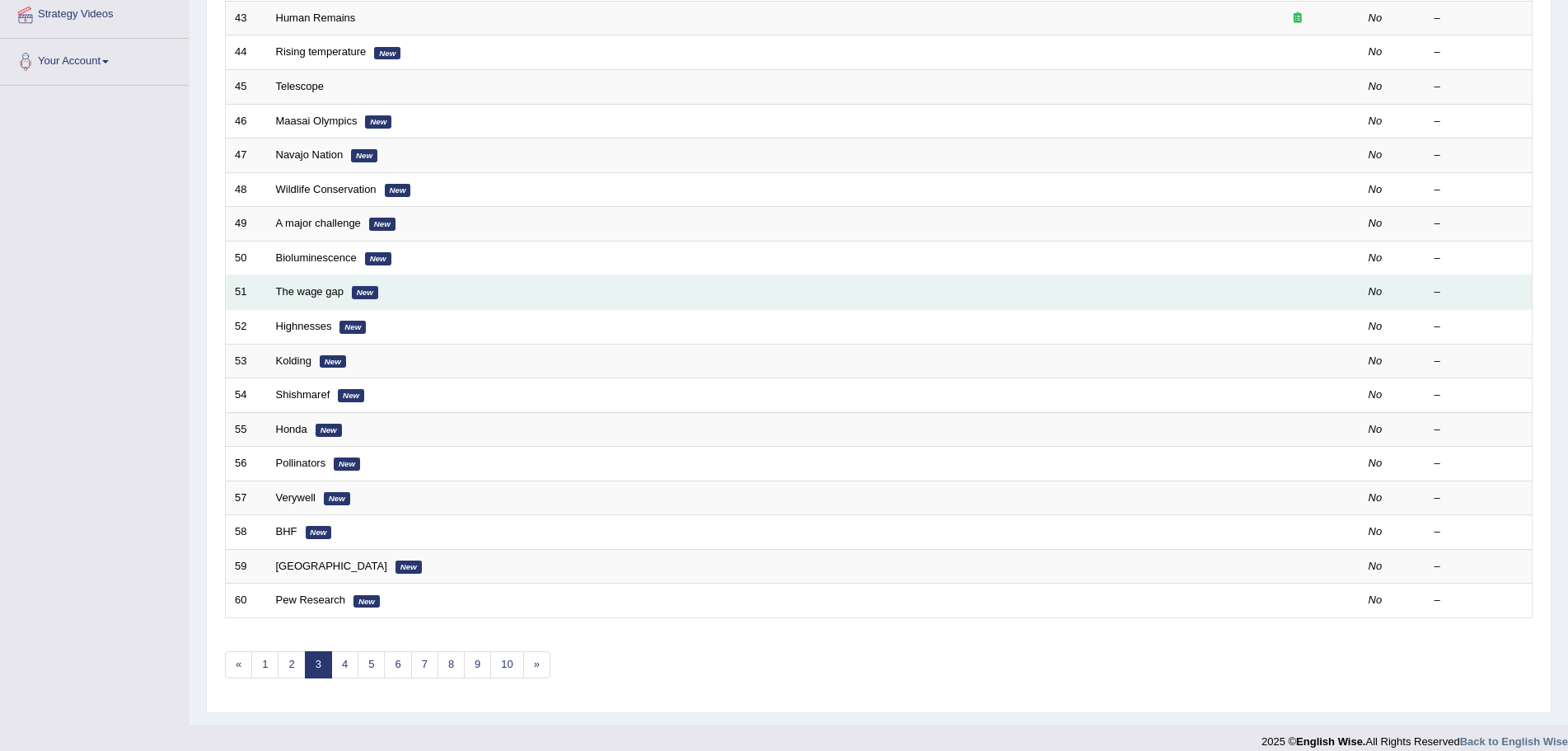
scroll to position [341, 0]
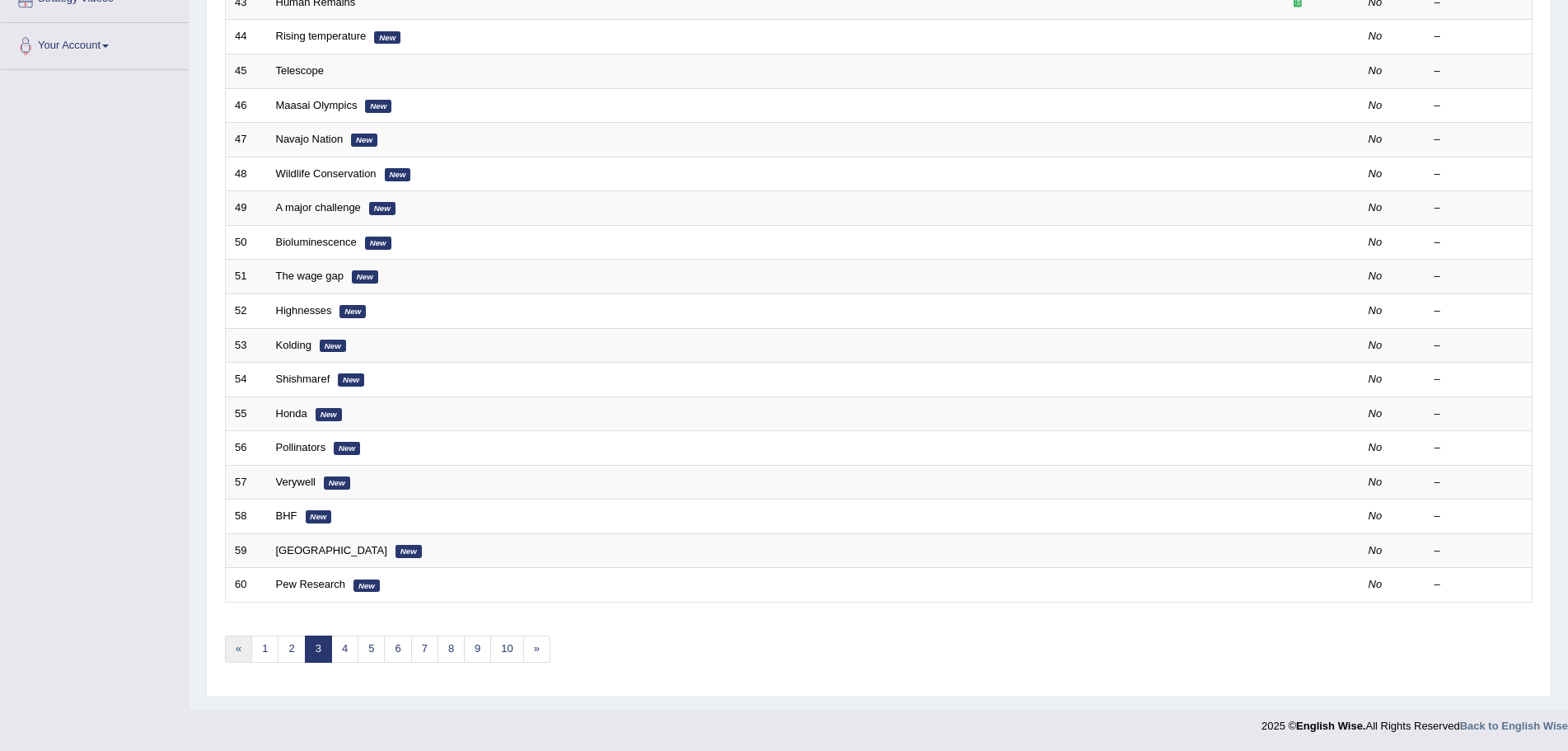
click at [236, 649] on link "«" at bounding box center [239, 649] width 27 height 27
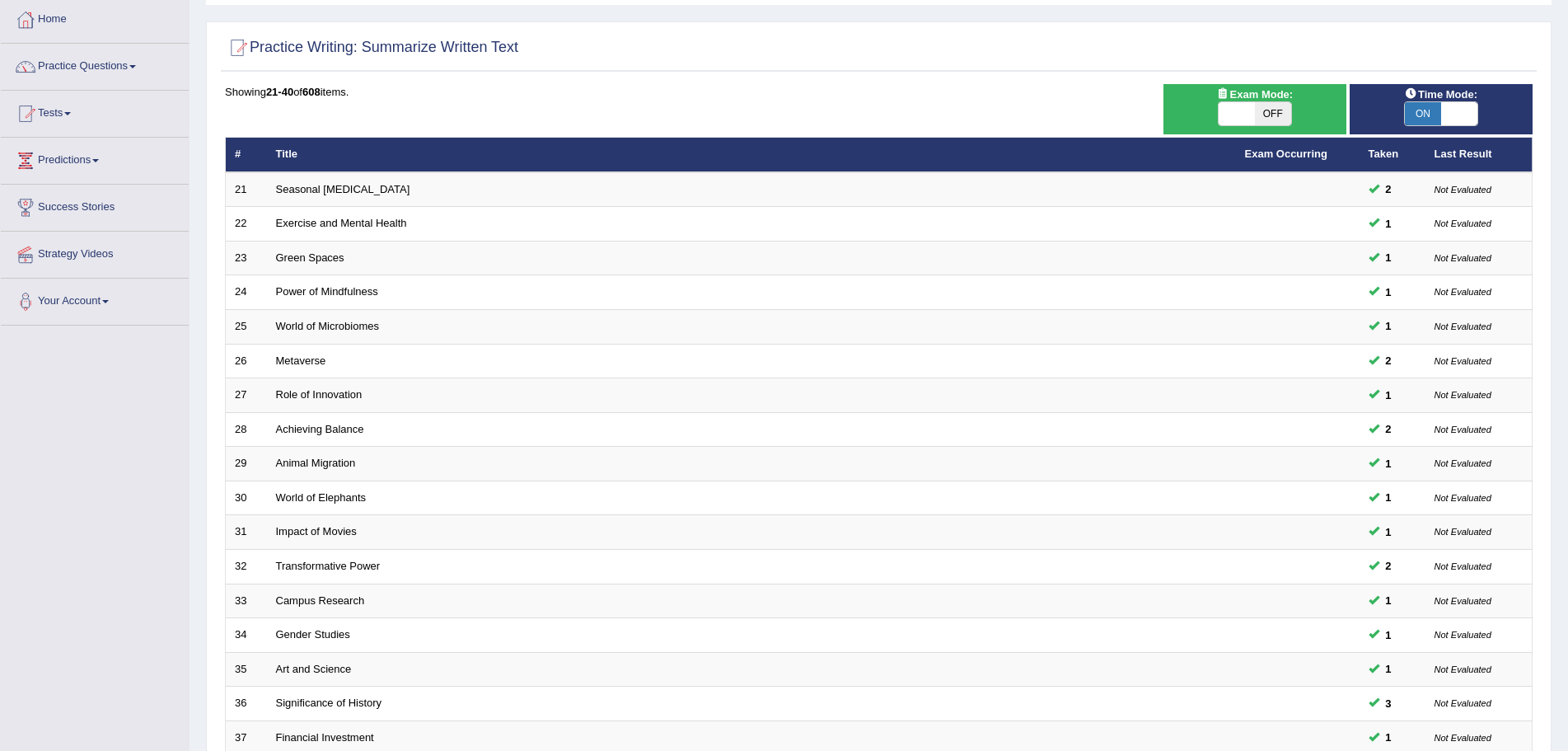
scroll to position [341, 0]
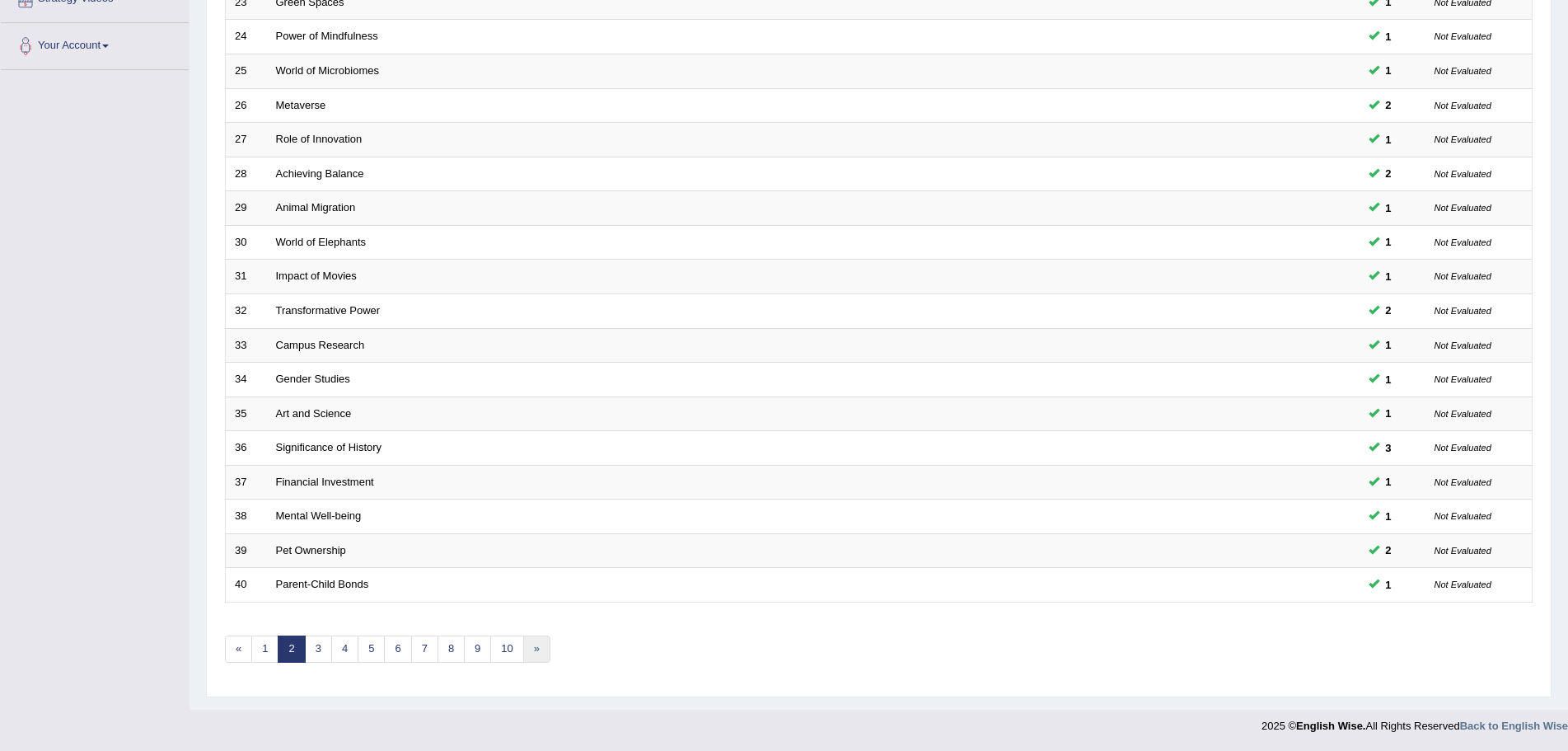
click at [537, 650] on link "»" at bounding box center [537, 649] width 27 height 27
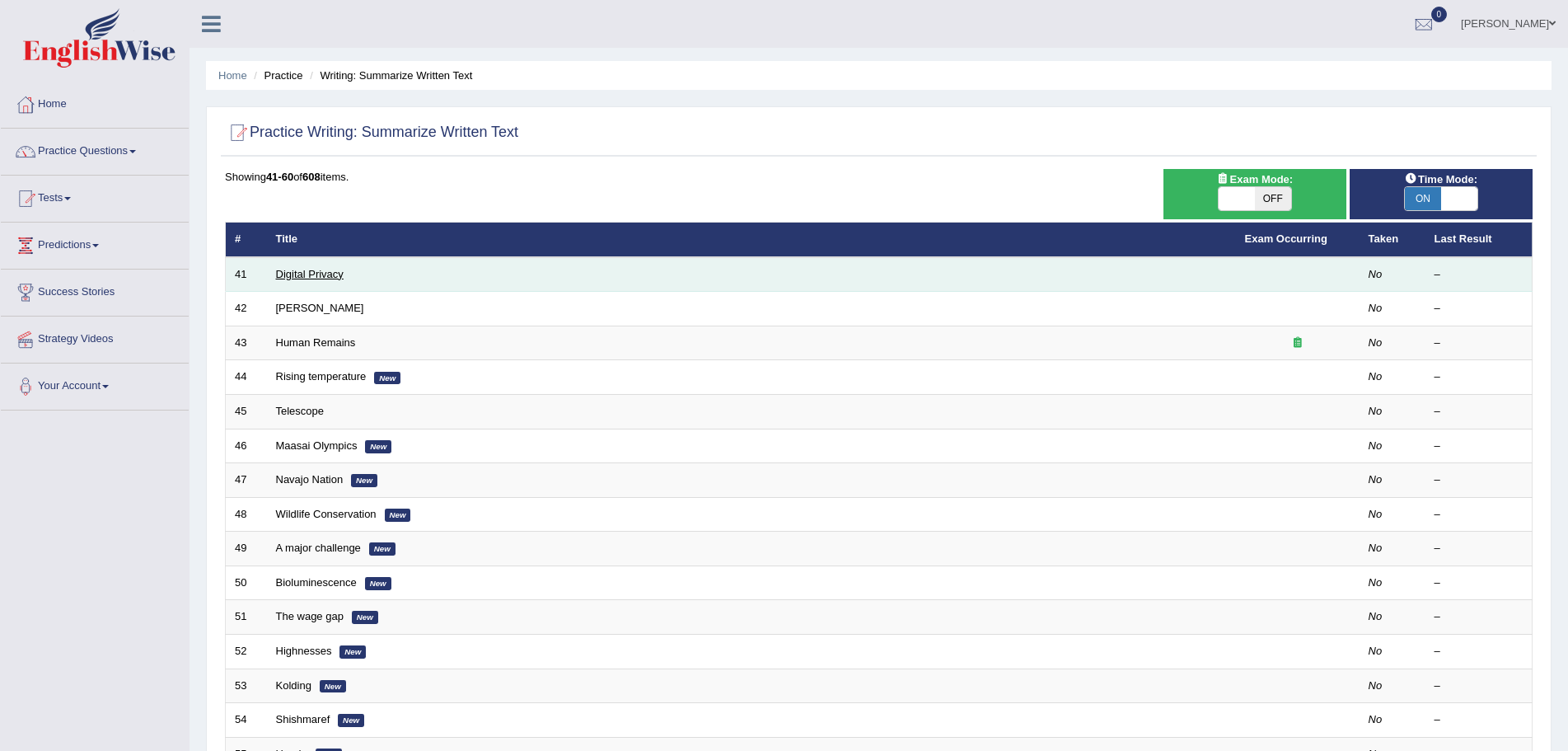
click at [316, 276] on link "Digital Privacy" at bounding box center [309, 274] width 67 height 12
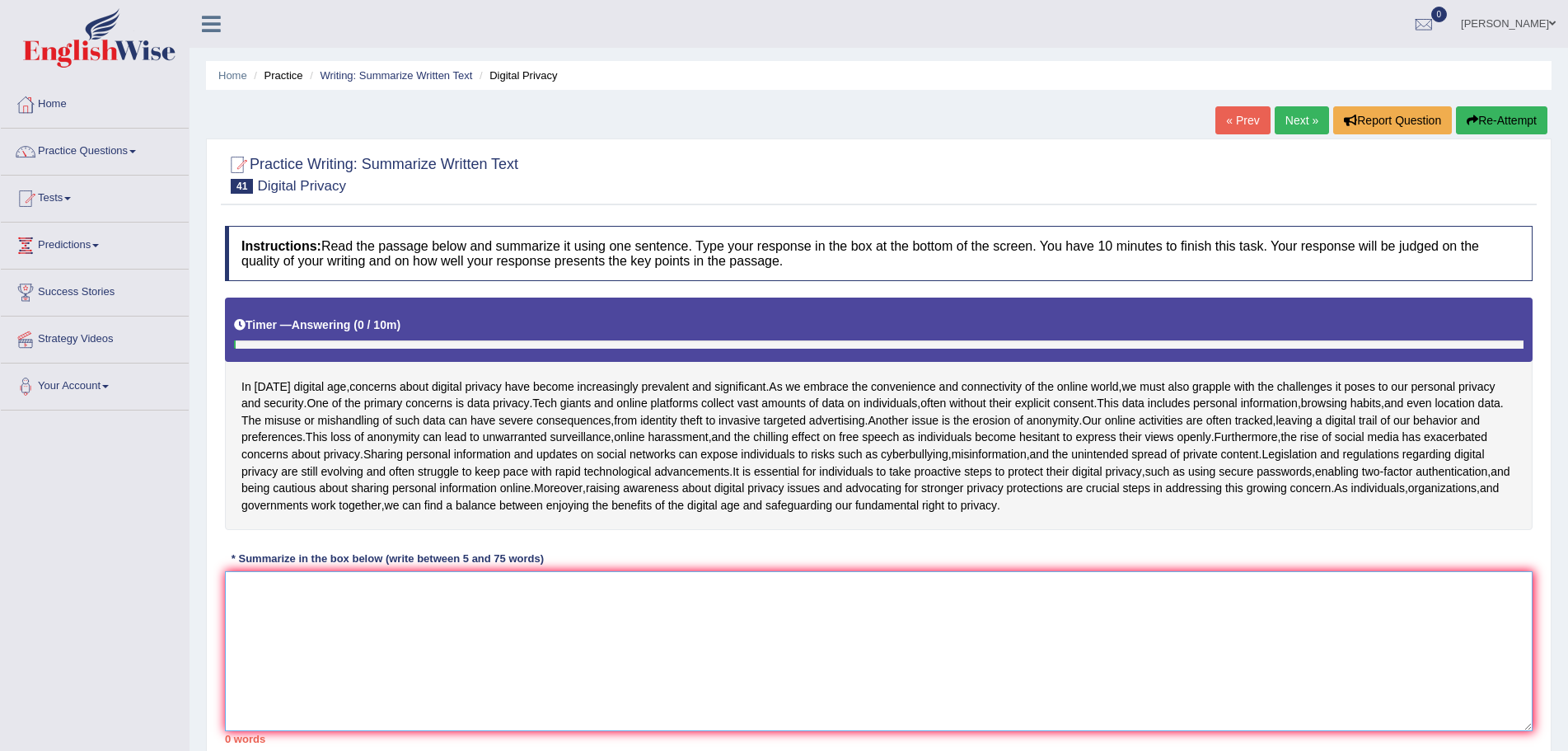
click at [422, 609] on textarea at bounding box center [879, 650] width 1307 height 160
click at [550, 611] on textarea at bounding box center [879, 650] width 1307 height 160
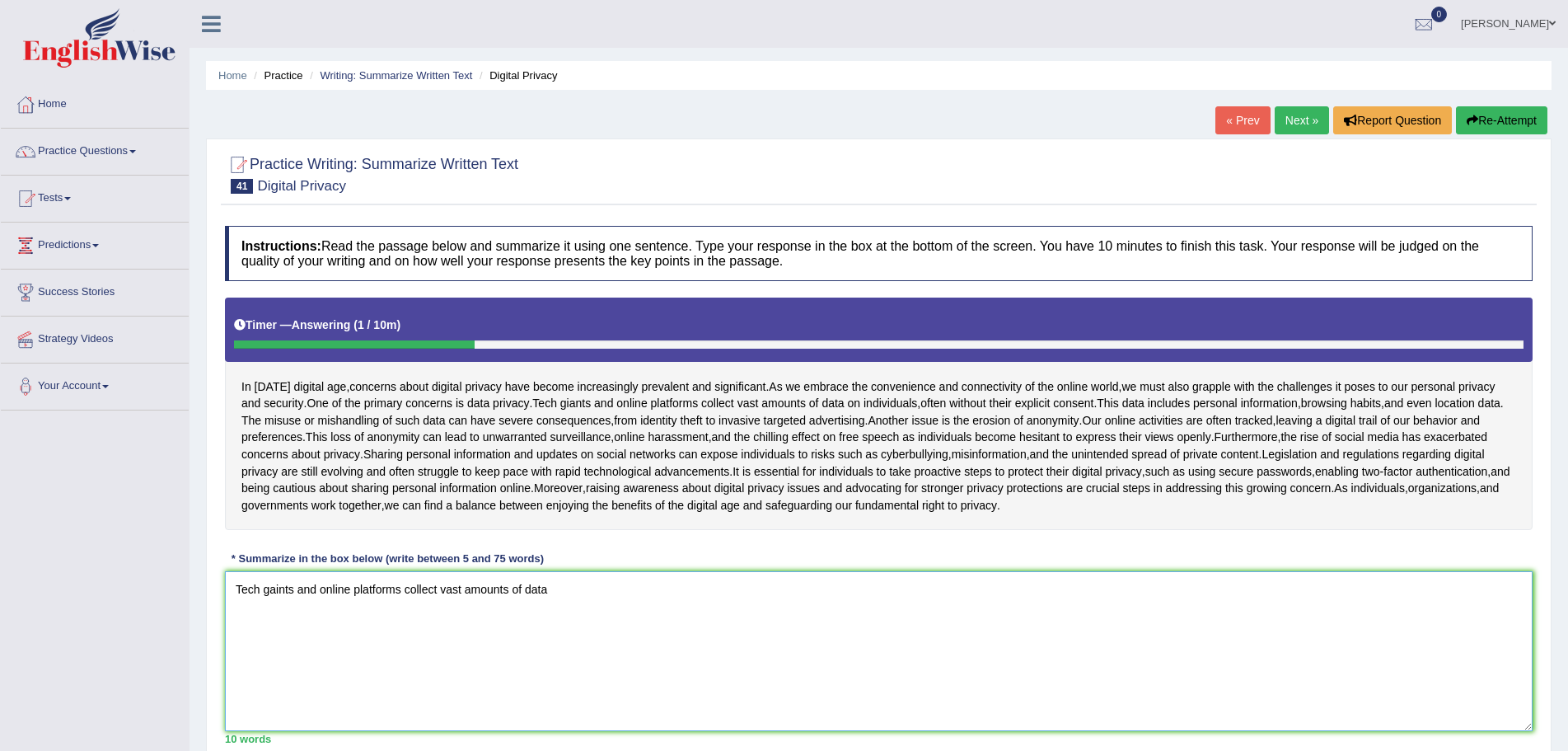
click at [278, 591] on textarea "Tech gaints and online platforms collect vast amounts of data" at bounding box center [879, 650] width 1307 height 160
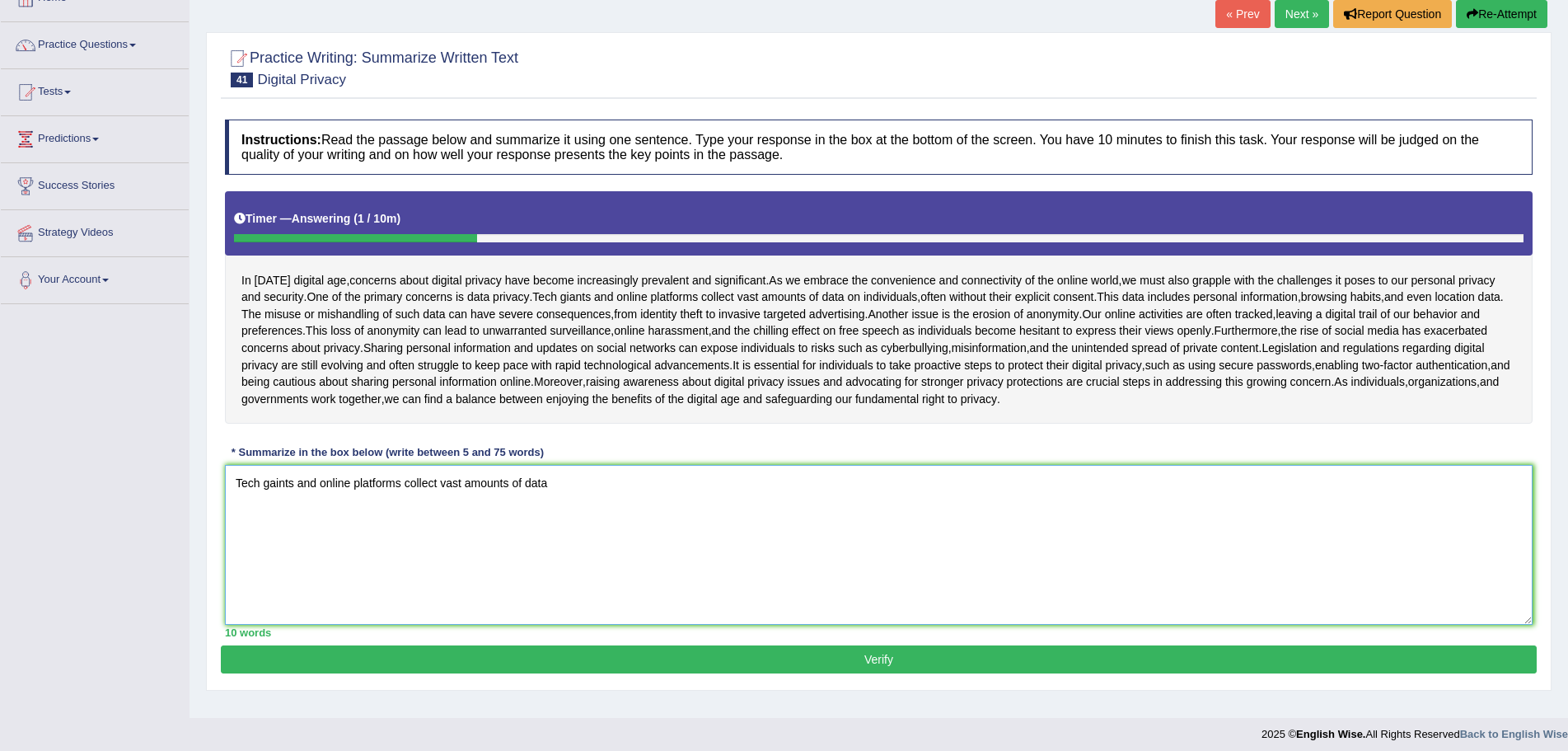
scroll to position [114, 0]
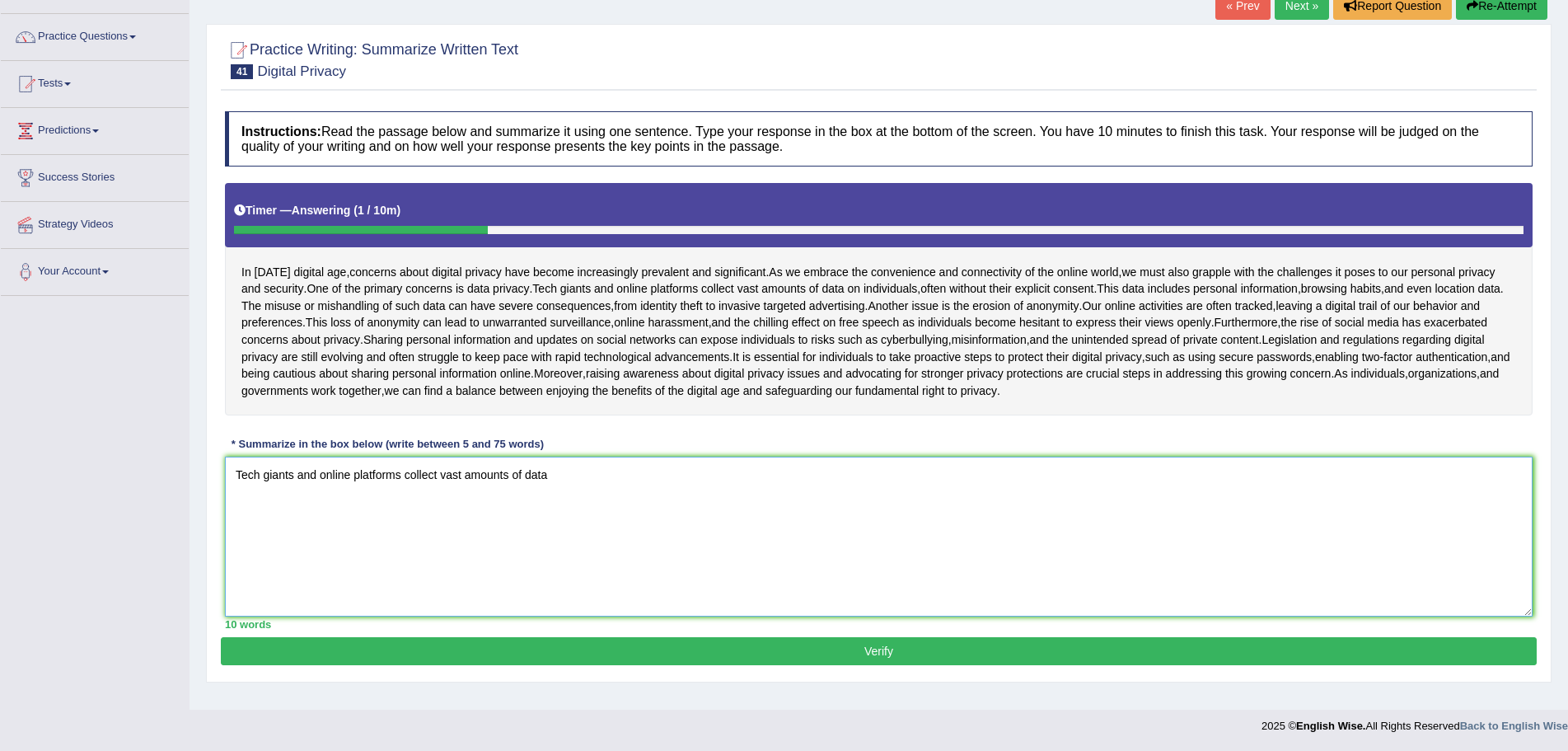
click at [580, 475] on textarea "Tech giants and online platforms collect vast amounts of data" at bounding box center [879, 536] width 1307 height 160
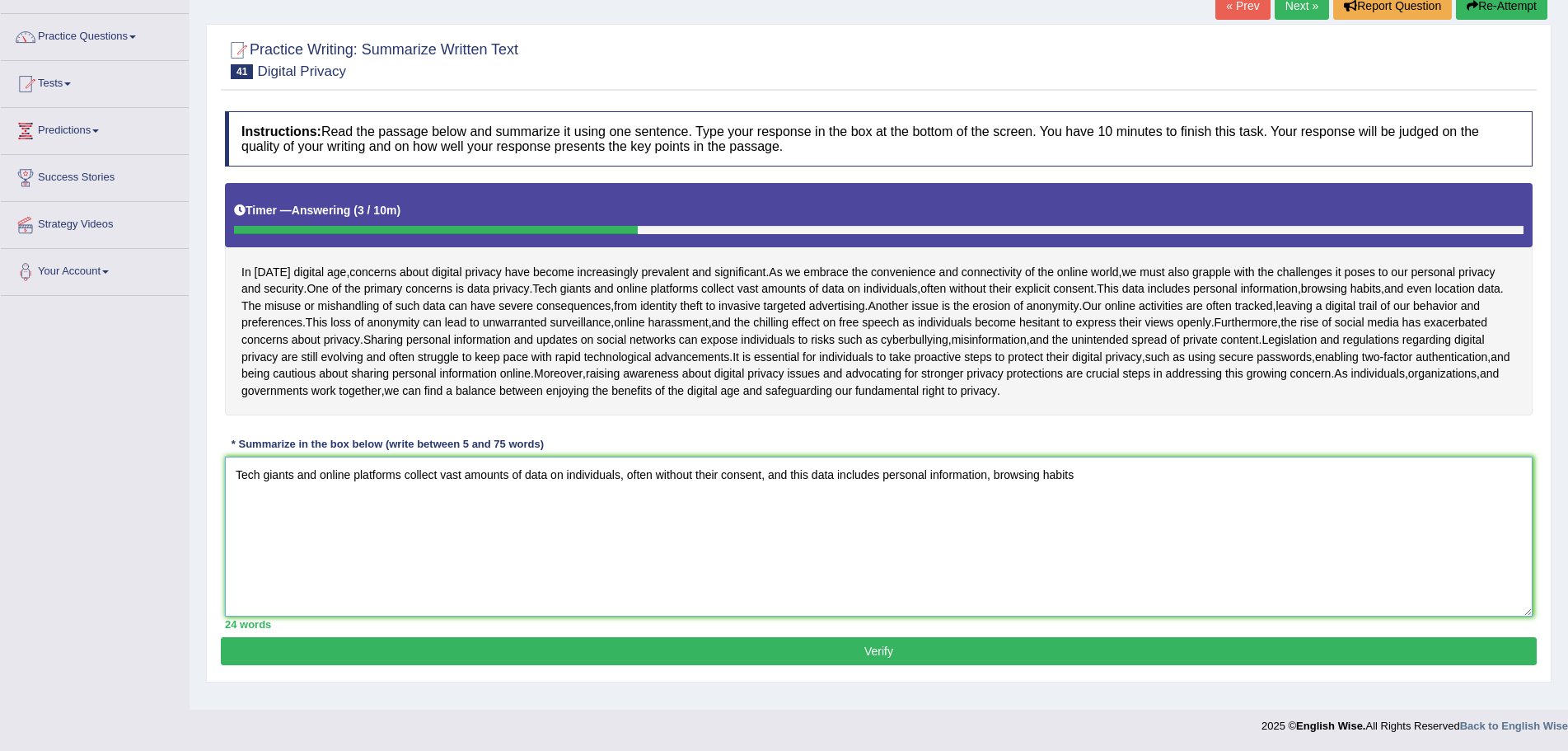
click at [1089, 477] on textarea "Tech giants and online platforms collect vast amounts of data on individuals, o…" at bounding box center [879, 536] width 1307 height 160
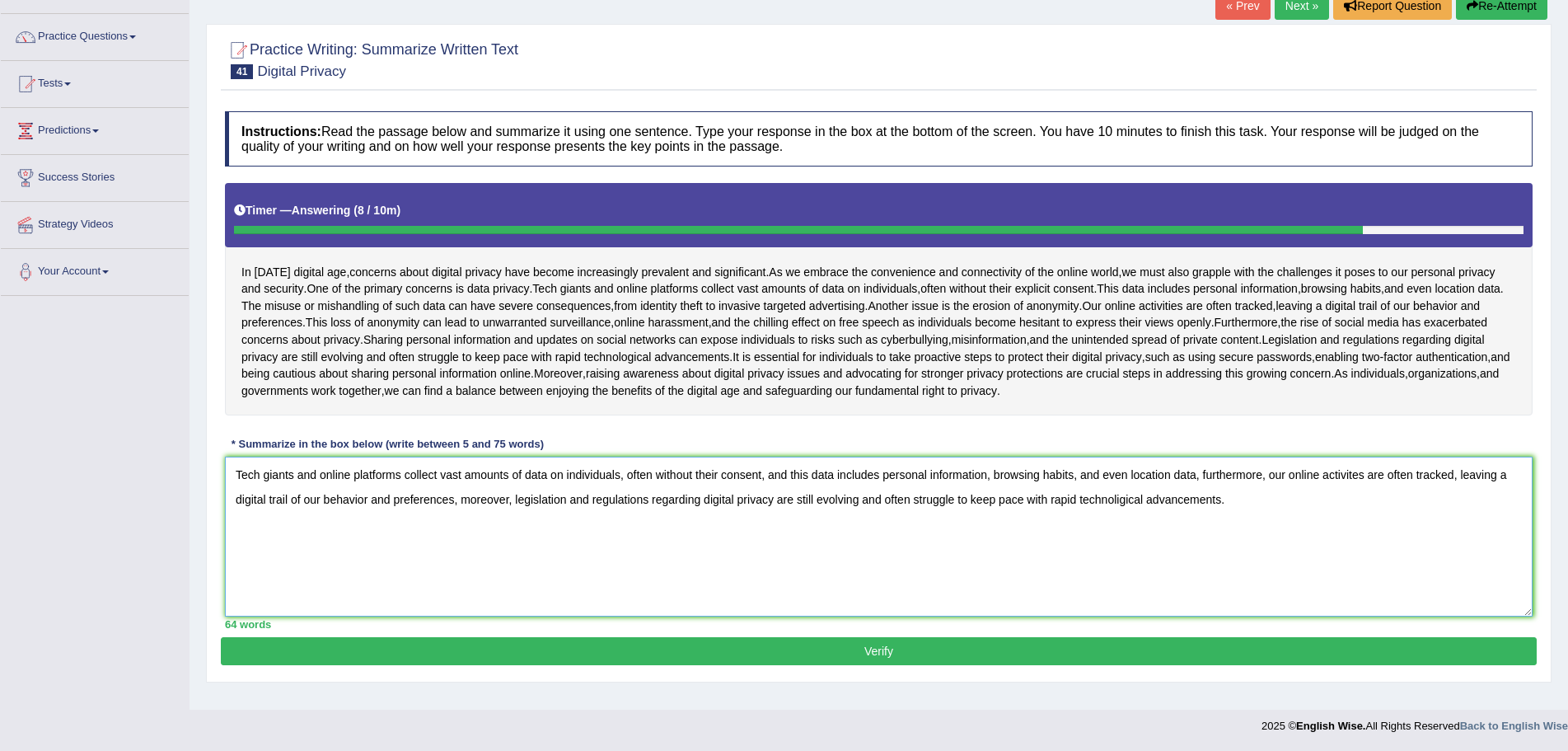
type textarea "Tech giants and online platforms collect vast amounts of data on individuals, o…"
click at [874, 651] on button "Verify" at bounding box center [879, 650] width 1315 height 28
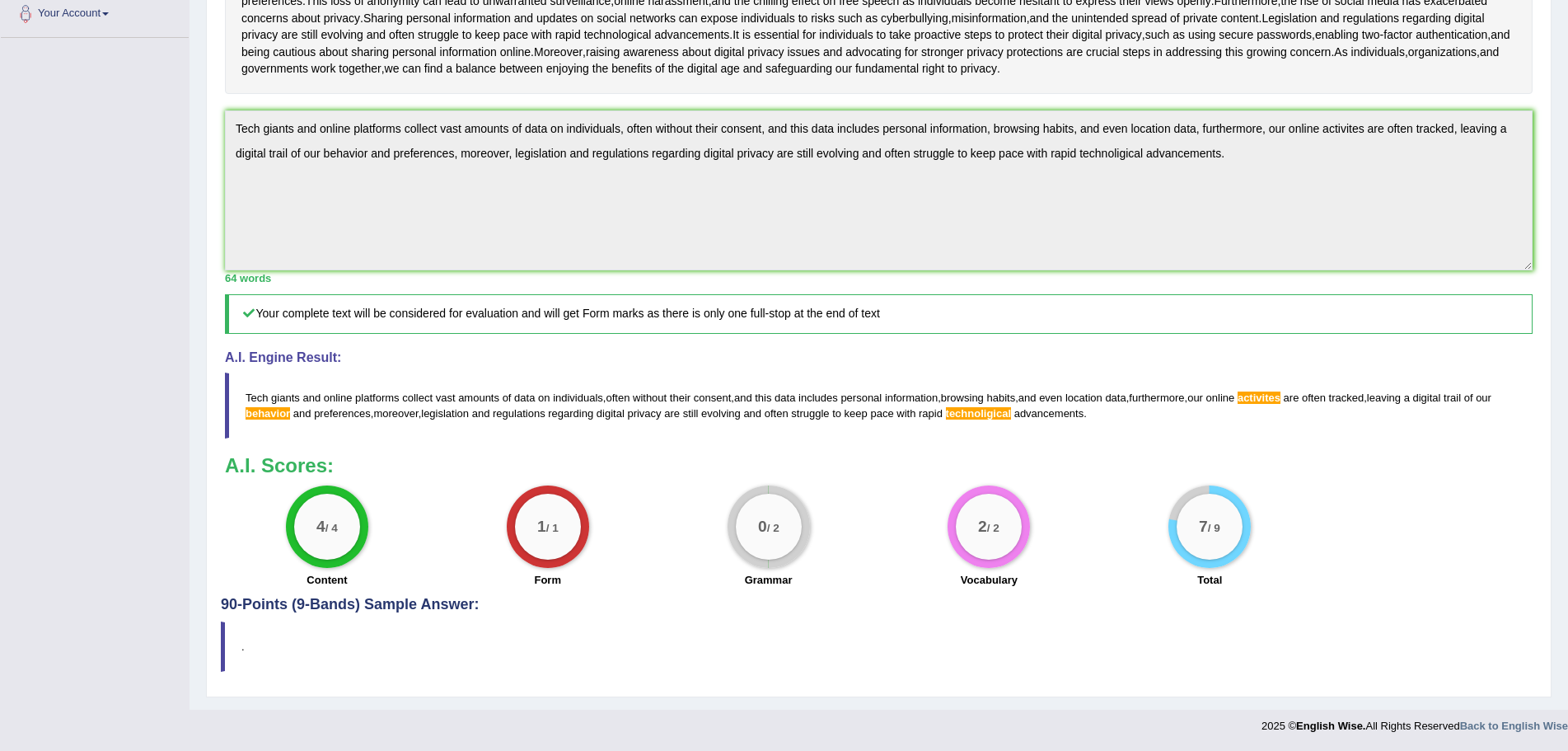
scroll to position [43, 0]
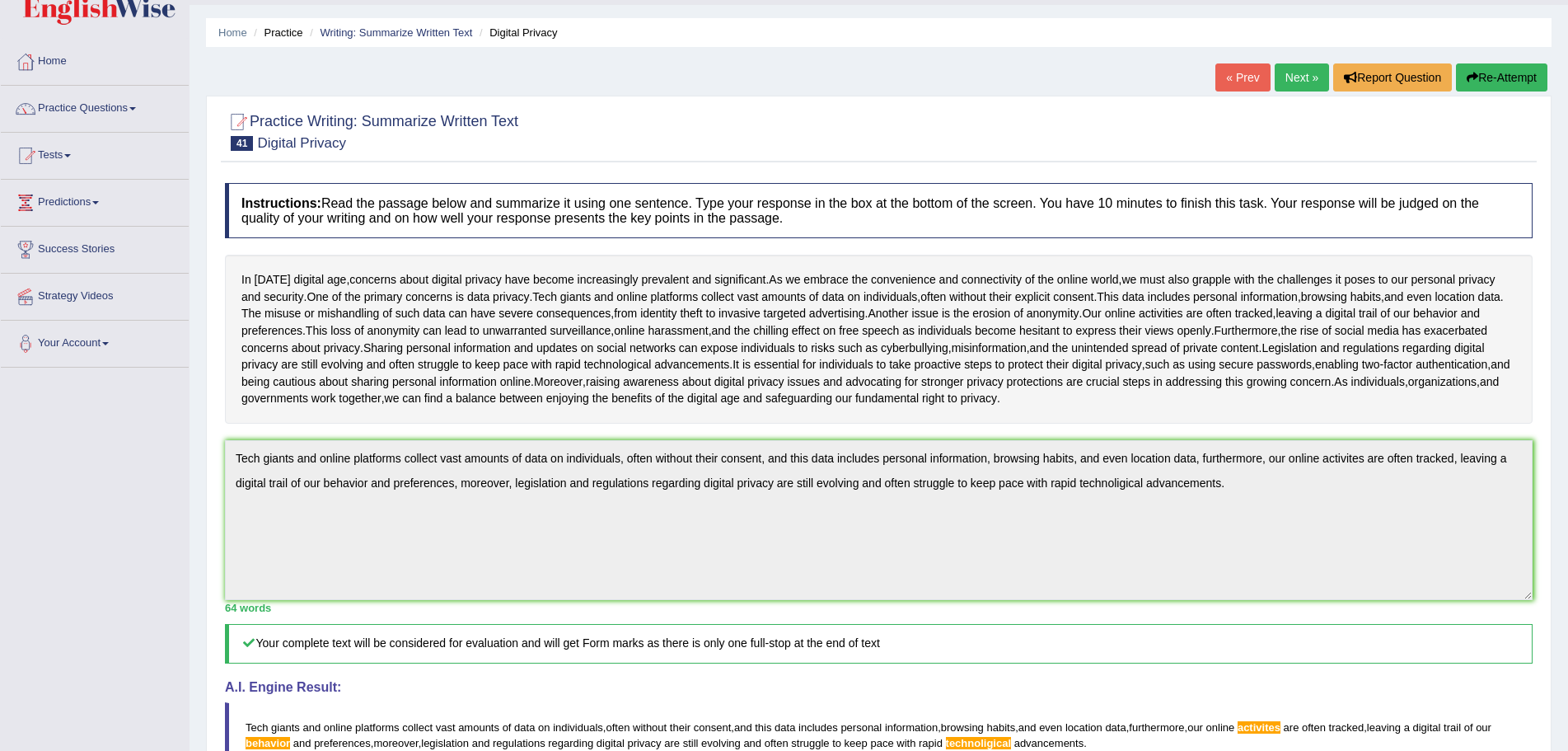
click at [1505, 74] on button "Re-Attempt" at bounding box center [1501, 77] width 91 height 28
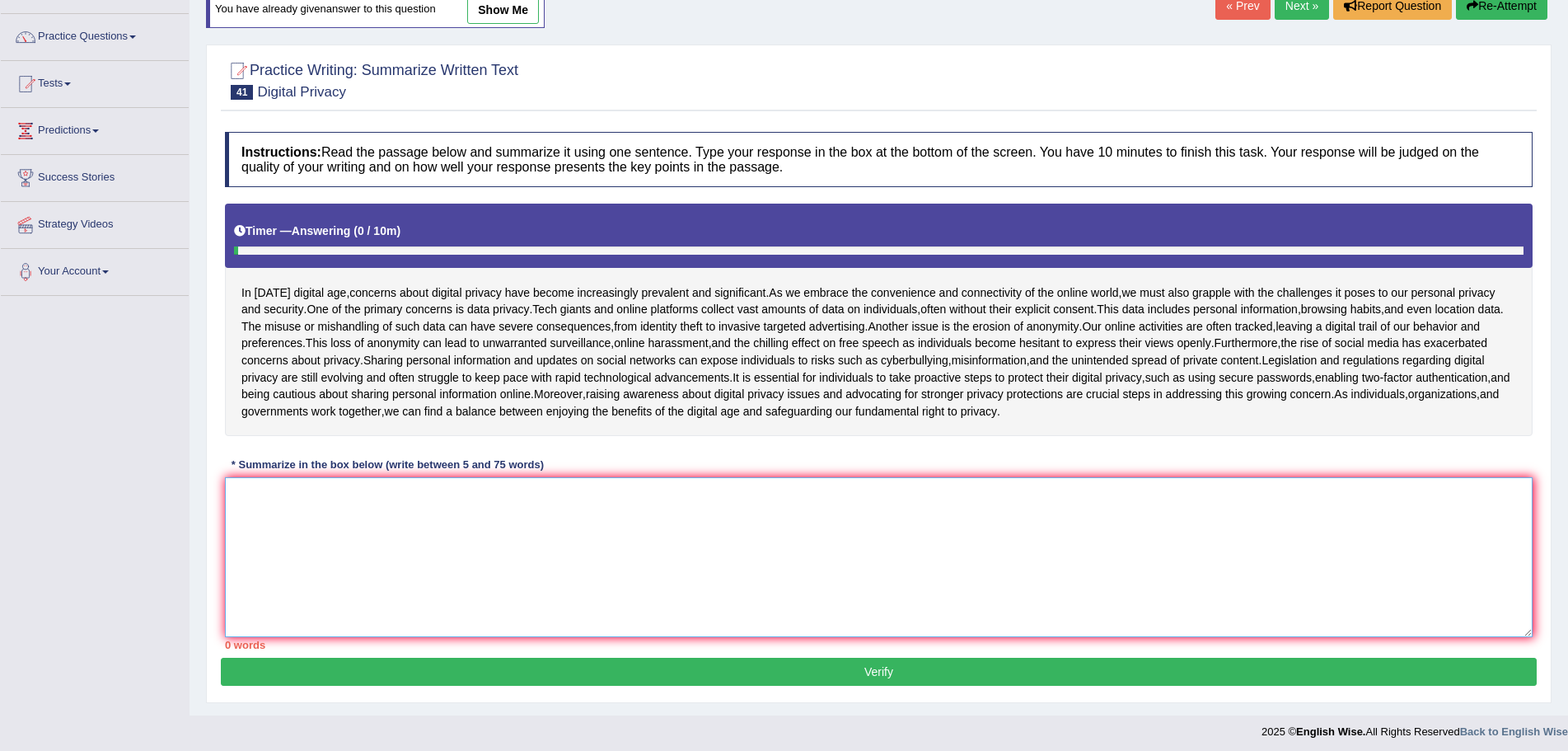
paste textarea "Tech giants and online platforms collect vast amounts of data on individuals, o…"
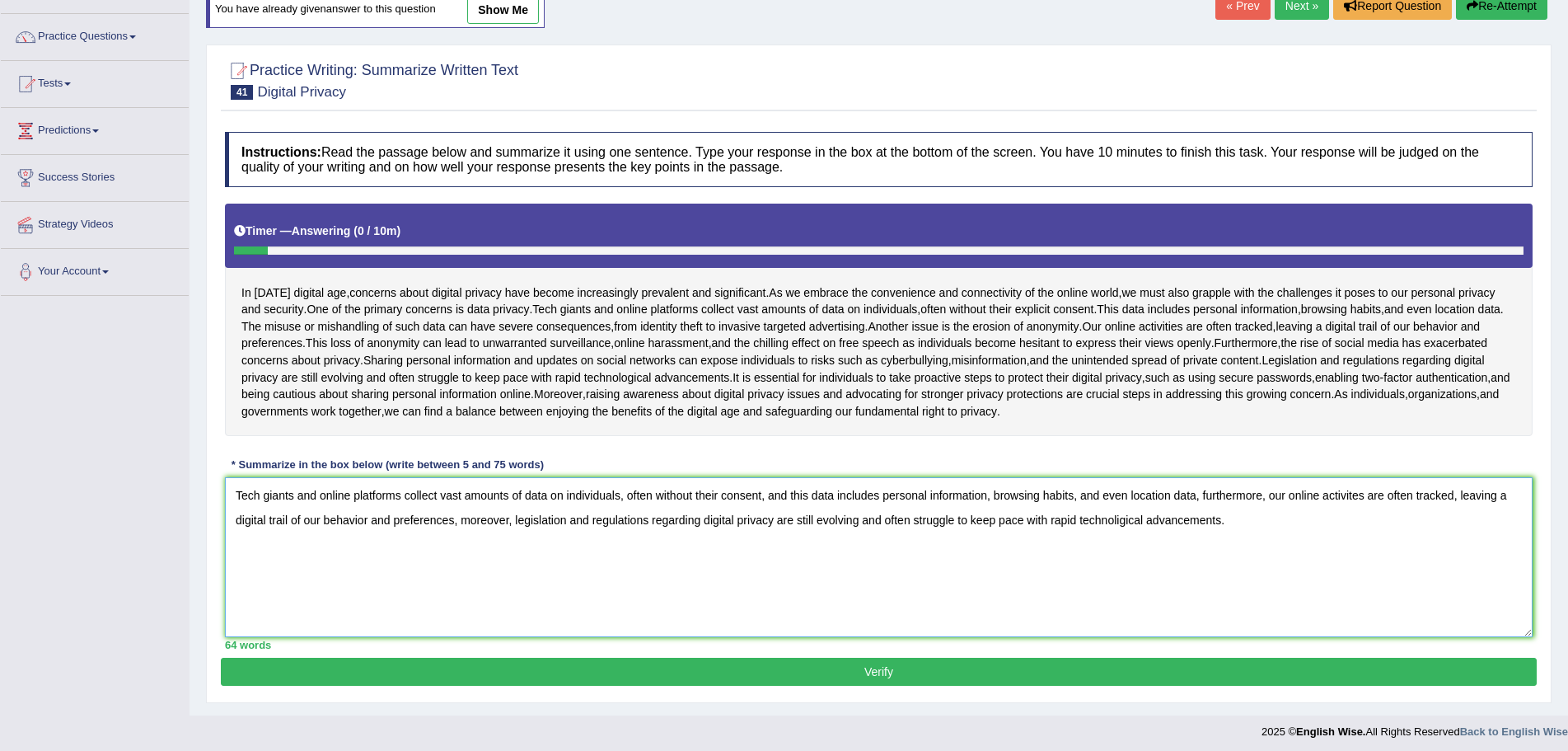
click at [1353, 496] on textarea "Tech giants and online platforms collect vast amounts of data on individuals, o…" at bounding box center [879, 556] width 1307 height 160
click at [1119, 518] on textarea "Tech giants and online platforms collect vast amounts of data on individuals, o…" at bounding box center [879, 556] width 1307 height 160
click at [364, 522] on textarea "Tech giants and online platforms collect vast amounts of data on individuals, o…" at bounding box center [879, 556] width 1307 height 160
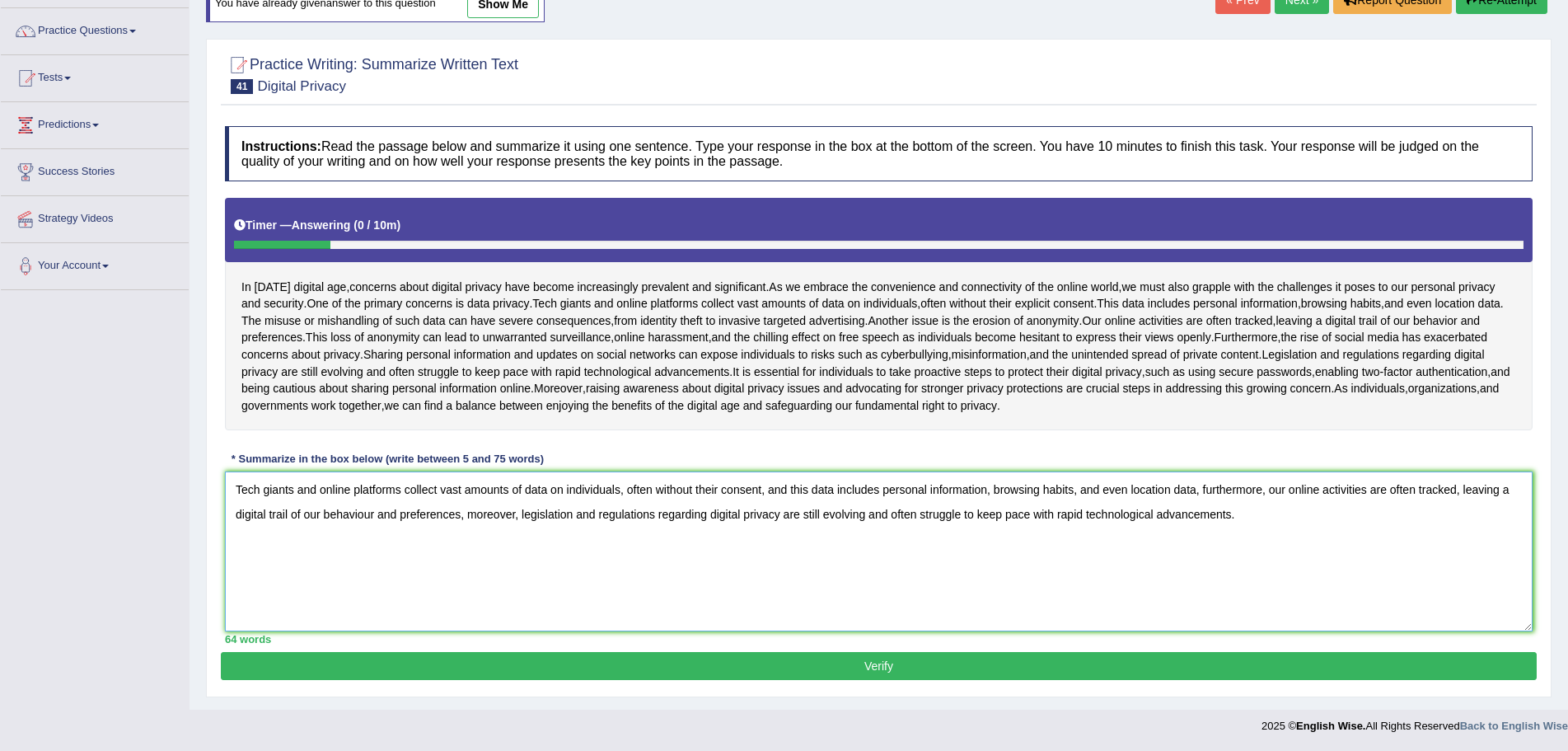
type textarea "Tech giants and online platforms collect vast amounts of data on individuals, o…"
click at [876, 665] on button "Verify" at bounding box center [879, 666] width 1315 height 28
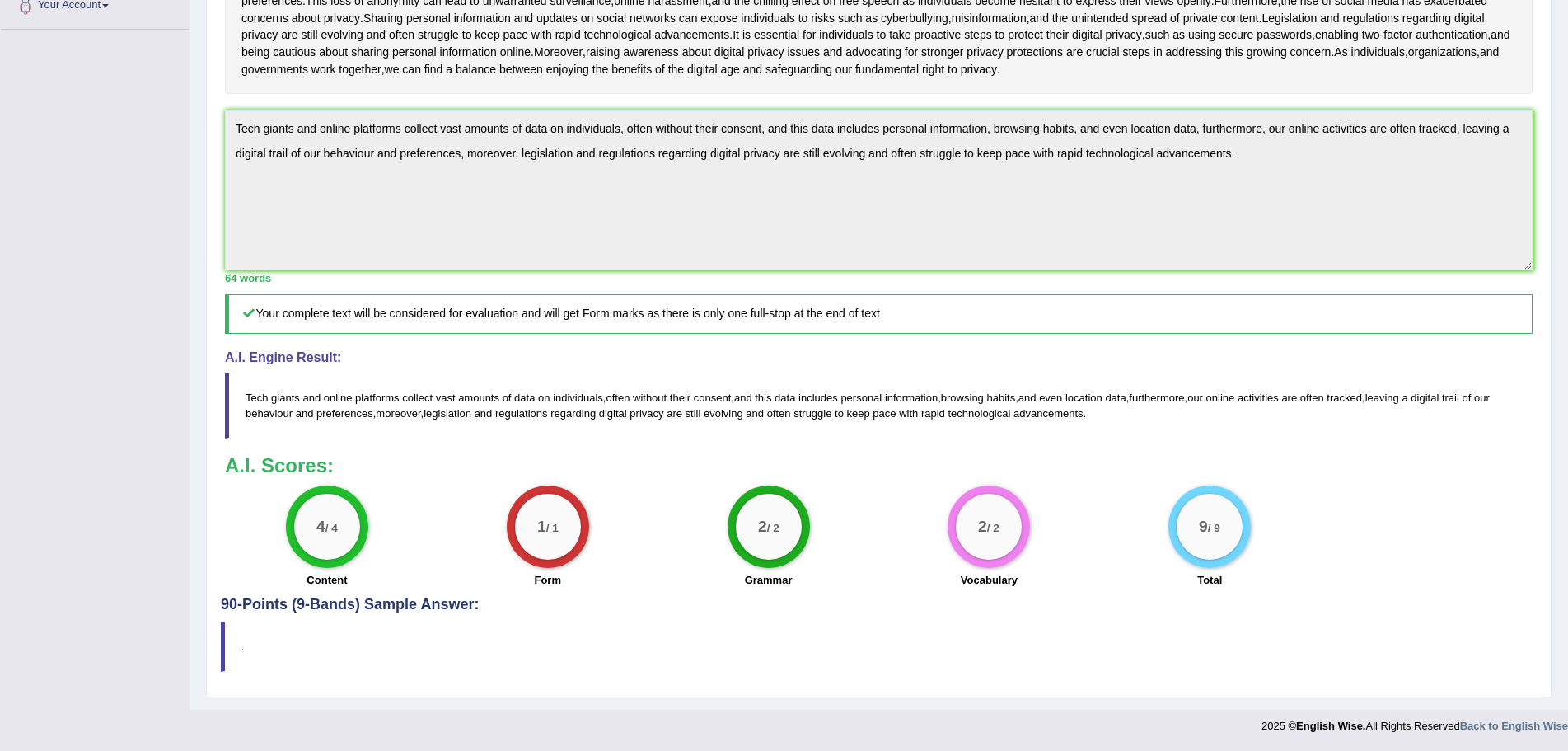
scroll to position [0, 0]
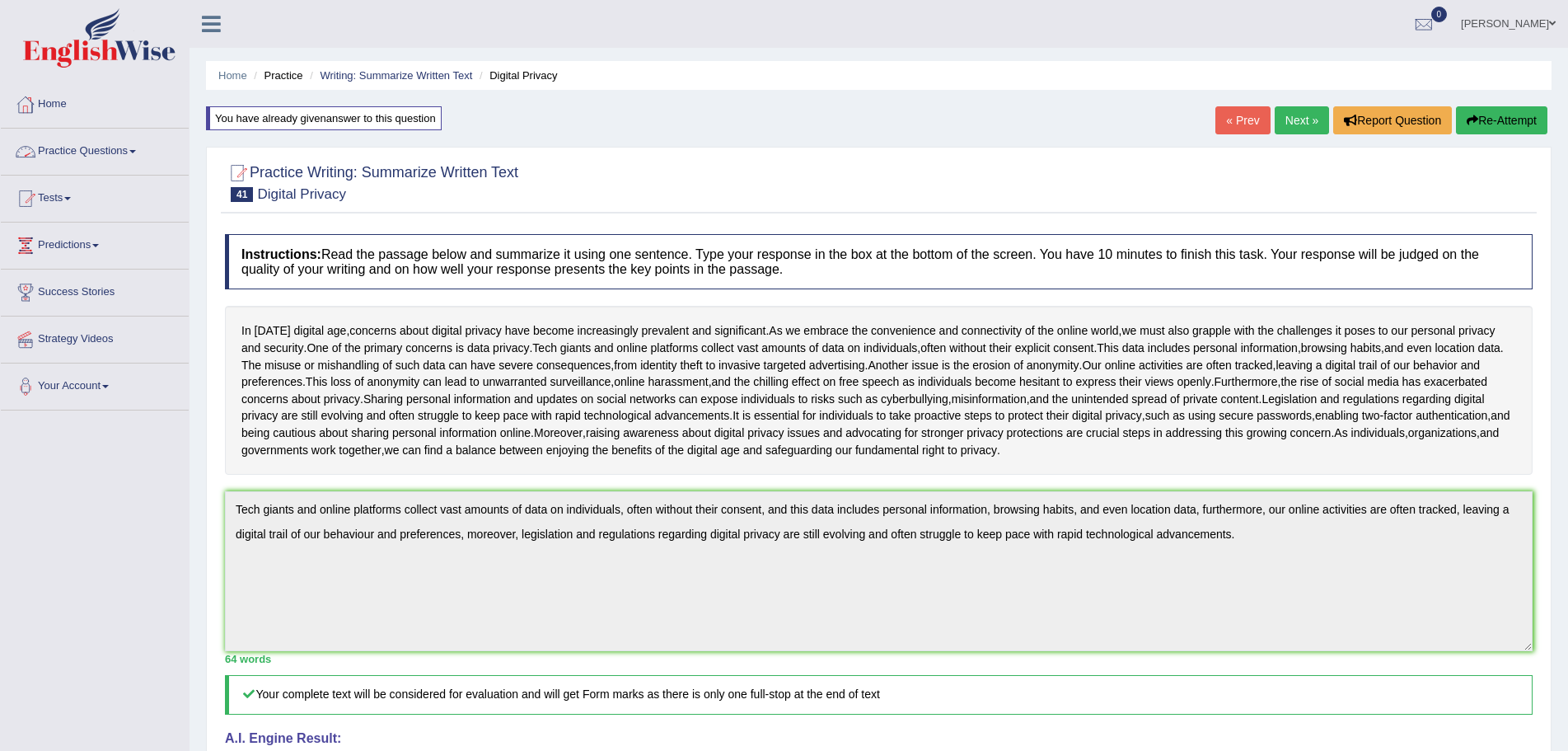
click at [136, 150] on span at bounding box center [133, 152] width 7 height 3
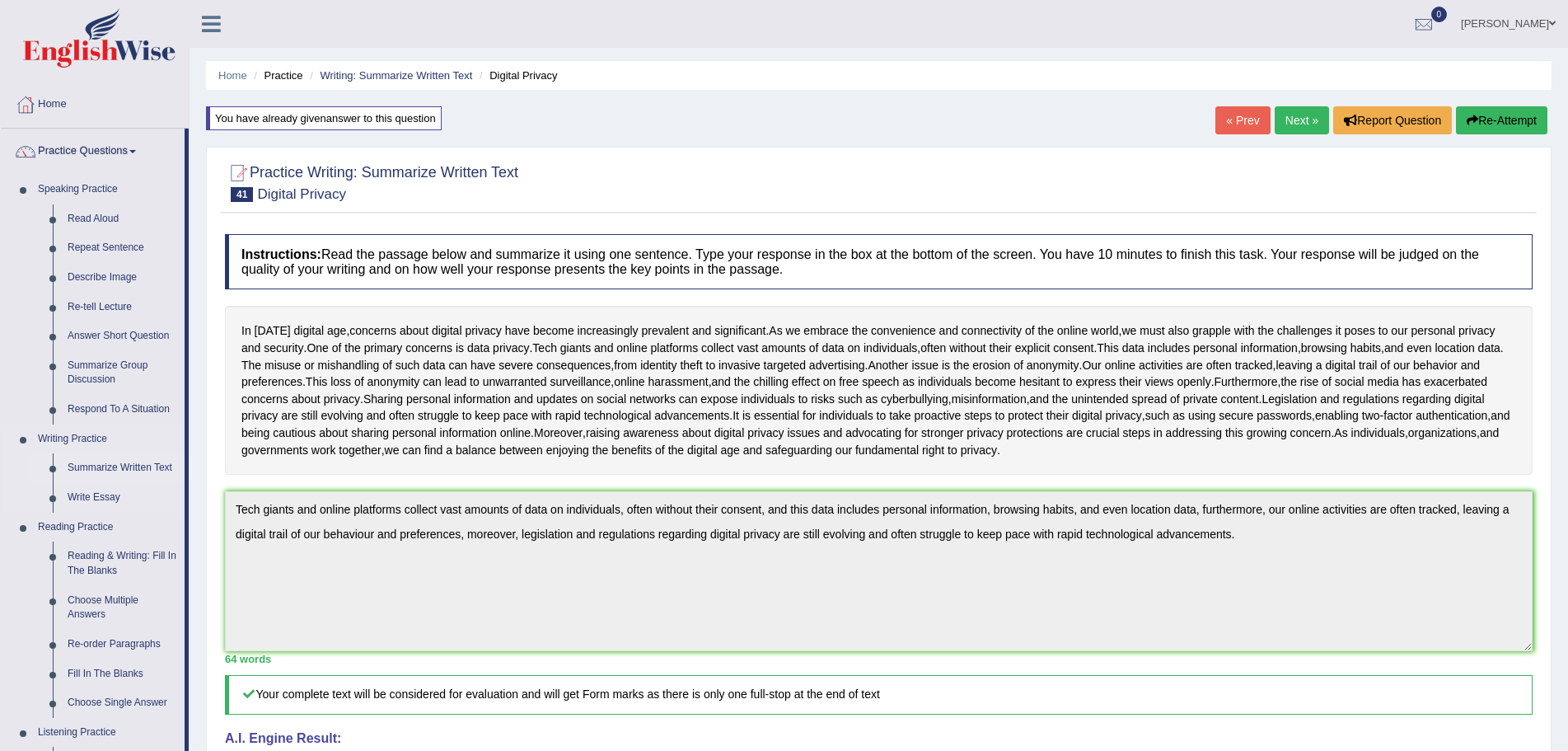
click at [115, 469] on link "Summarize Written Text" at bounding box center [122, 468] width 125 height 30
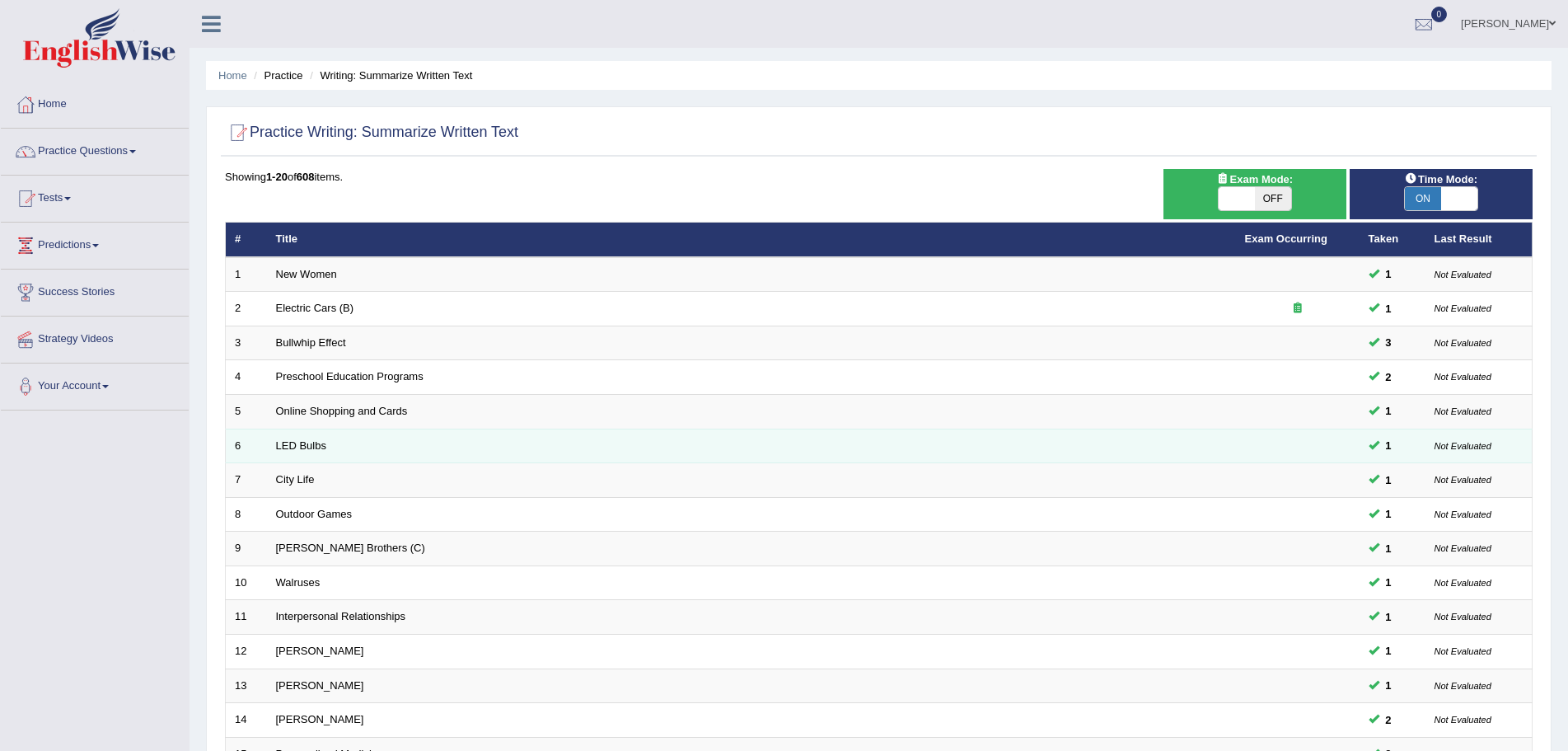
scroll to position [341, 0]
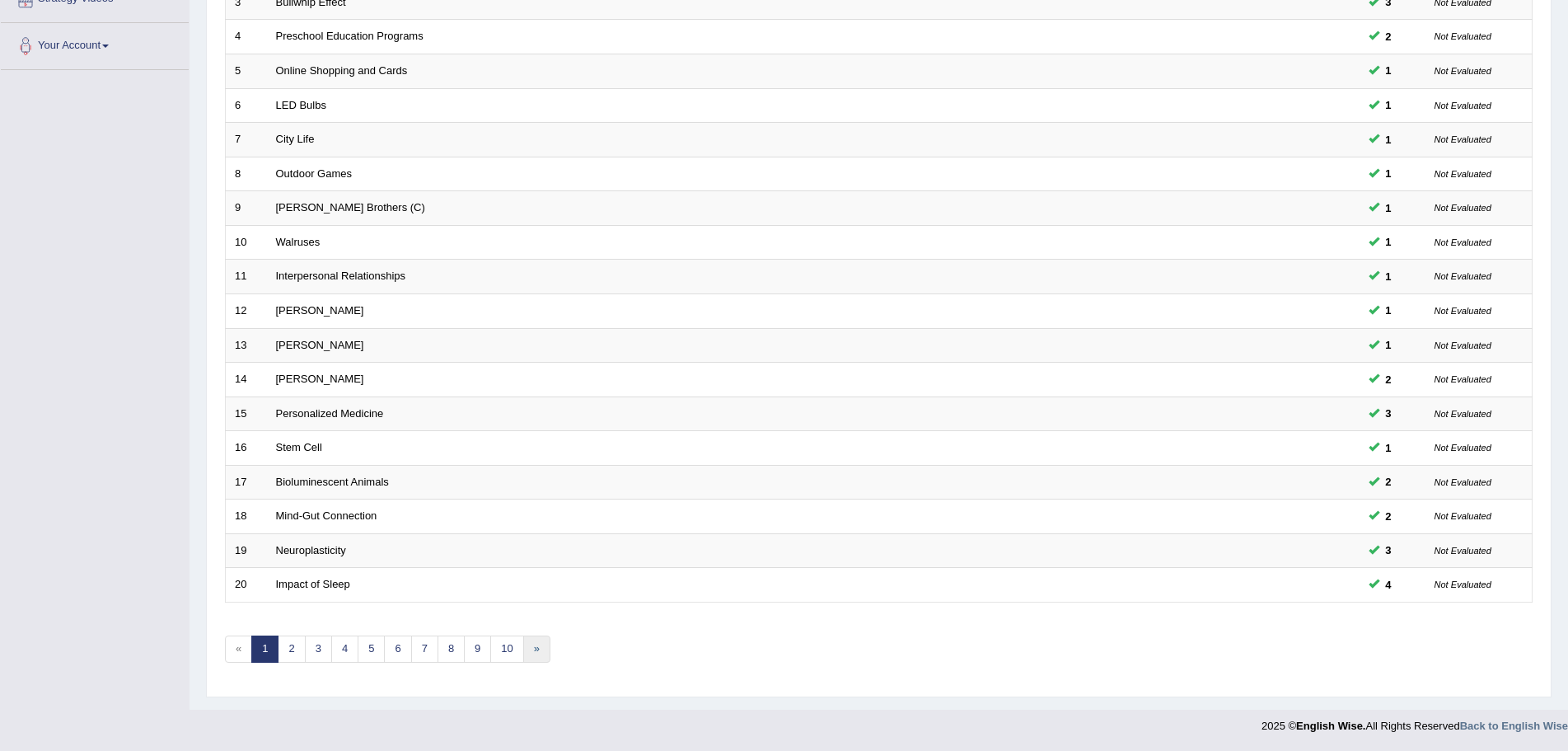
click at [535, 649] on link "»" at bounding box center [537, 649] width 27 height 27
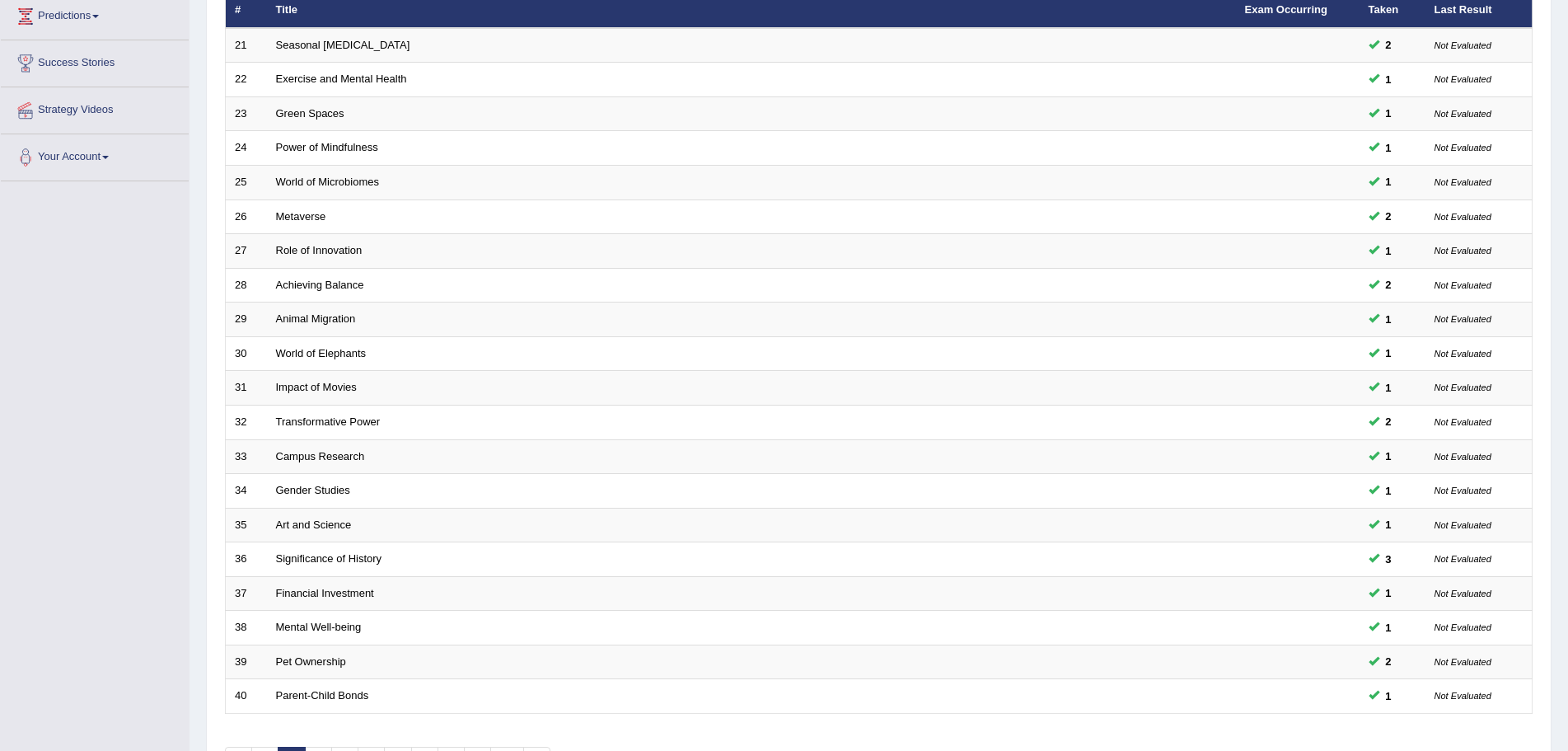
scroll to position [341, 0]
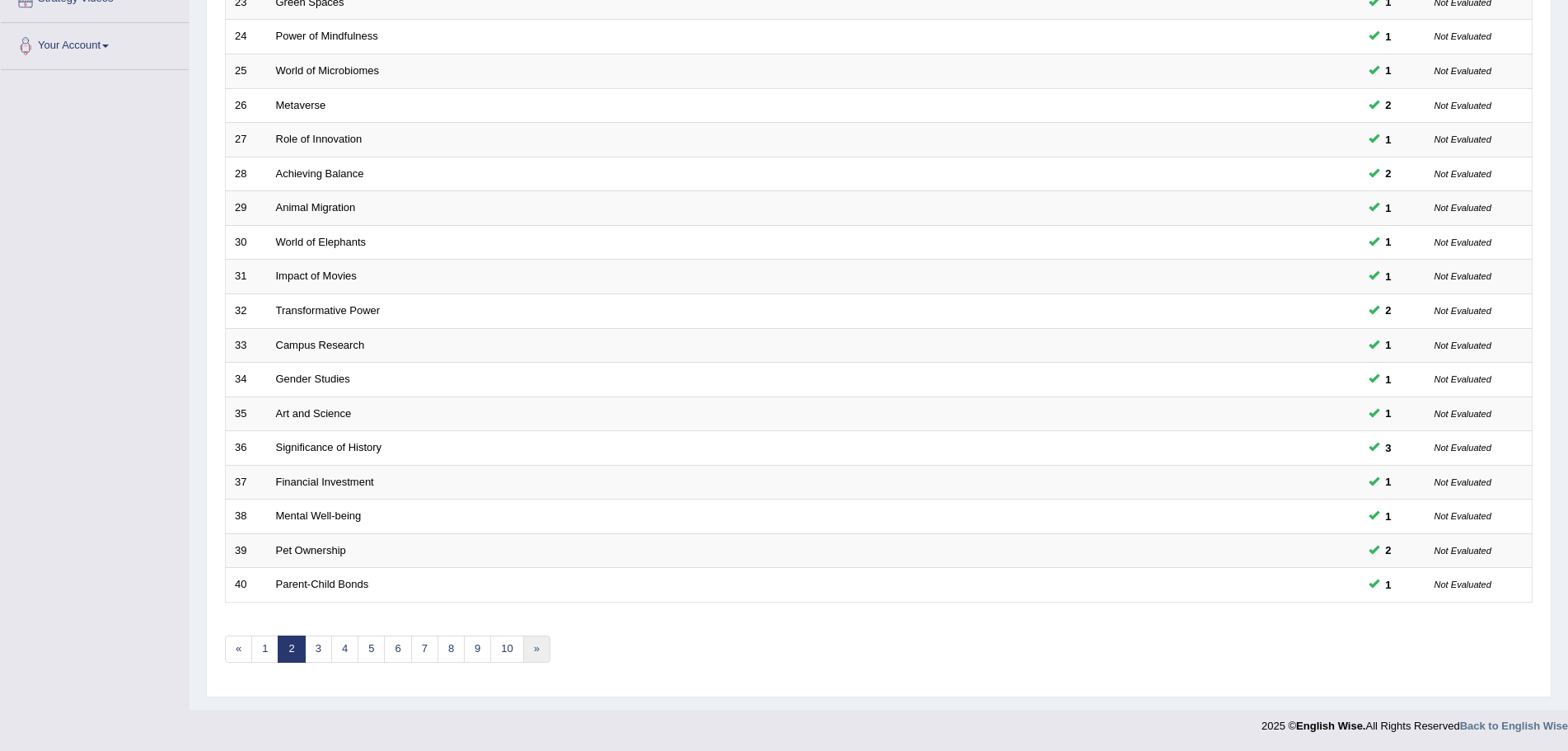
click at [537, 655] on link "»" at bounding box center [537, 649] width 27 height 27
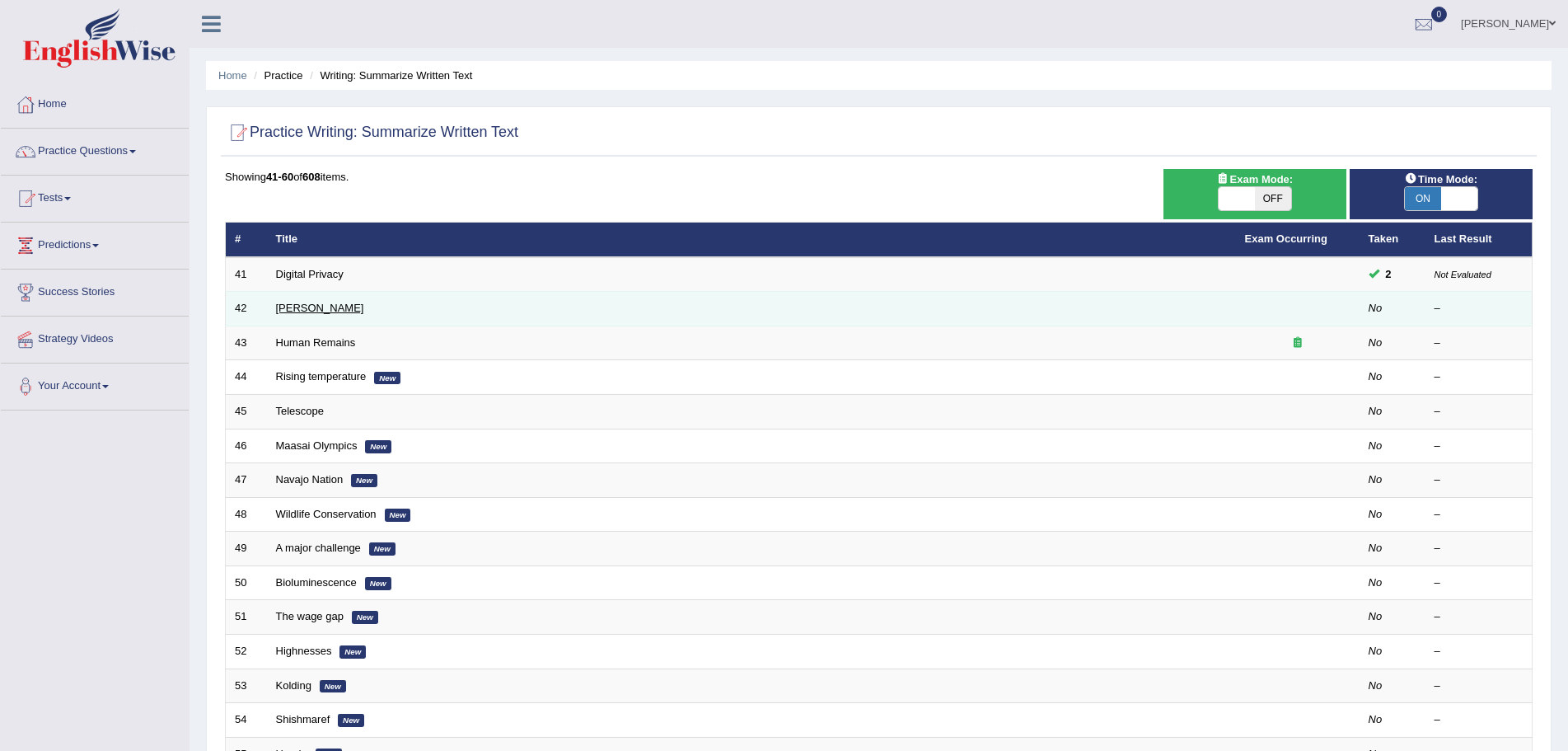
click at [298, 309] on link "[PERSON_NAME]" at bounding box center [319, 307] width 88 height 12
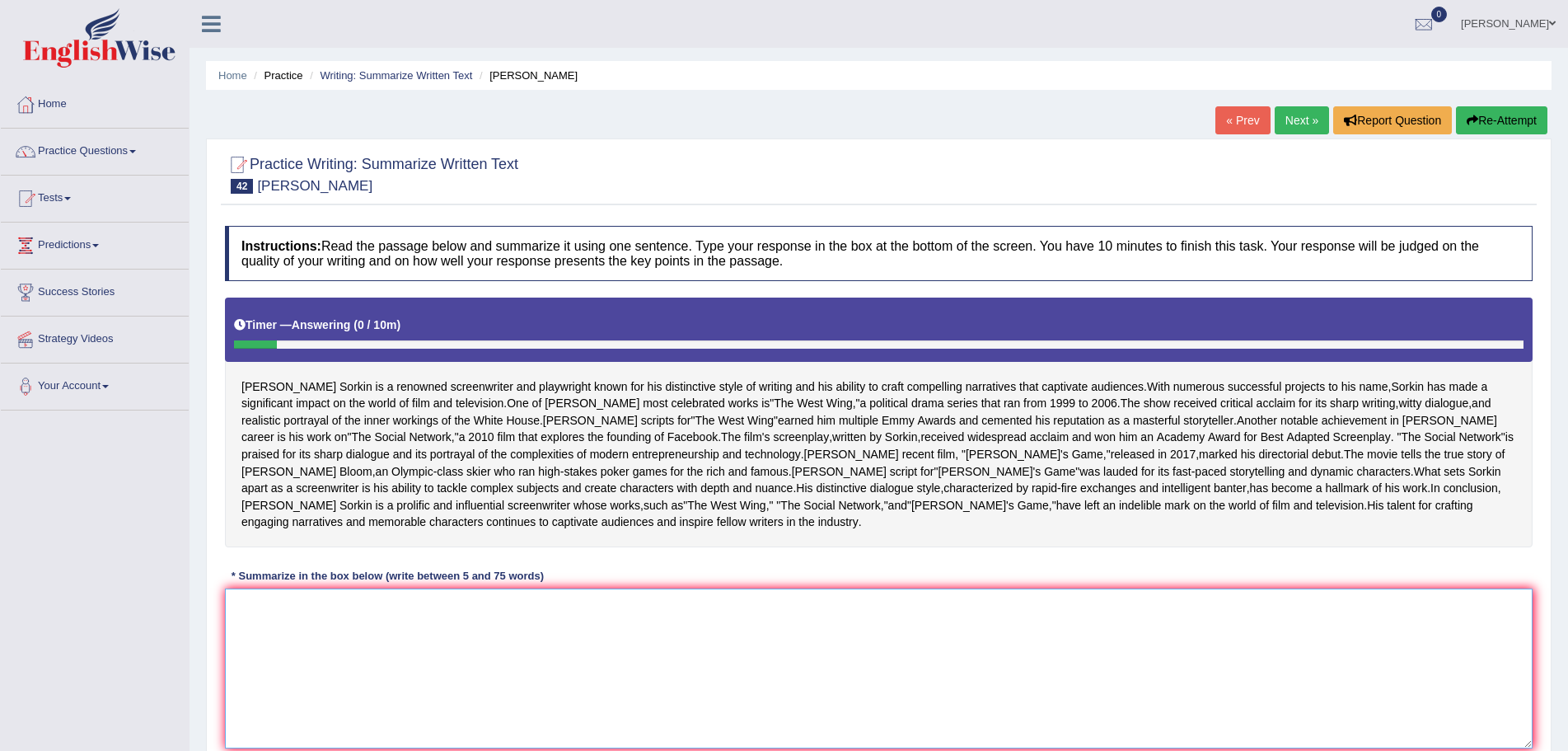
click at [582, 649] on textarea at bounding box center [879, 667] width 1307 height 160
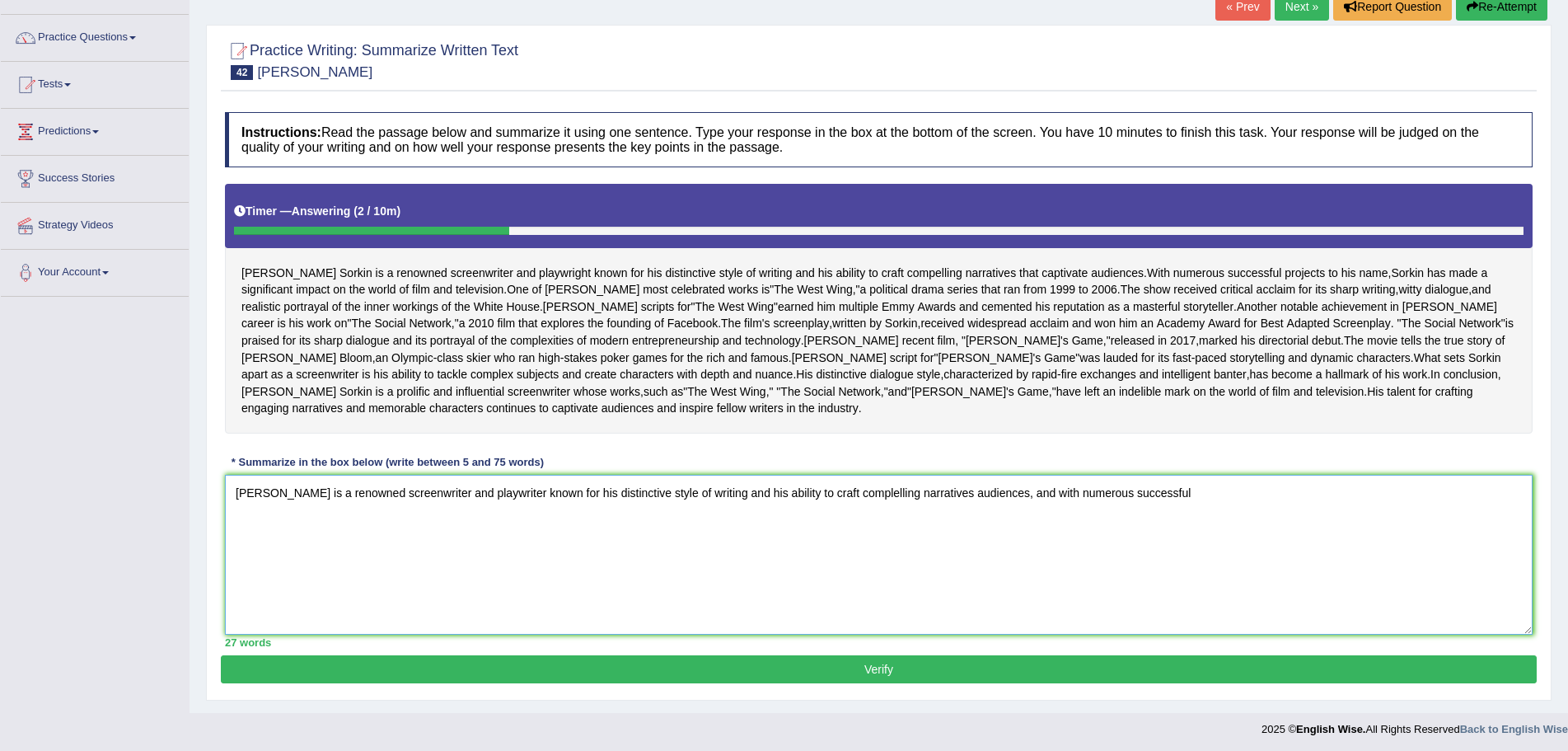
scroll to position [117, 0]
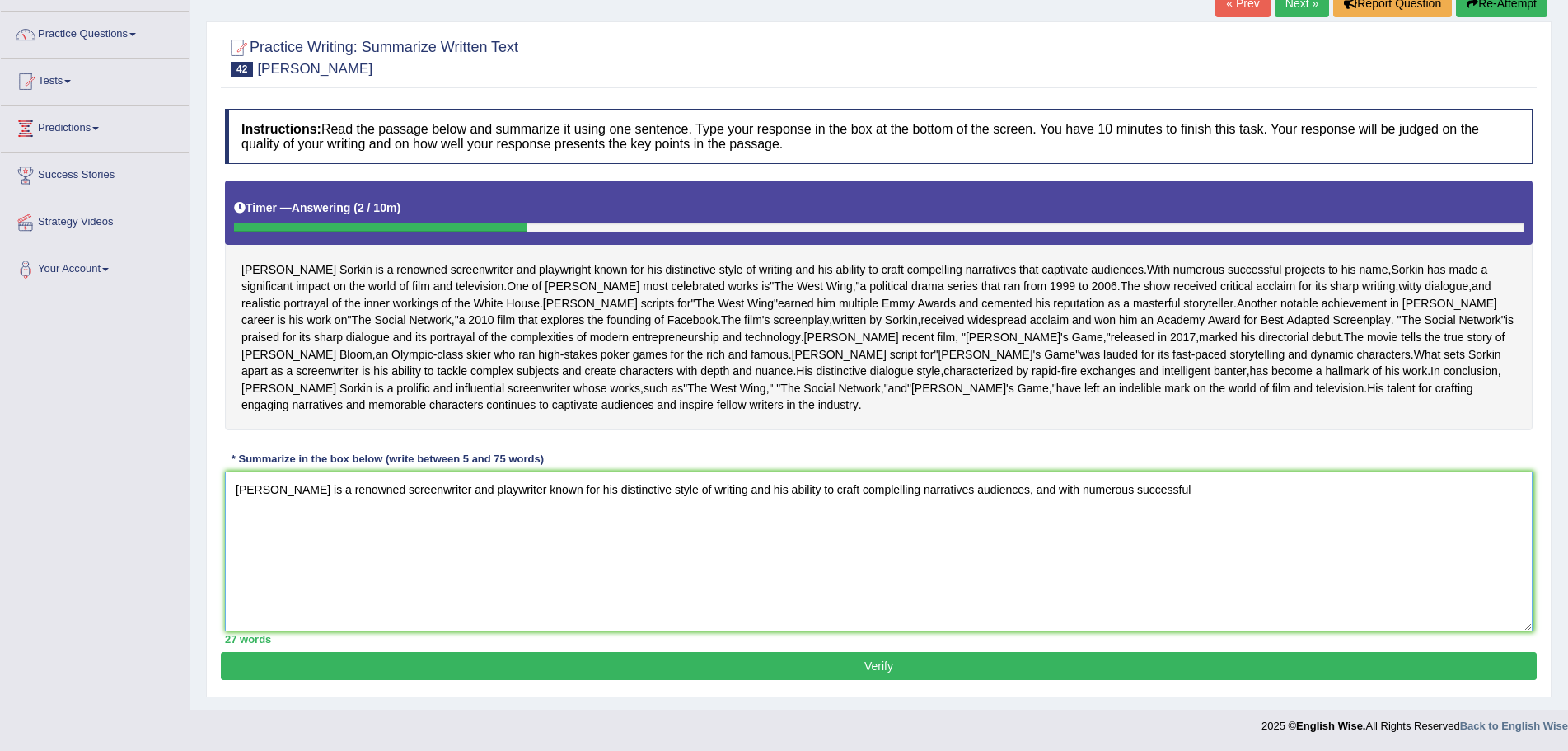
click at [866, 492] on textarea "Aaron Sorkin is a renowned screenwriter and playwriter known for his distinctiv…" at bounding box center [879, 550] width 1307 height 160
click at [947, 486] on textarea "Aaron Sorkin is a renowned screenwriter and playwriter known for his distinctiv…" at bounding box center [879, 550] width 1307 height 160
click at [1257, 496] on textarea "Aaron Sorkin is a renowned screenwriter and playwright known for his distinctiv…" at bounding box center [879, 550] width 1307 height 160
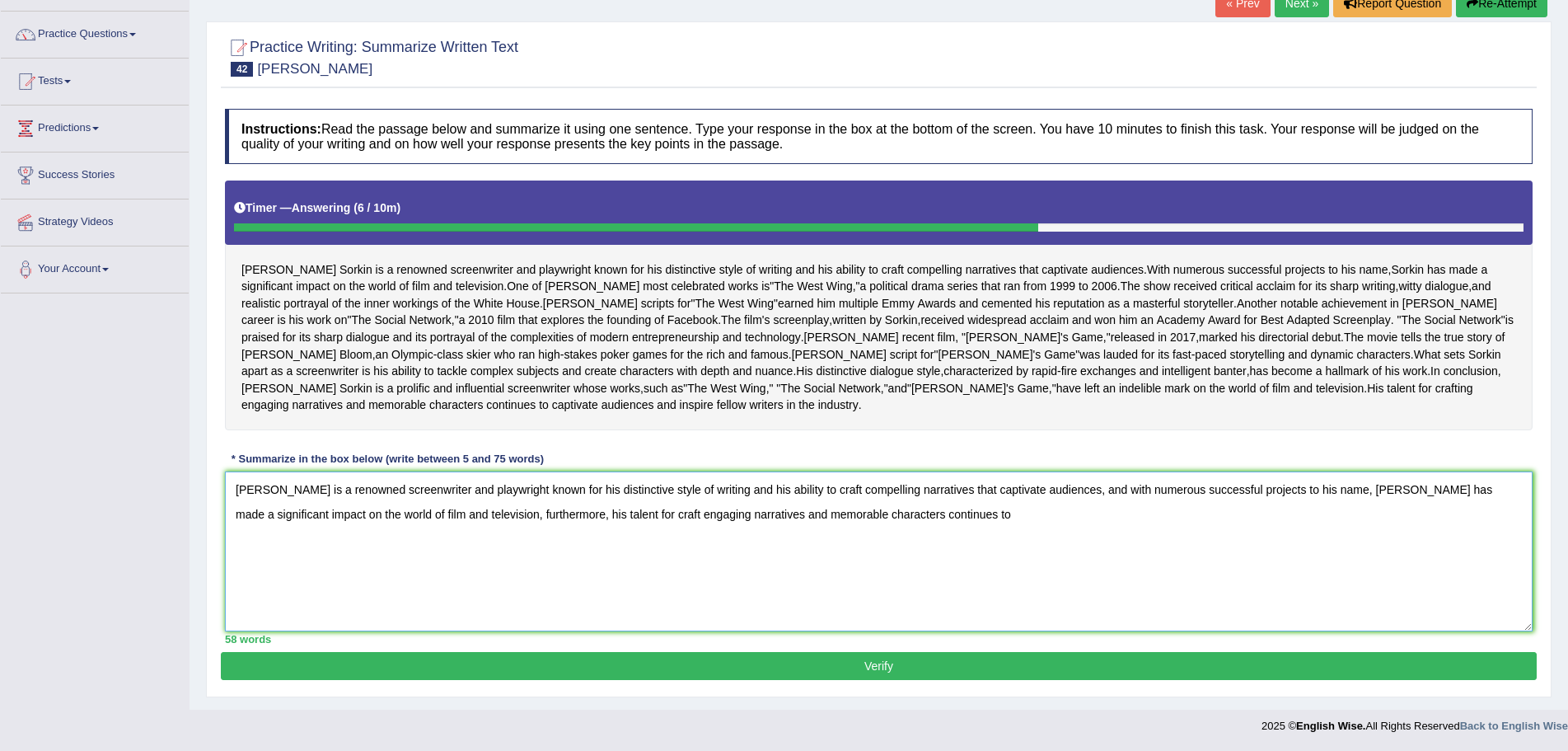
click at [933, 526] on textarea "Aaron Sorkin is a renowned screenwriter and playwright known for his distinctiv…" at bounding box center [879, 550] width 1307 height 160
click at [603, 516] on textarea "Aaron Sorkin is a renowned screenwriter and playwright known for his distinctiv…" at bounding box center [879, 550] width 1307 height 160
type textarea "Aaron Sorkin is a renowned screenwriter and playwright known for his distinctiv…"
click at [867, 661] on button "Verify" at bounding box center [879, 666] width 1315 height 28
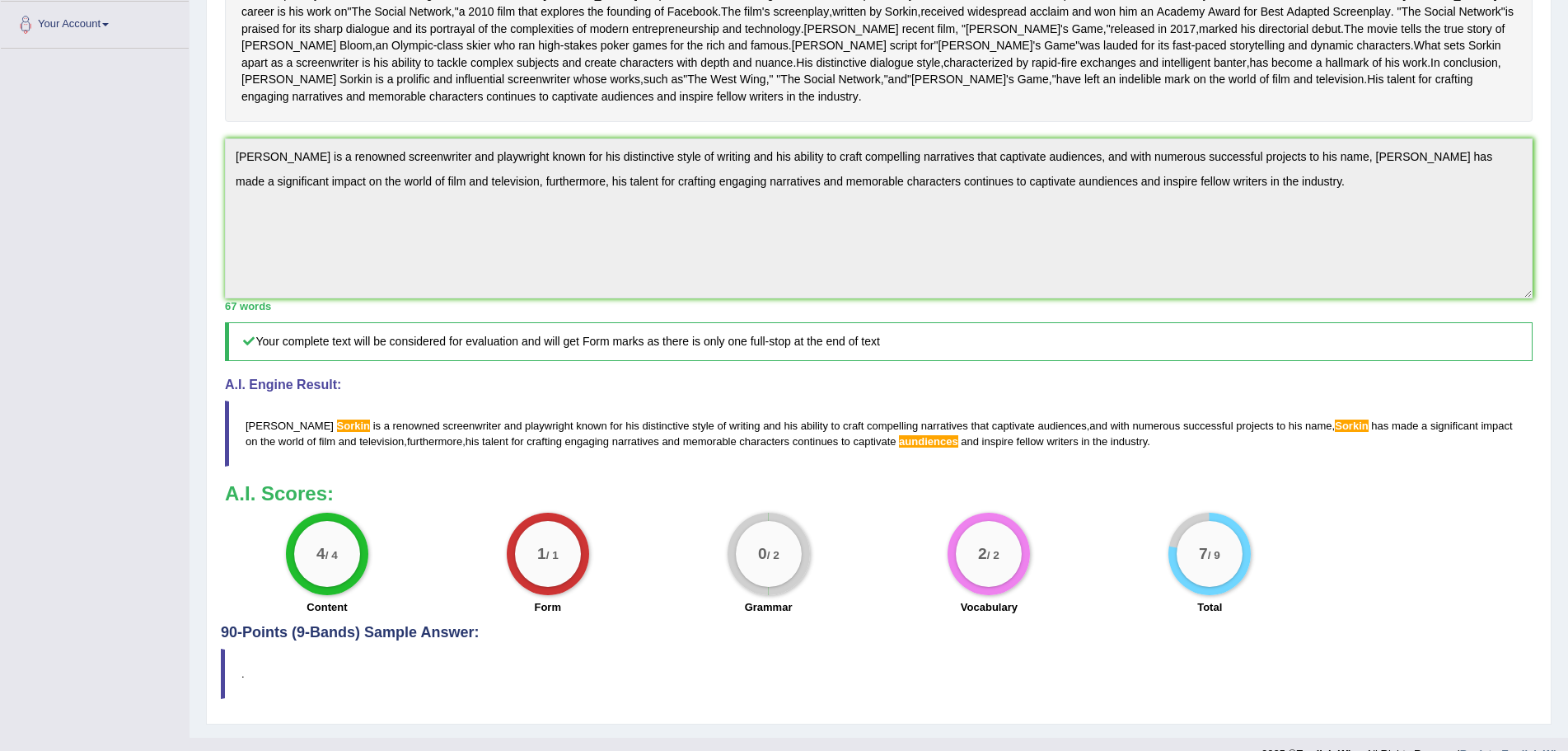
scroll to position [32, 0]
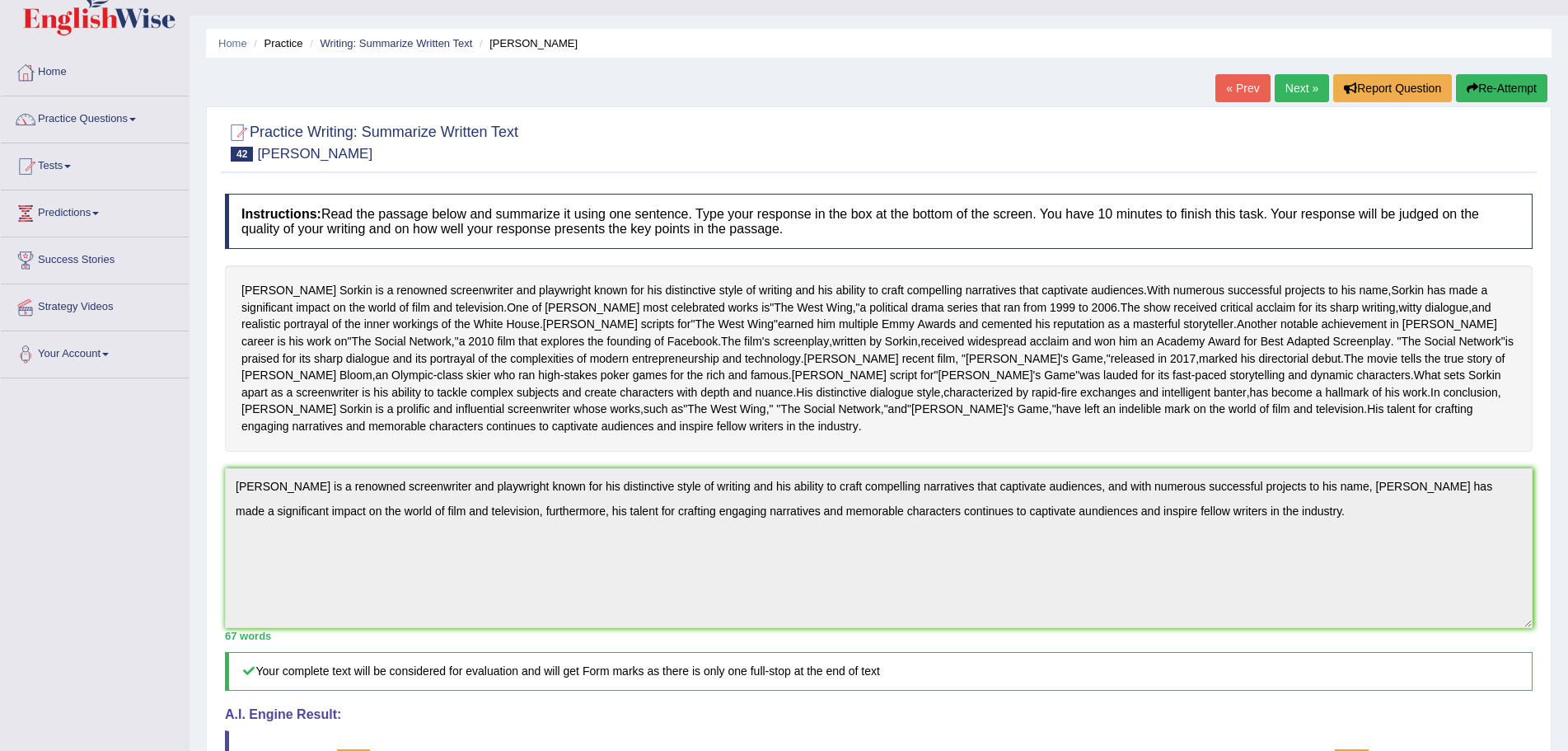
click at [1475, 84] on button "Re-Attempt" at bounding box center [1501, 88] width 91 height 28
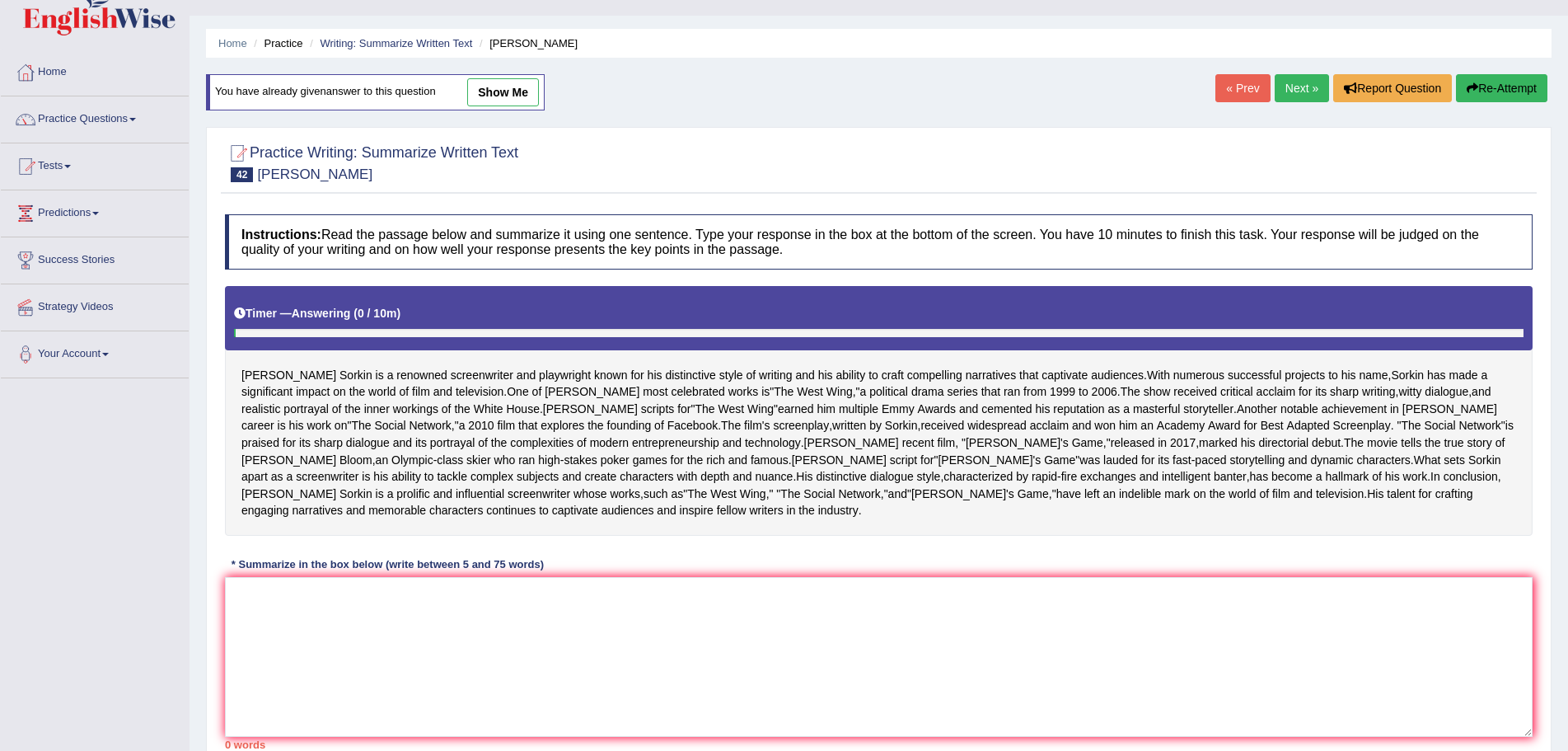
scroll to position [32, 0]
paste textarea "[PERSON_NAME] is a renowned screenwriter and playwright known for his distincti…"
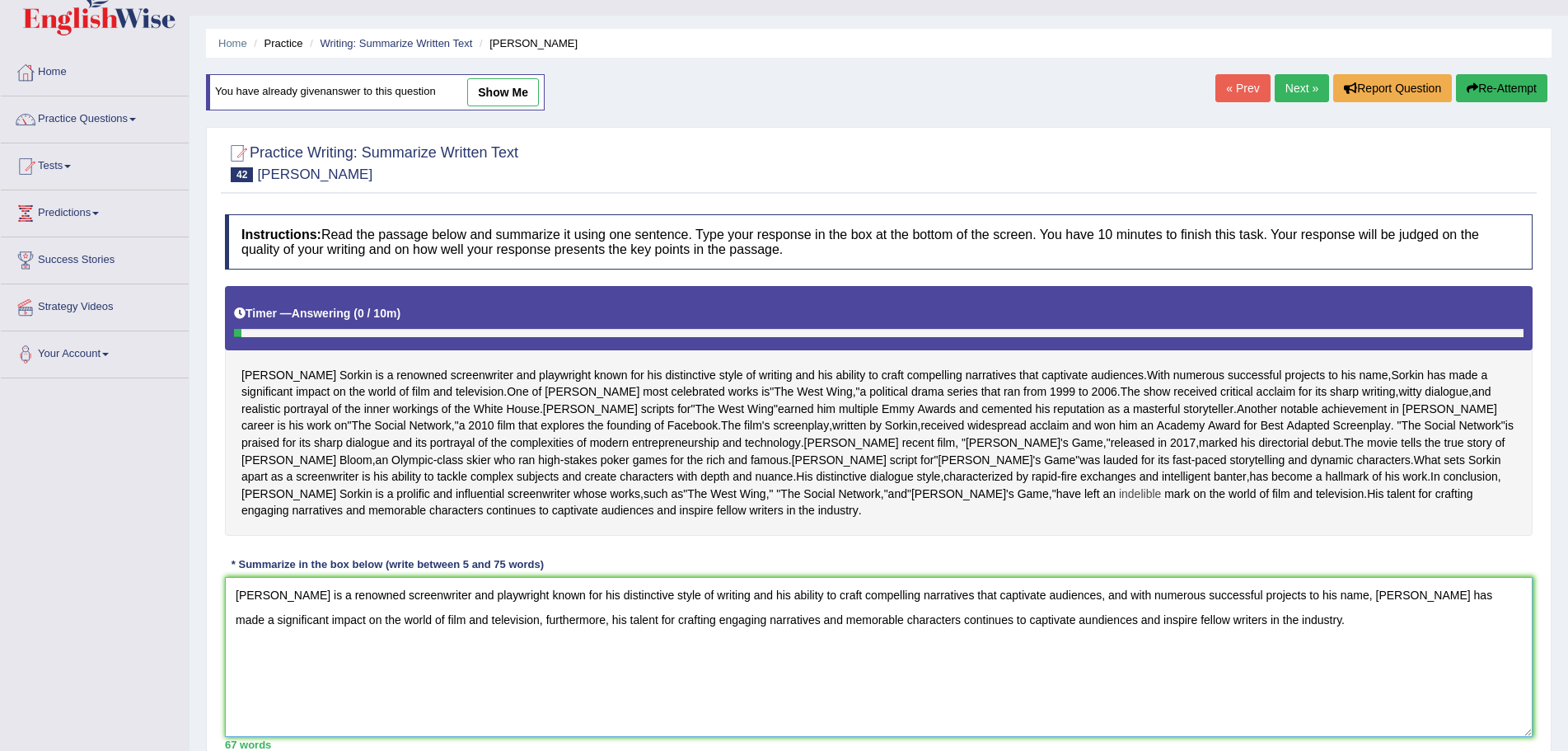
scroll to position [137, 0]
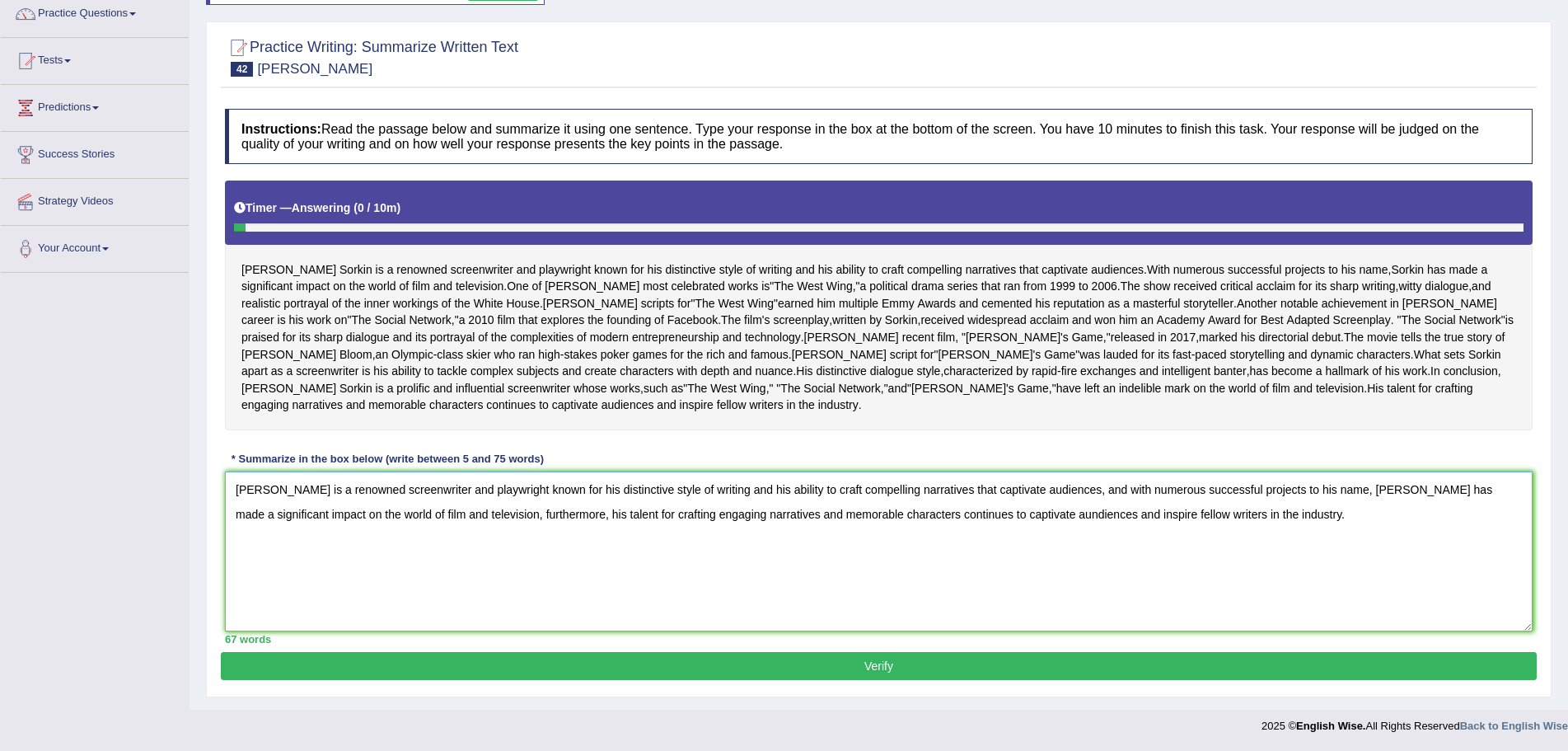
click at [281, 493] on textarea "[PERSON_NAME] is a renowned screenwriter and playwright known for his distincti…" at bounding box center [879, 550] width 1307 height 160
click at [1354, 490] on textarea "Aaron sorkin is a renowned screenwriter and playwright known for his distinctiv…" at bounding box center [879, 550] width 1307 height 160
drag, startPoint x: 1002, startPoint y: 515, endPoint x: 1028, endPoint y: 521, distance: 26.7
click at [1002, 515] on textarea "Aaron sorkin is a renowned screenwriter and playwright known for his distinctiv…" at bounding box center [879, 550] width 1307 height 160
type textarea "Aaron sorkin is a renowned screenwriter and playwright known for his distinctiv…"
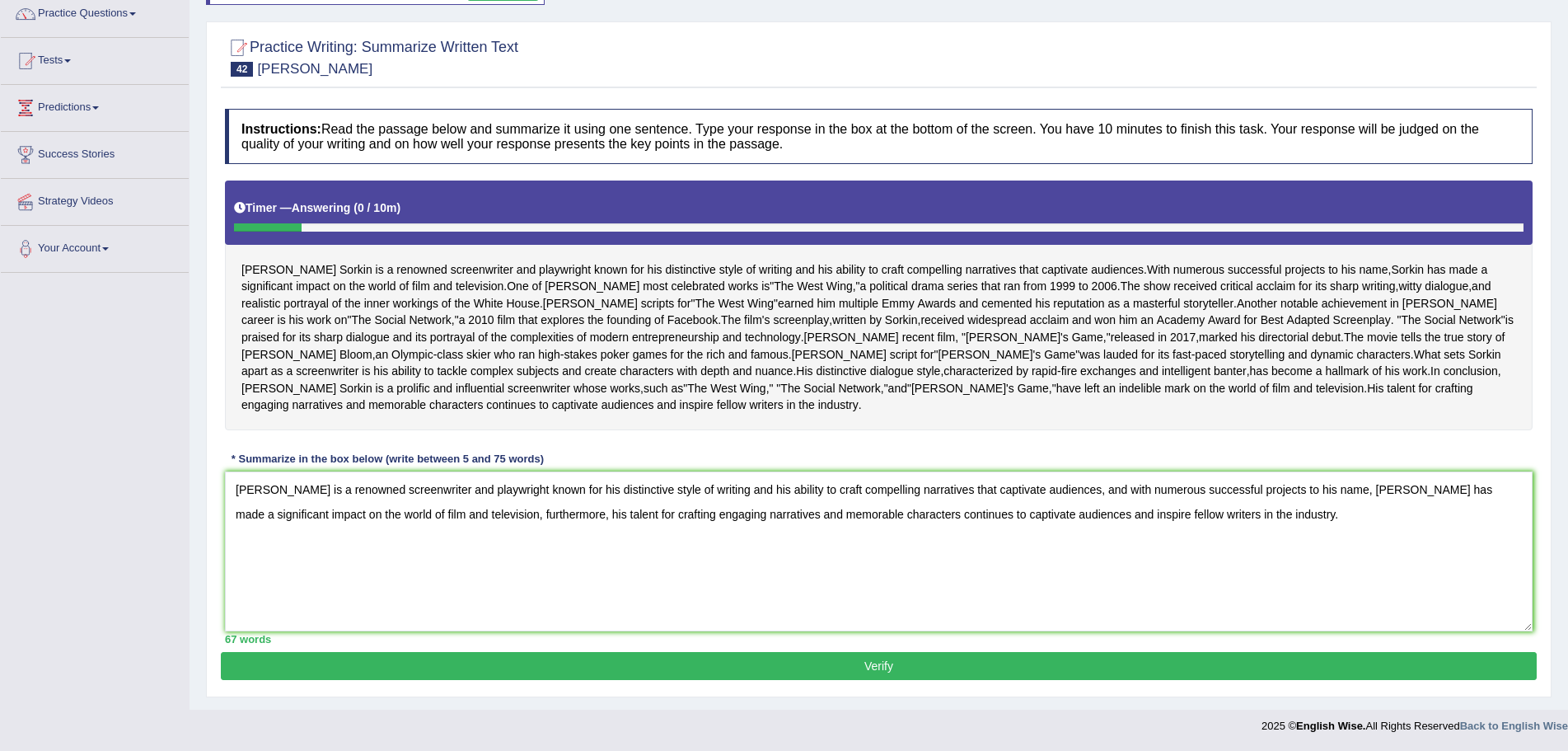
click at [909, 667] on button "Verify" at bounding box center [879, 666] width 1315 height 28
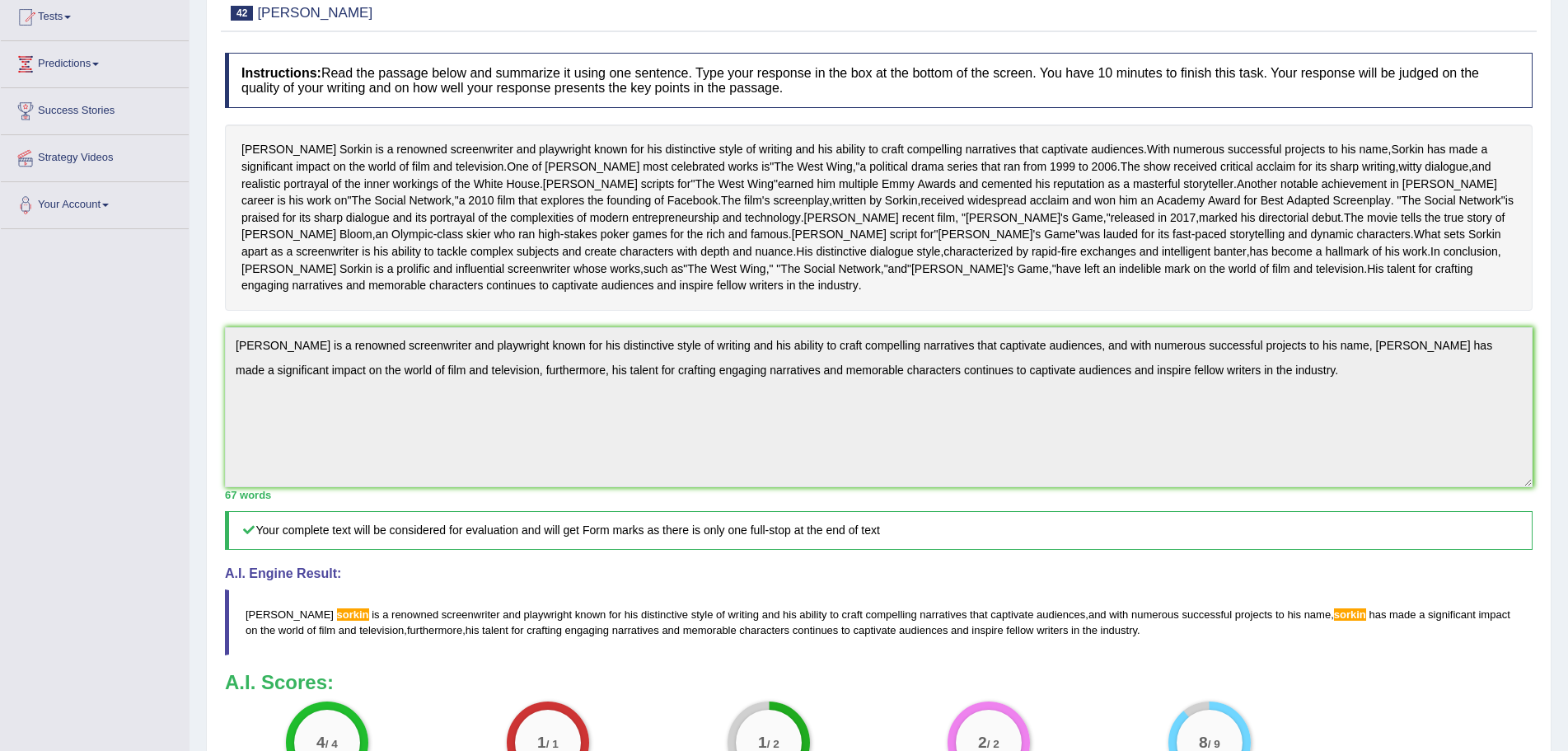
scroll to position [0, 0]
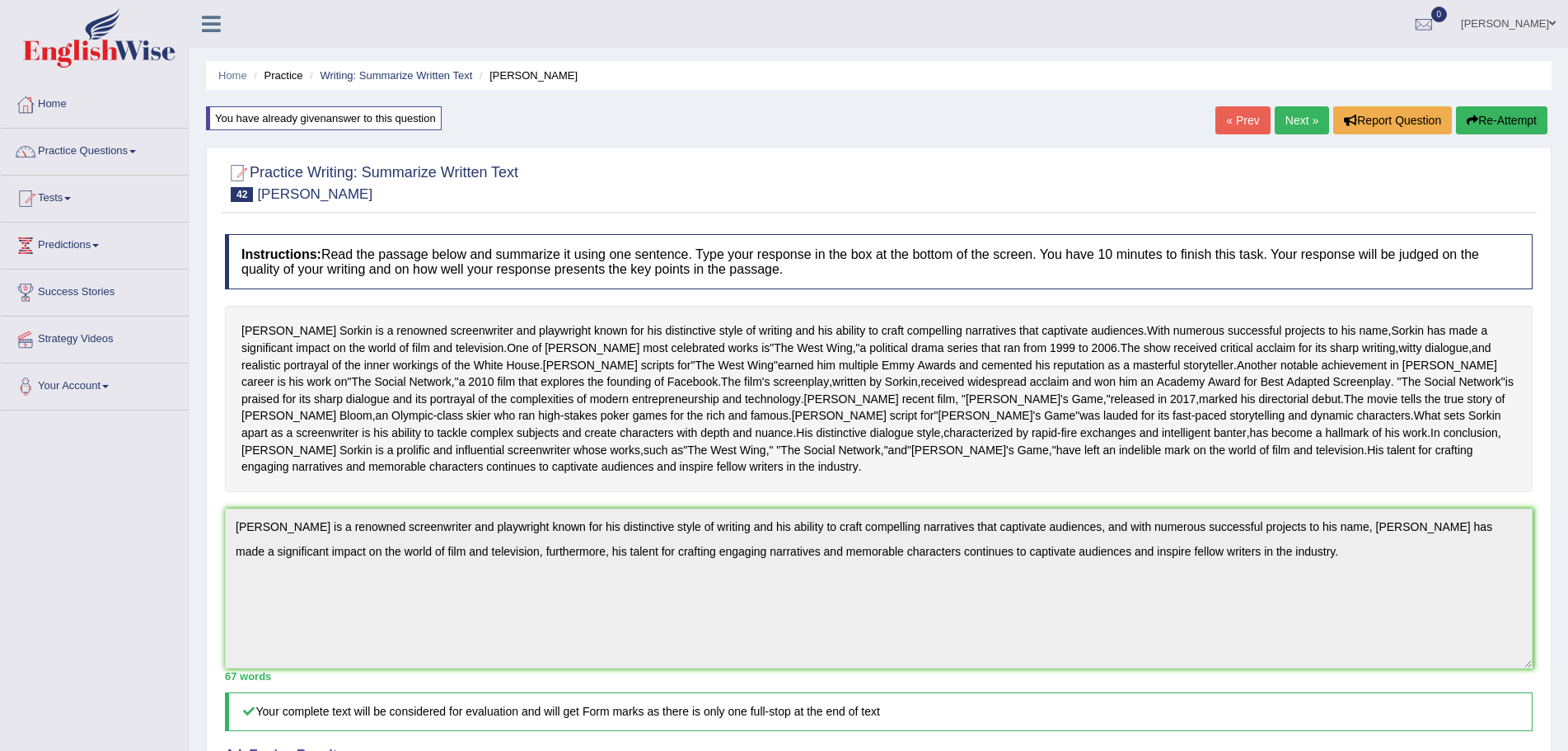
click at [1499, 119] on button "Re-Attempt" at bounding box center [1501, 120] width 91 height 28
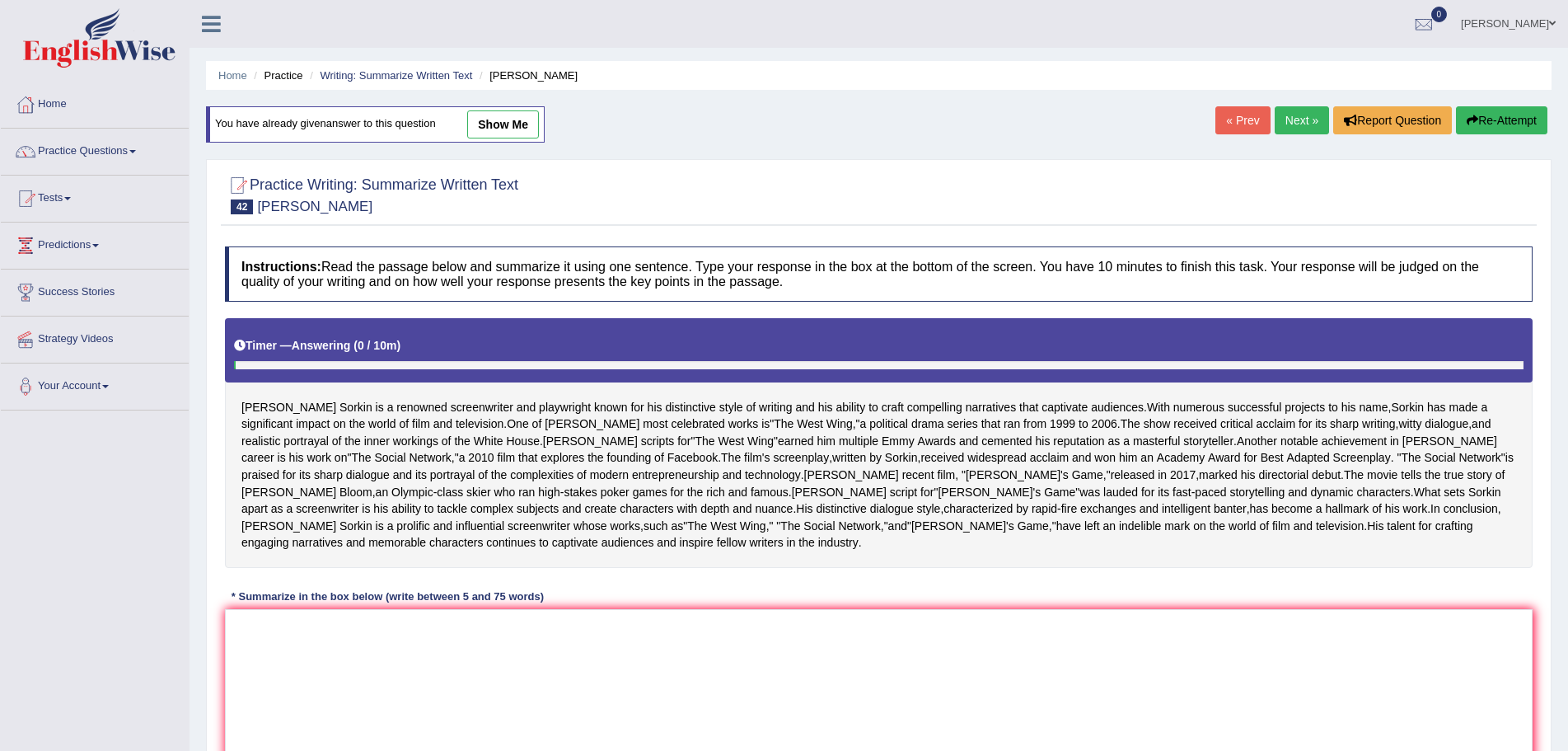
scroll to position [137, 0]
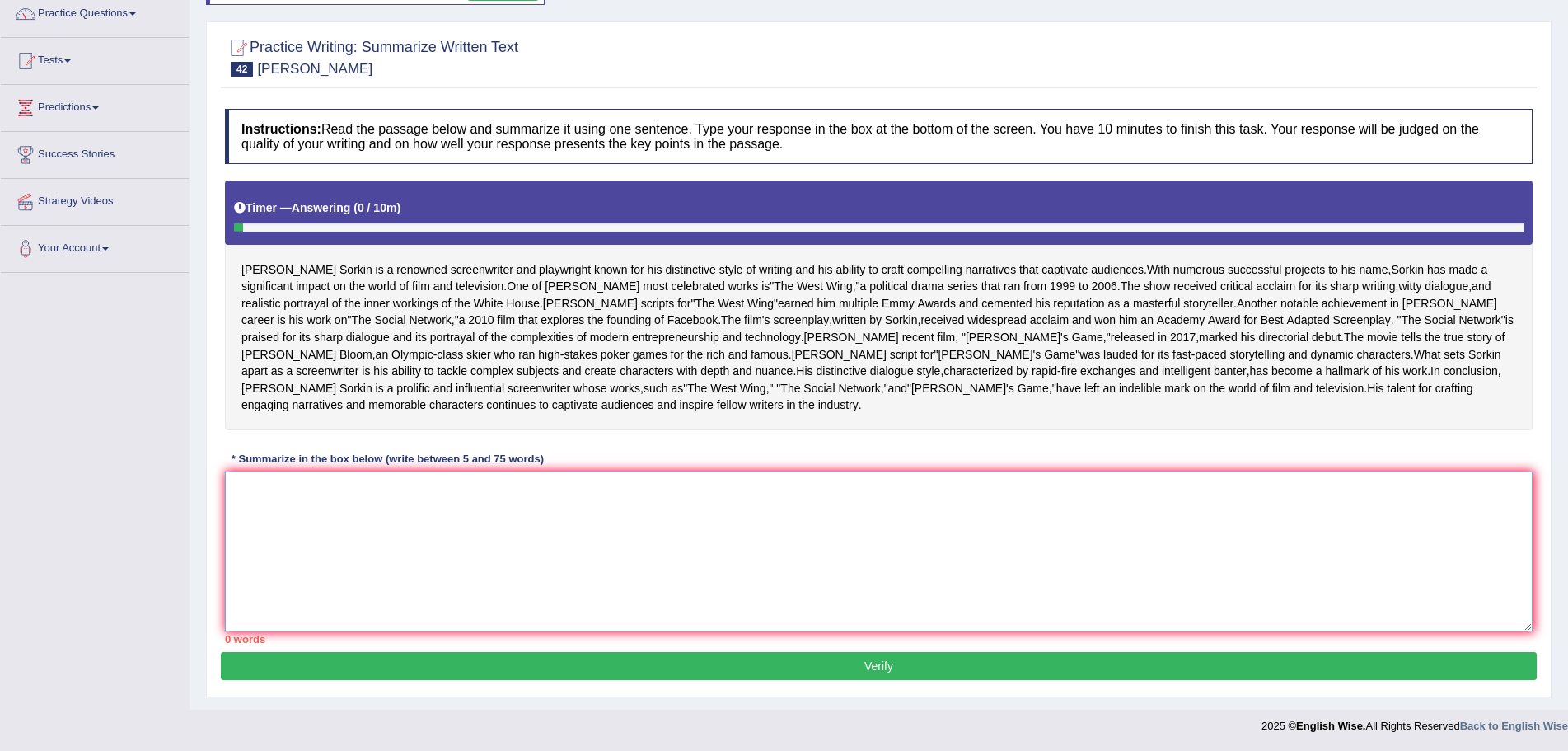
paste textarea "Aaron sorkin is a renowned screenwriter and playwright known for his distinctiv…"
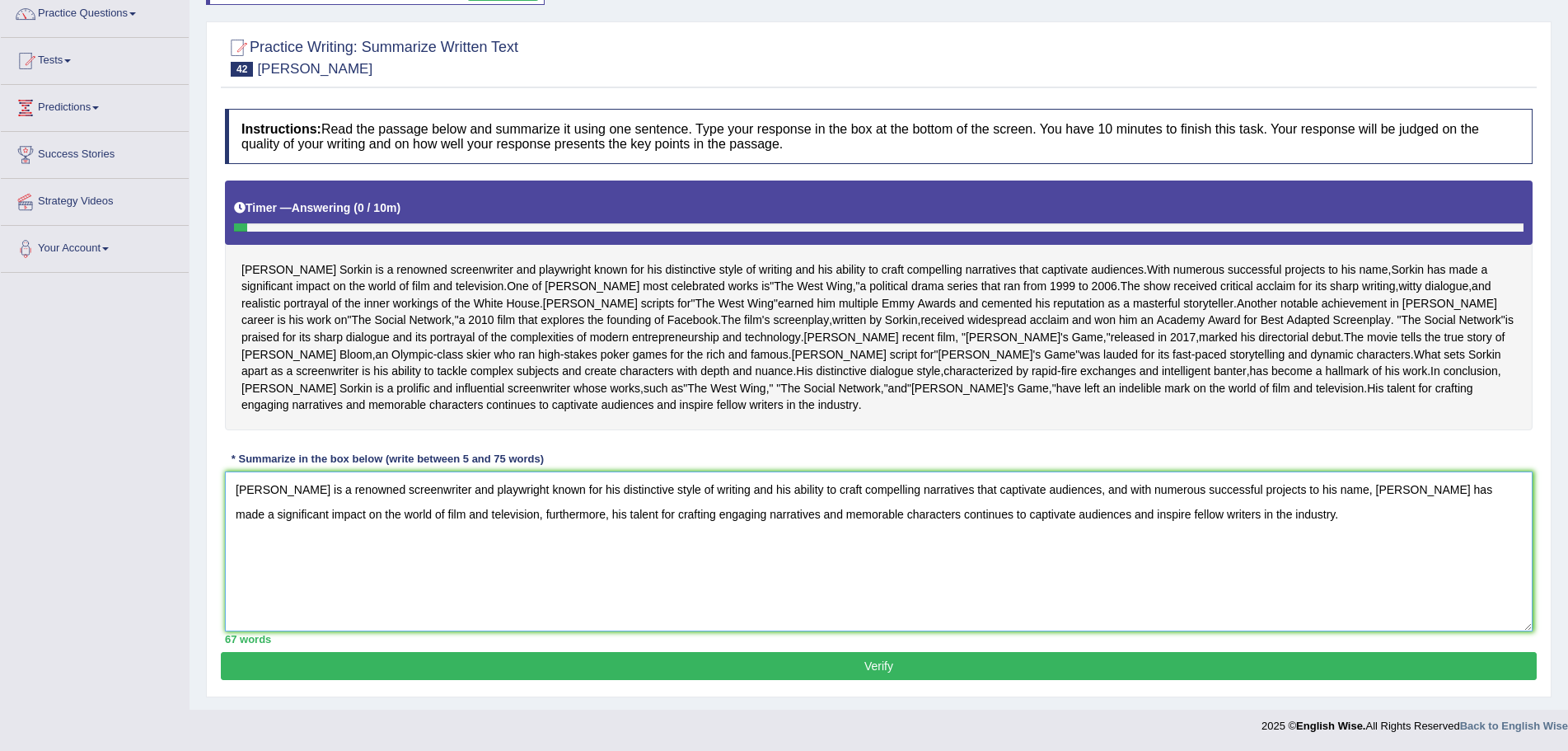
click at [282, 492] on textarea "Aaron sorkin is a renowned screenwriter and playwright known for his distinctiv…" at bounding box center [879, 550] width 1307 height 160
click at [276, 492] on textarea "Aaron sorkin is a renowned screenwriter and playwright known for his distinctiv…" at bounding box center [879, 550] width 1307 height 160
click at [1356, 487] on textarea "Aaron Sorkin is a renowned screenwriter and playwright known for his distinctiv…" at bounding box center [879, 550] width 1307 height 160
click at [1350, 489] on textarea "Aaron Sorkin is a renowned screenwriter and playwright known for his distinctiv…" at bounding box center [879, 550] width 1307 height 160
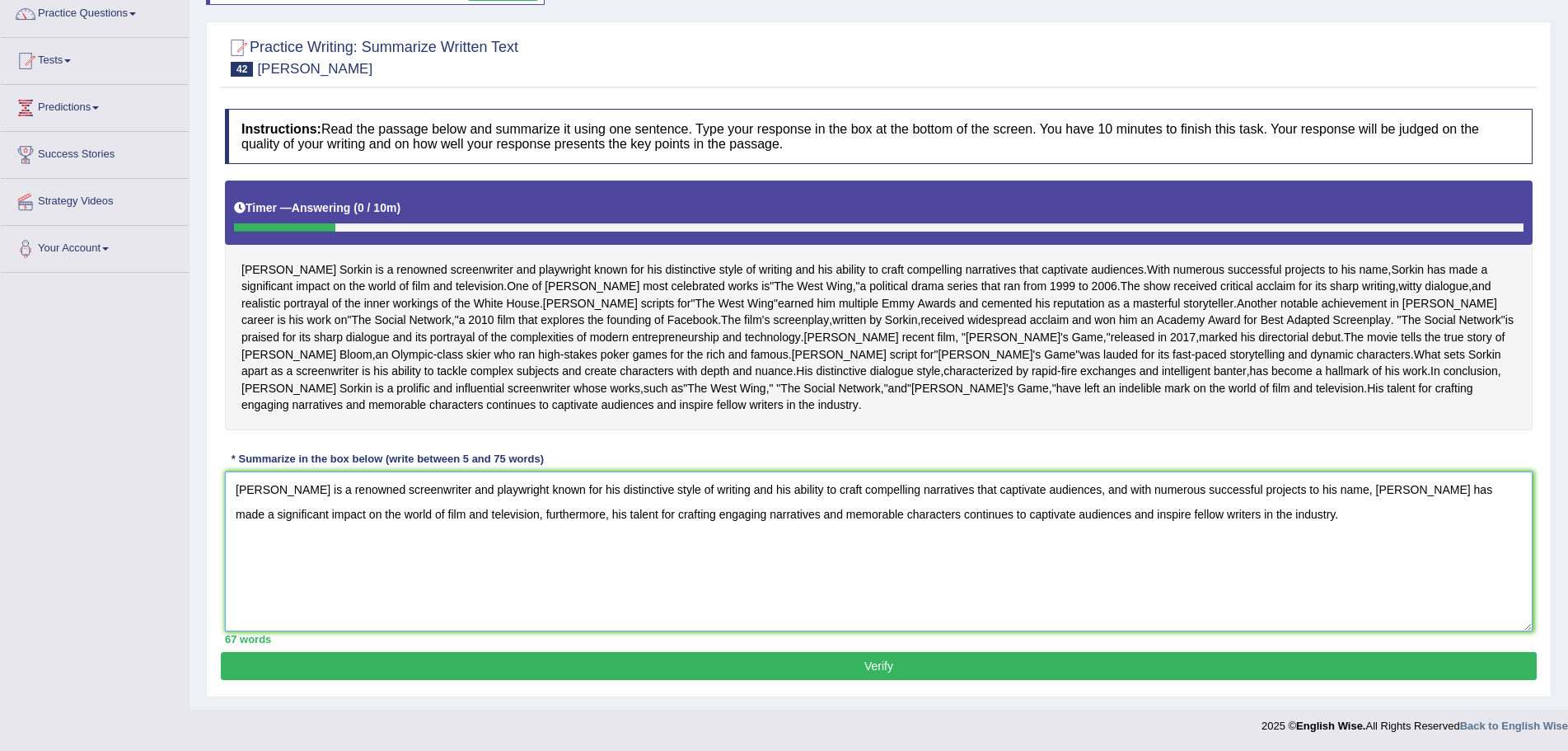
type textarea "Aaron Sorkin is a renowned screenwriter and playwright known for his distinctiv…"
click at [878, 669] on button "Verify" at bounding box center [879, 666] width 1315 height 28
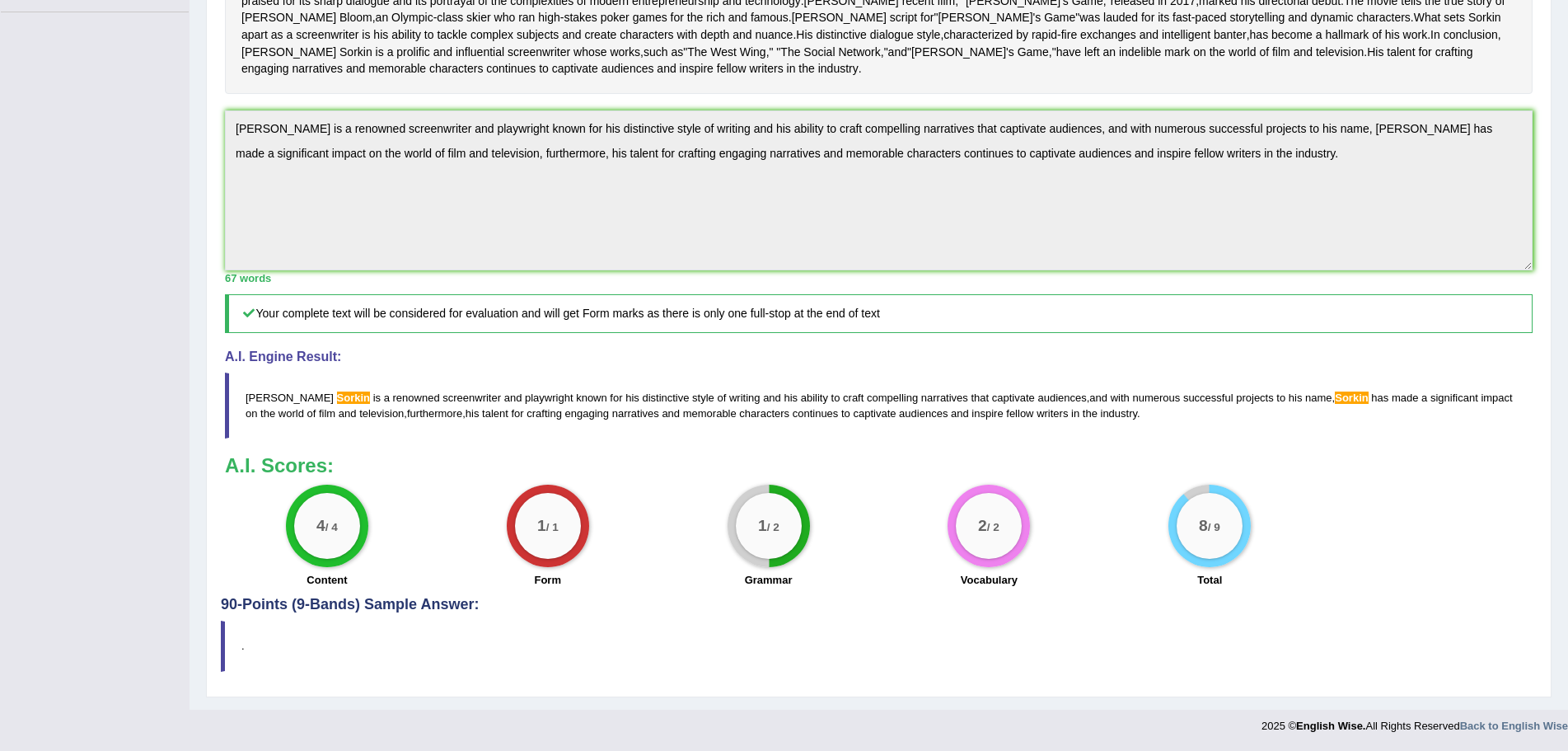
scroll to position [0, 0]
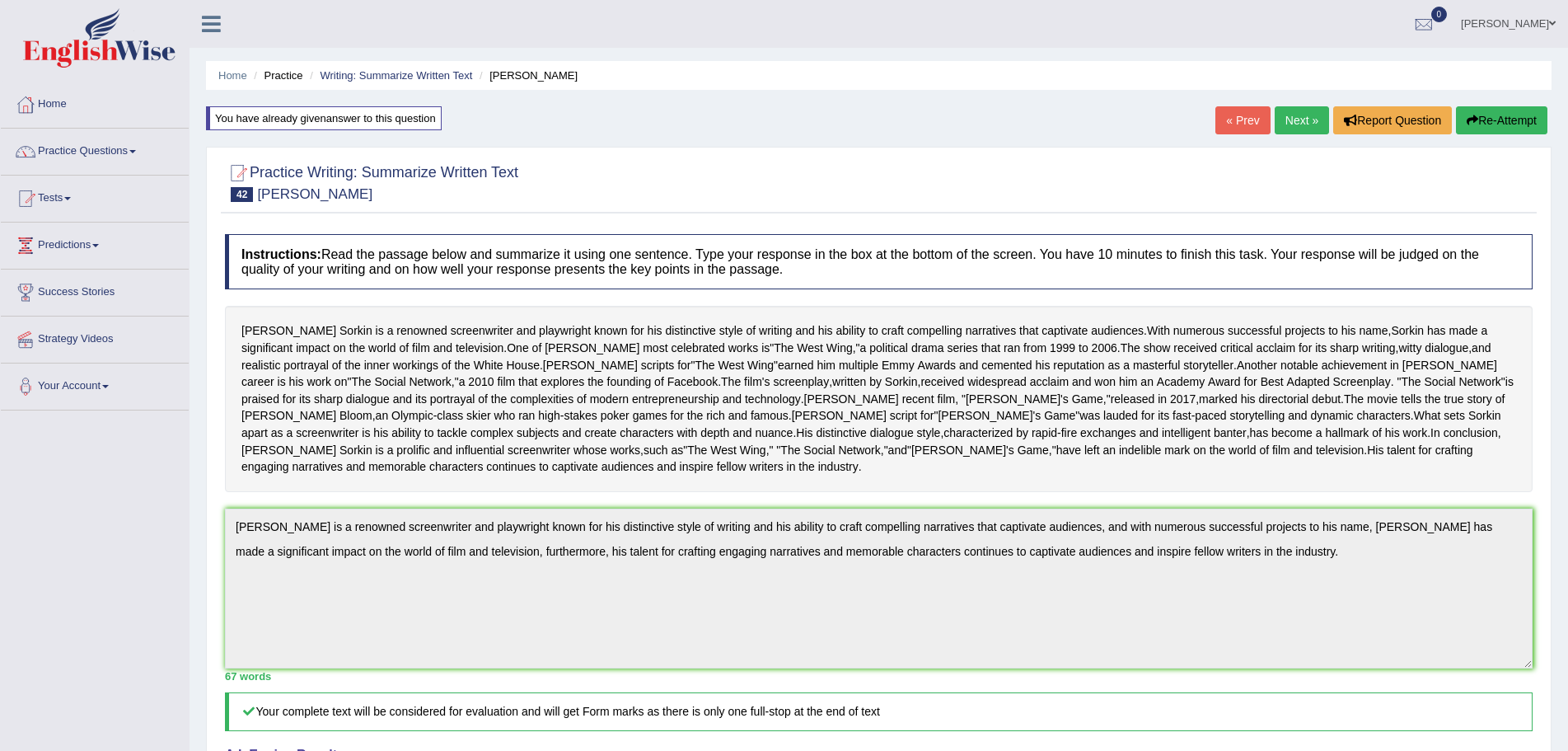
click at [1550, 19] on span at bounding box center [1552, 23] width 7 height 11
click at [1433, 211] on link "Log out" at bounding box center [1477, 214] width 178 height 38
